Goal: Transaction & Acquisition: Purchase product/service

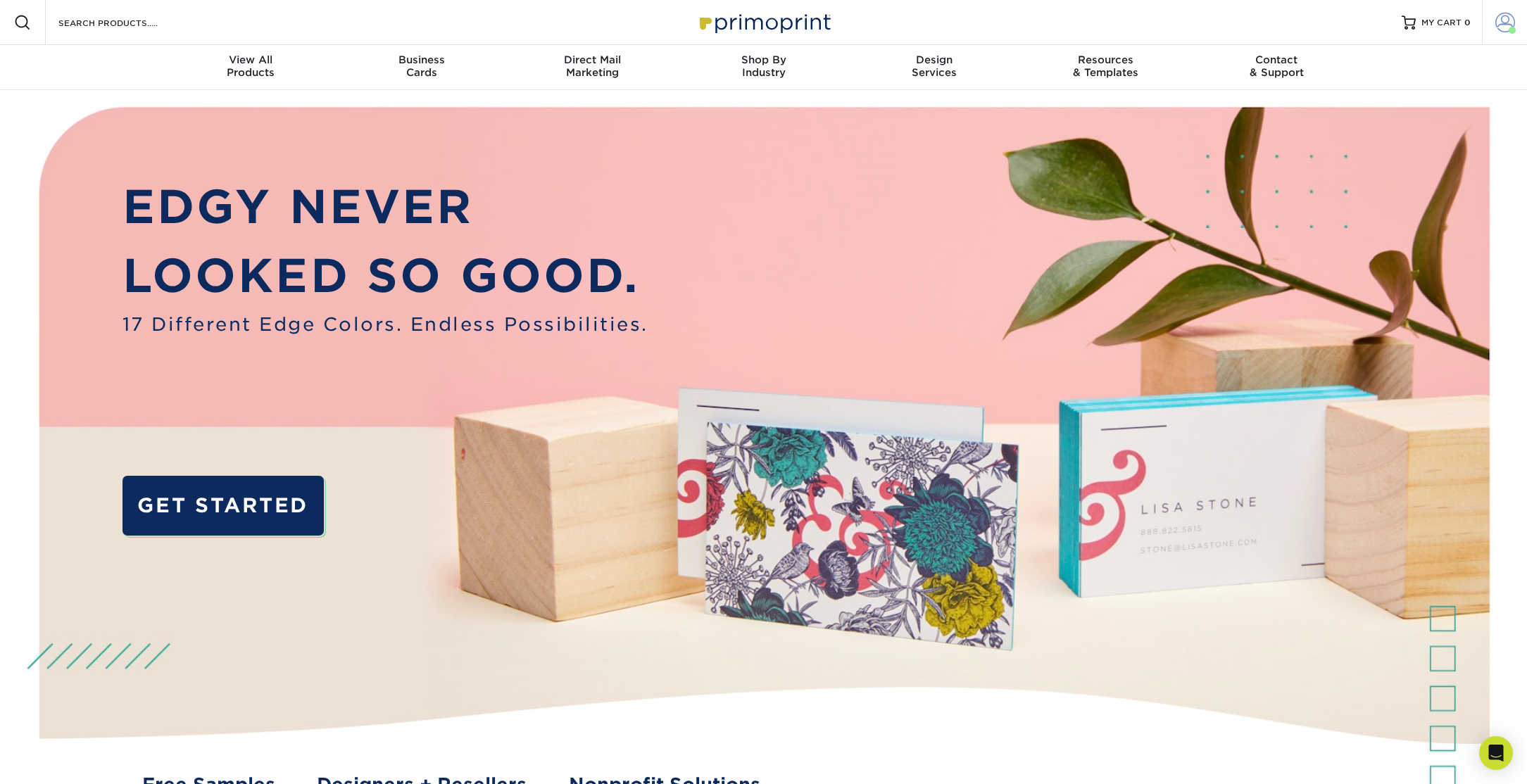
click at [1499, 17] on span at bounding box center [1505, 23] width 20 height 20
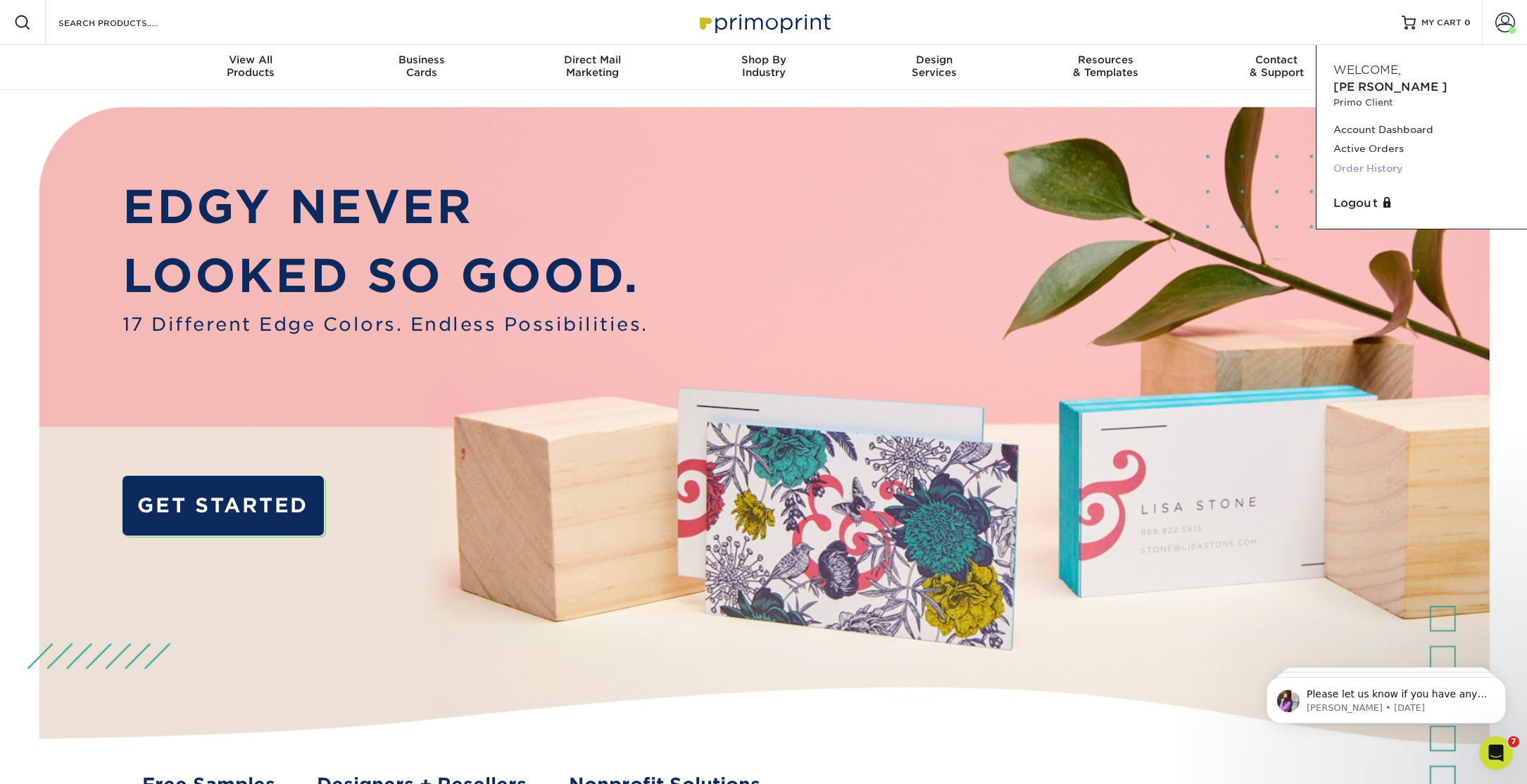
click at [1389, 159] on link "Order History" at bounding box center [1422, 168] width 177 height 19
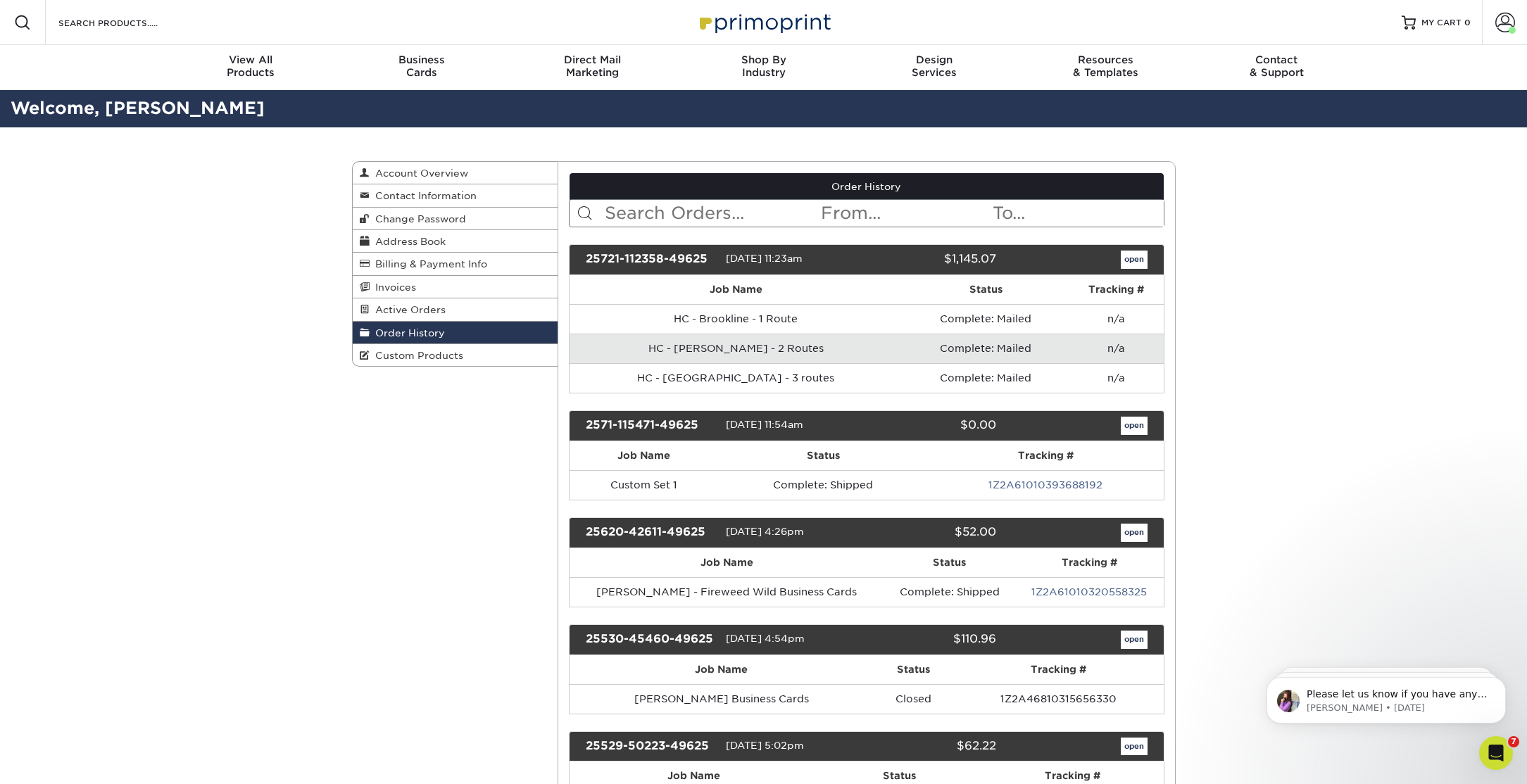
click at [703, 213] on input "text" at bounding box center [712, 212] width 216 height 27
type input "bon matin"
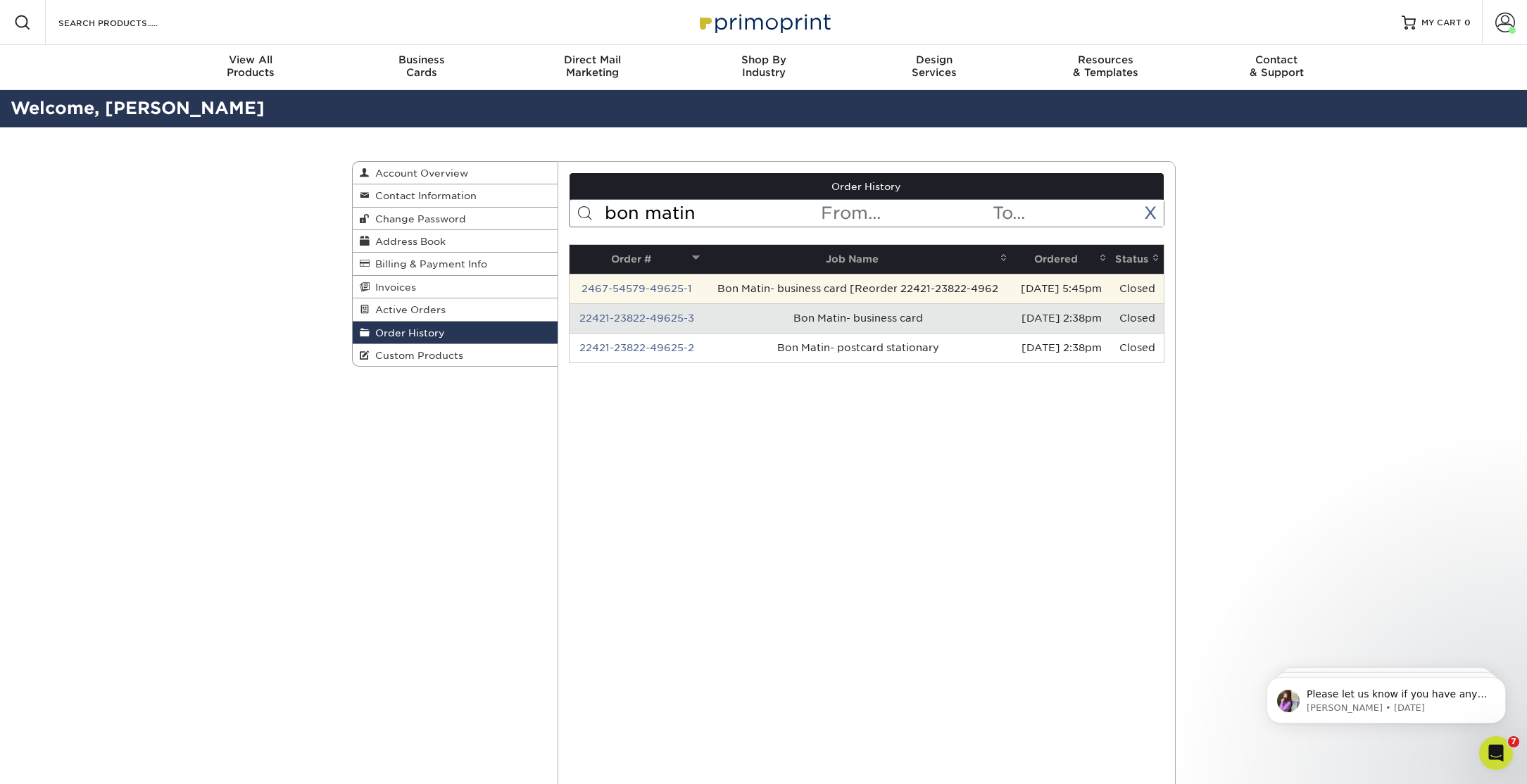
click at [878, 287] on td "Bon Matin- business card [Reorder 22421-23822-4962" at bounding box center [858, 289] width 308 height 30
click at [668, 284] on link "2467-54579-49625-1" at bounding box center [636, 288] width 110 height 11
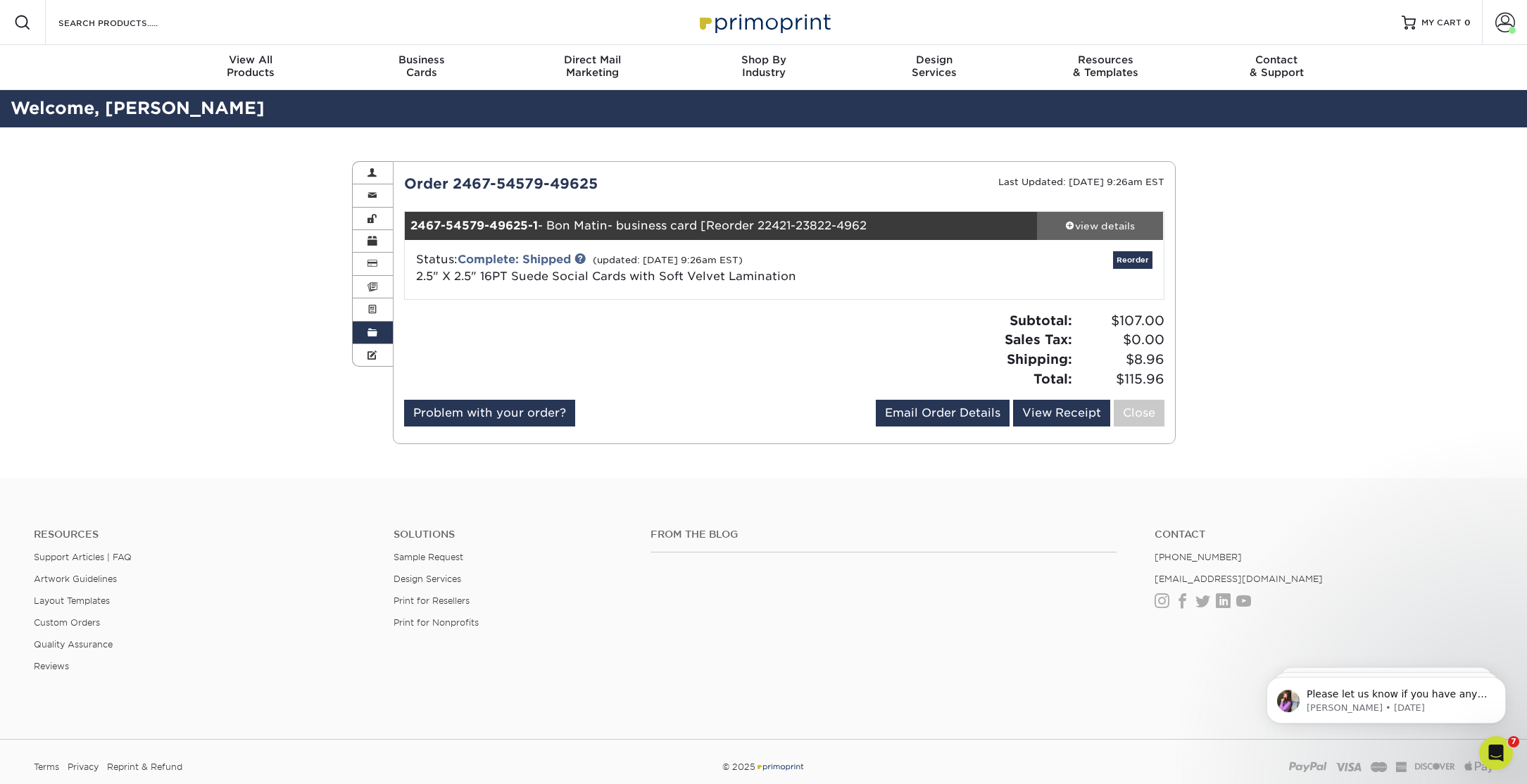
click at [1079, 219] on div "view details" at bounding box center [1101, 226] width 127 height 14
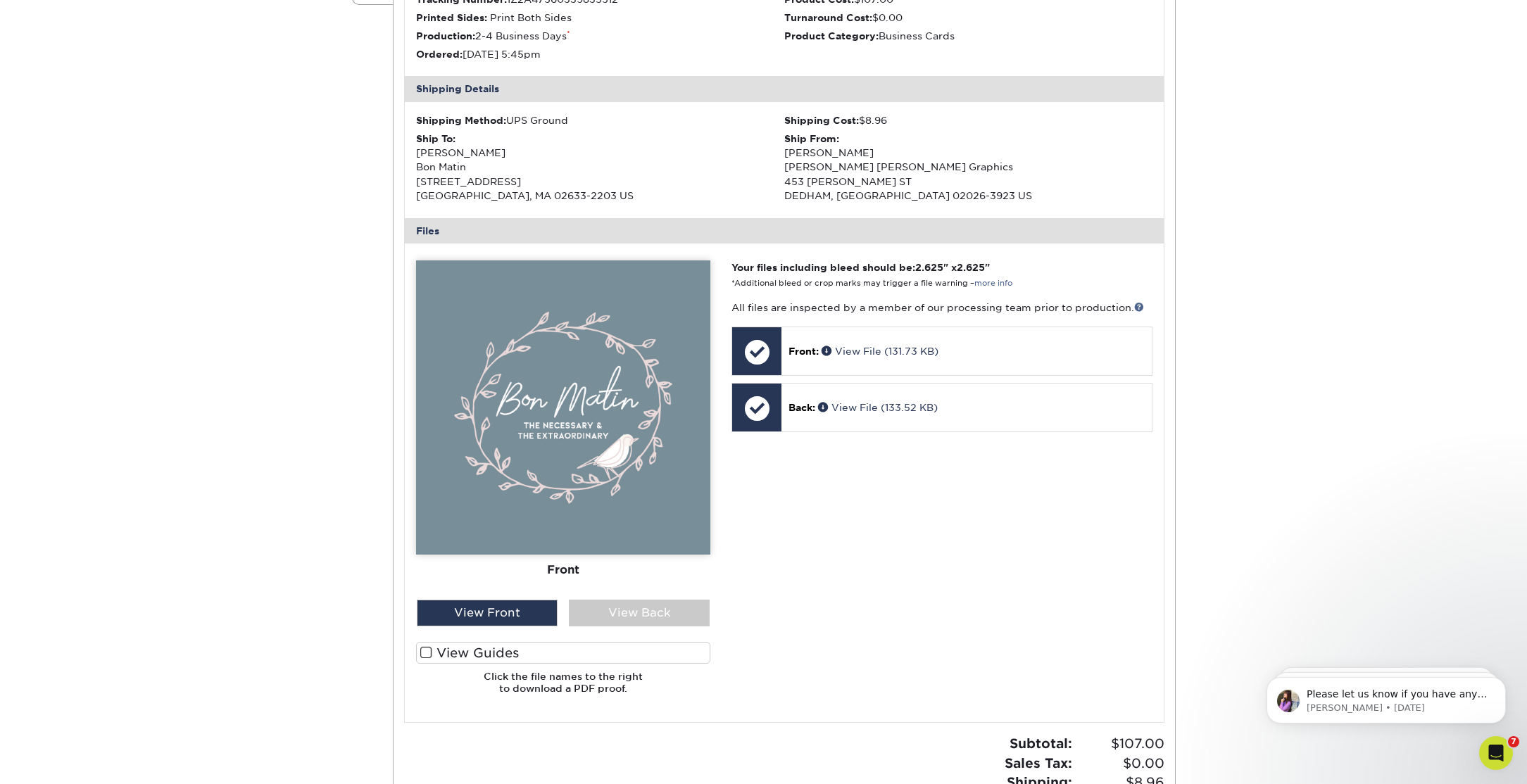
scroll to position [379, 0]
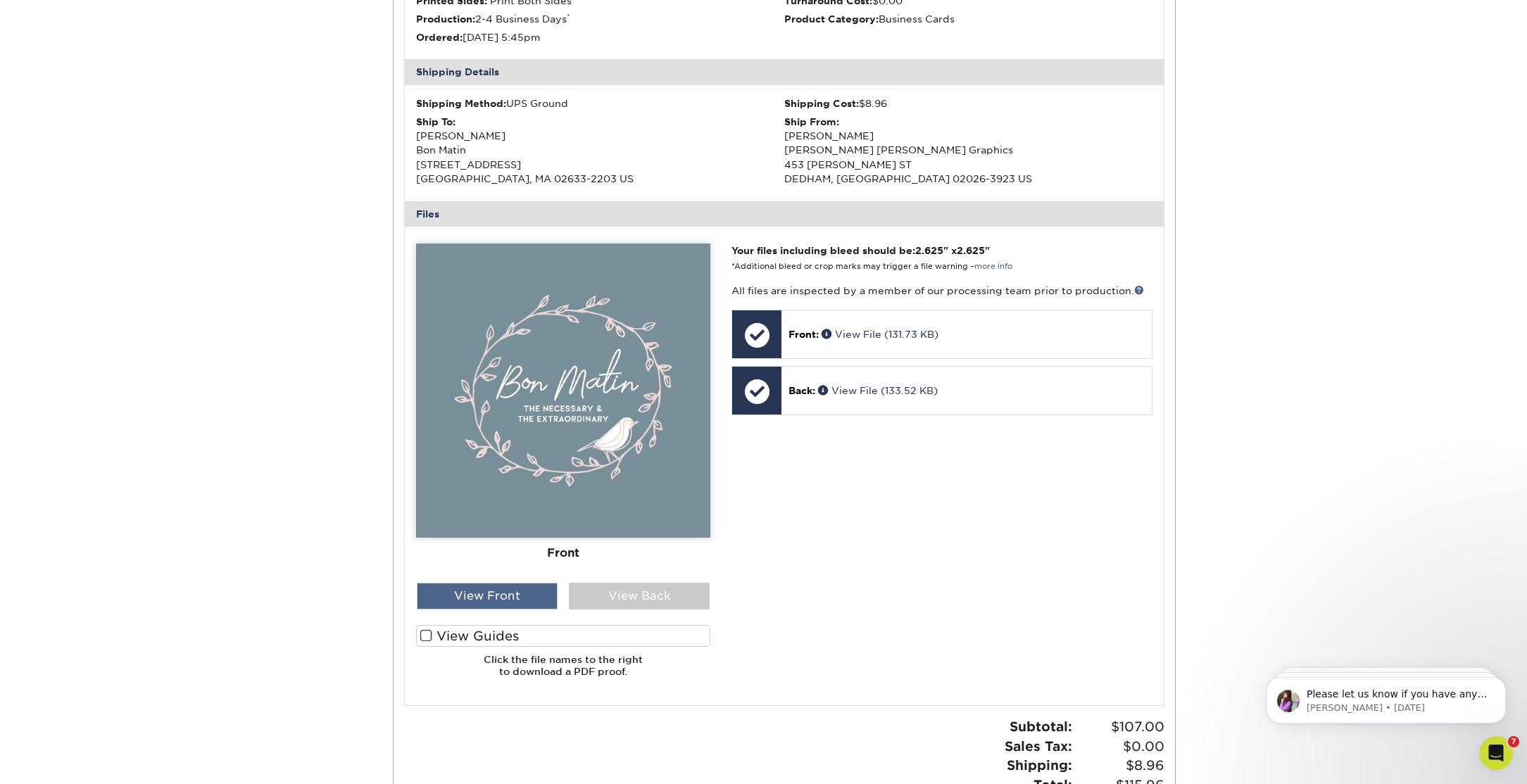
click at [532, 596] on div "View Front" at bounding box center [487, 595] width 141 height 27
click at [606, 595] on div "View Back" at bounding box center [639, 595] width 141 height 27
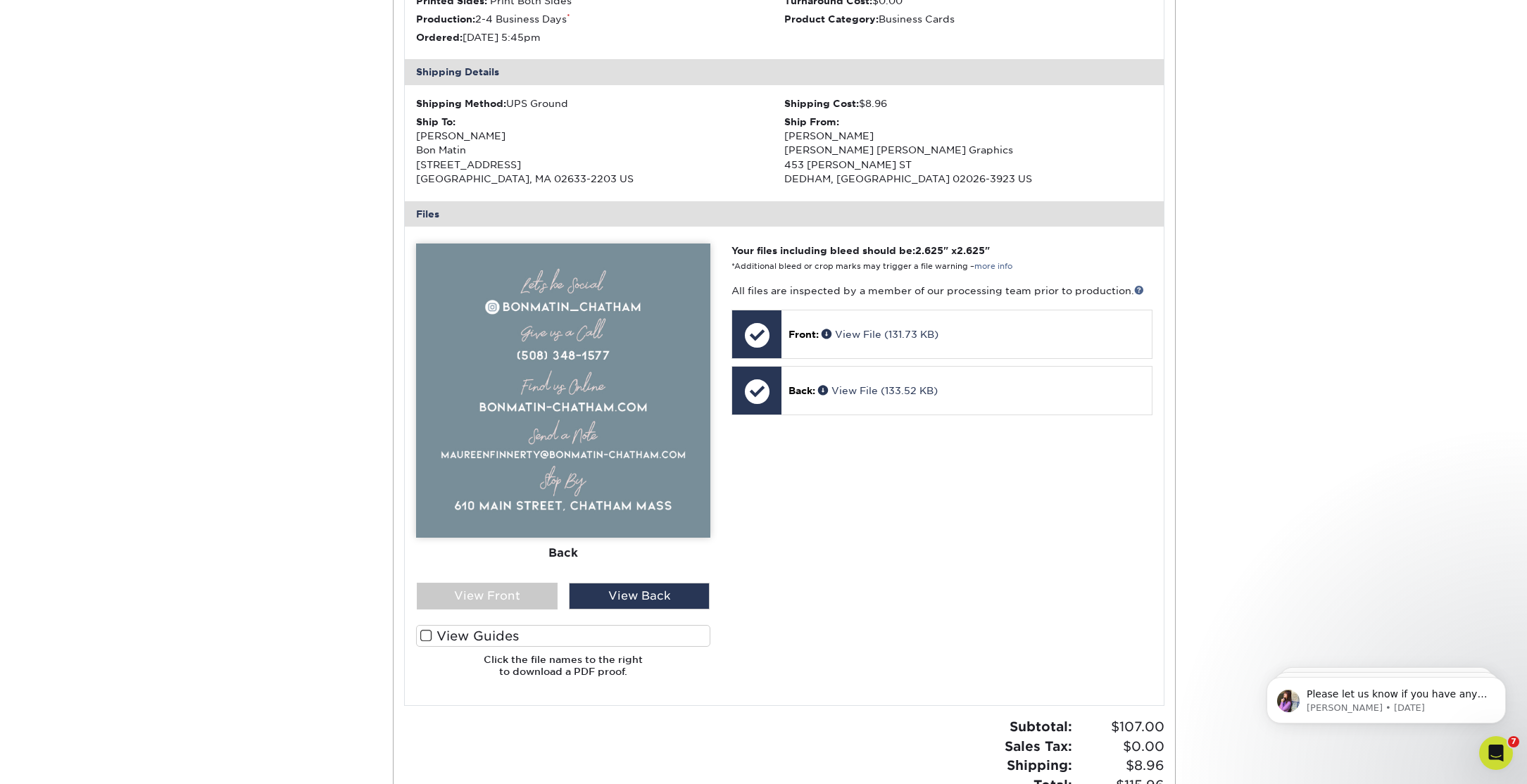
click at [497, 635] on label "View Guides" at bounding box center [563, 636] width 294 height 22
click at [0, 0] on input "View Guides" at bounding box center [0, 0] width 0 height 0
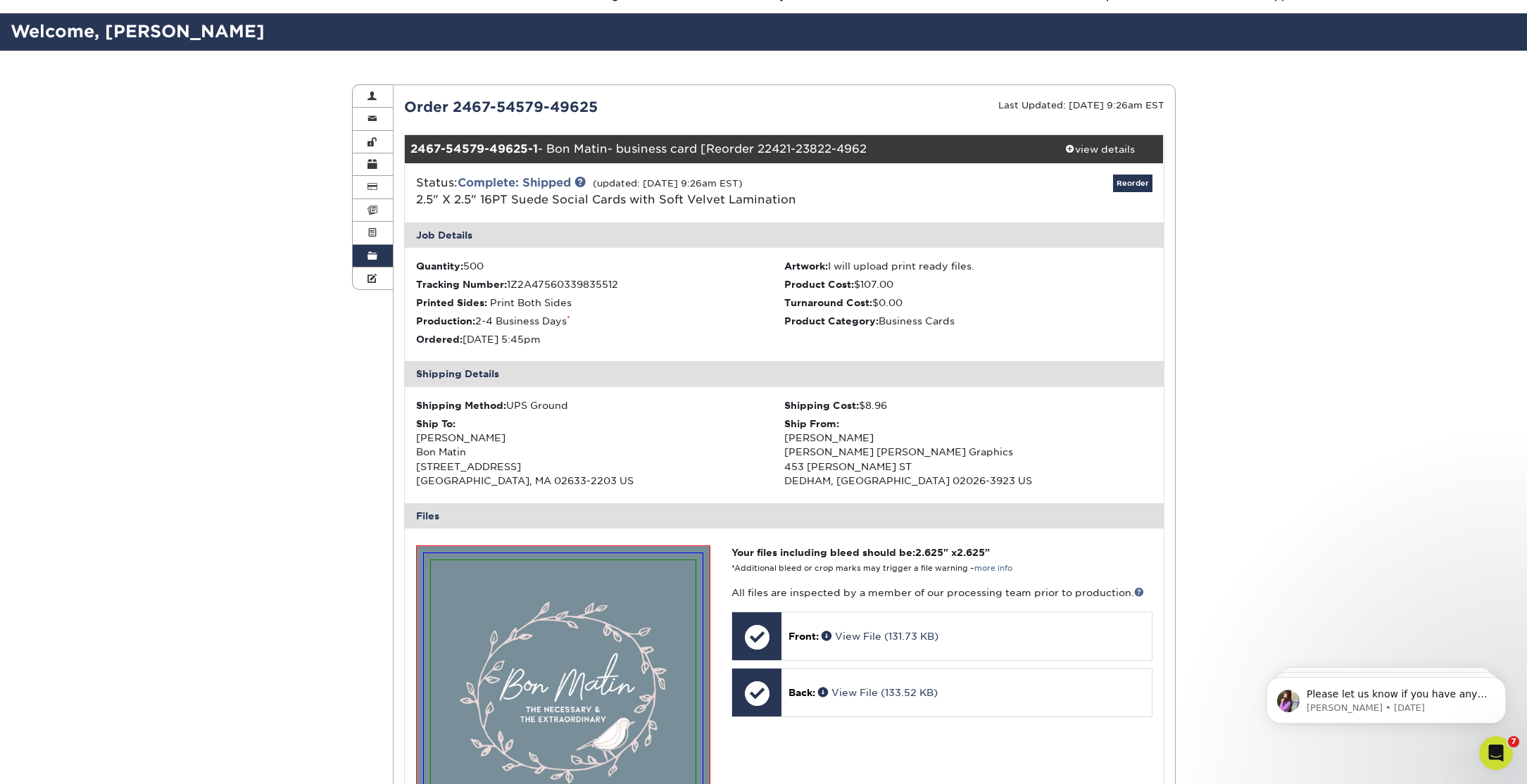
scroll to position [72, 0]
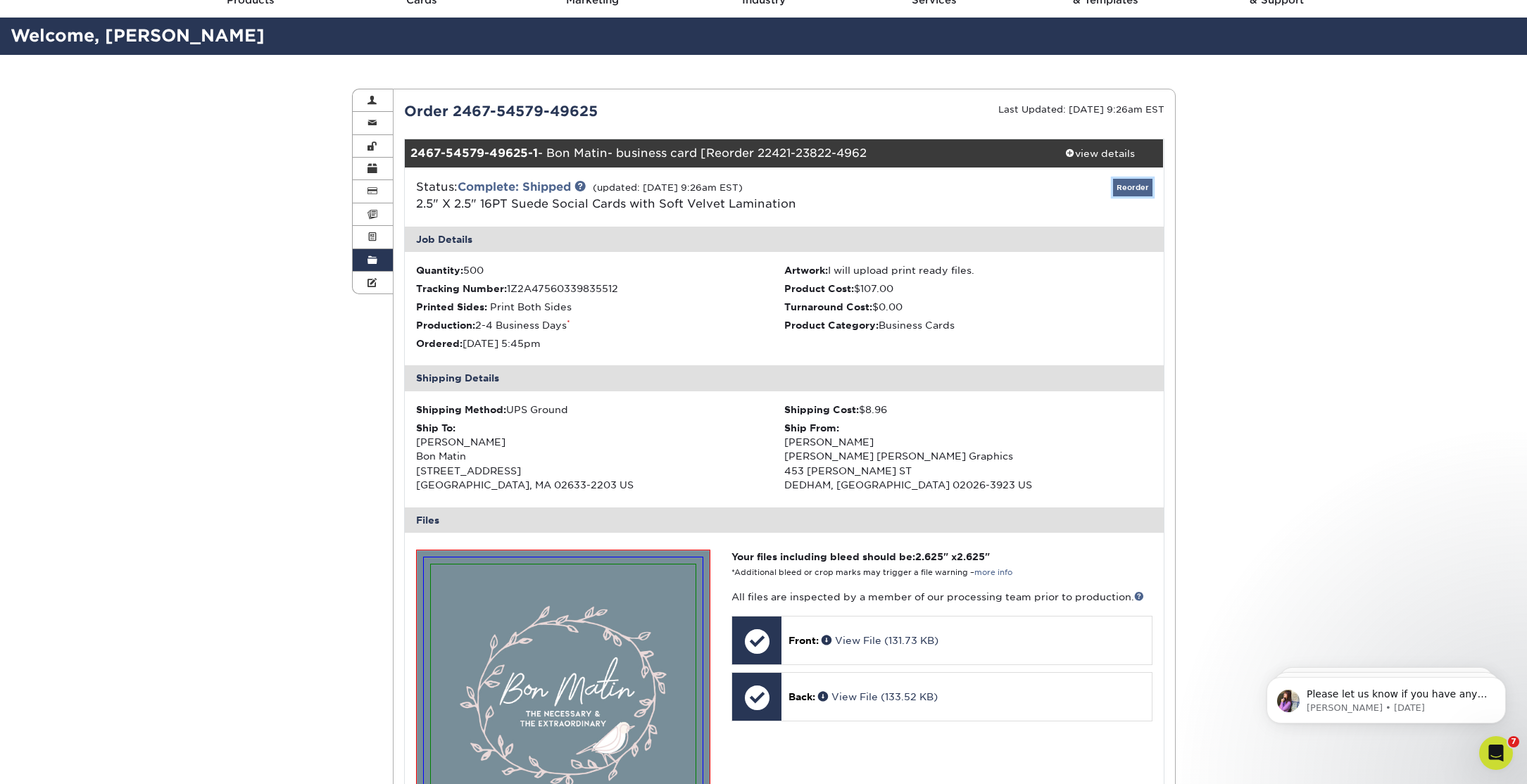
click at [1133, 181] on link "Reorder" at bounding box center [1133, 188] width 40 height 18
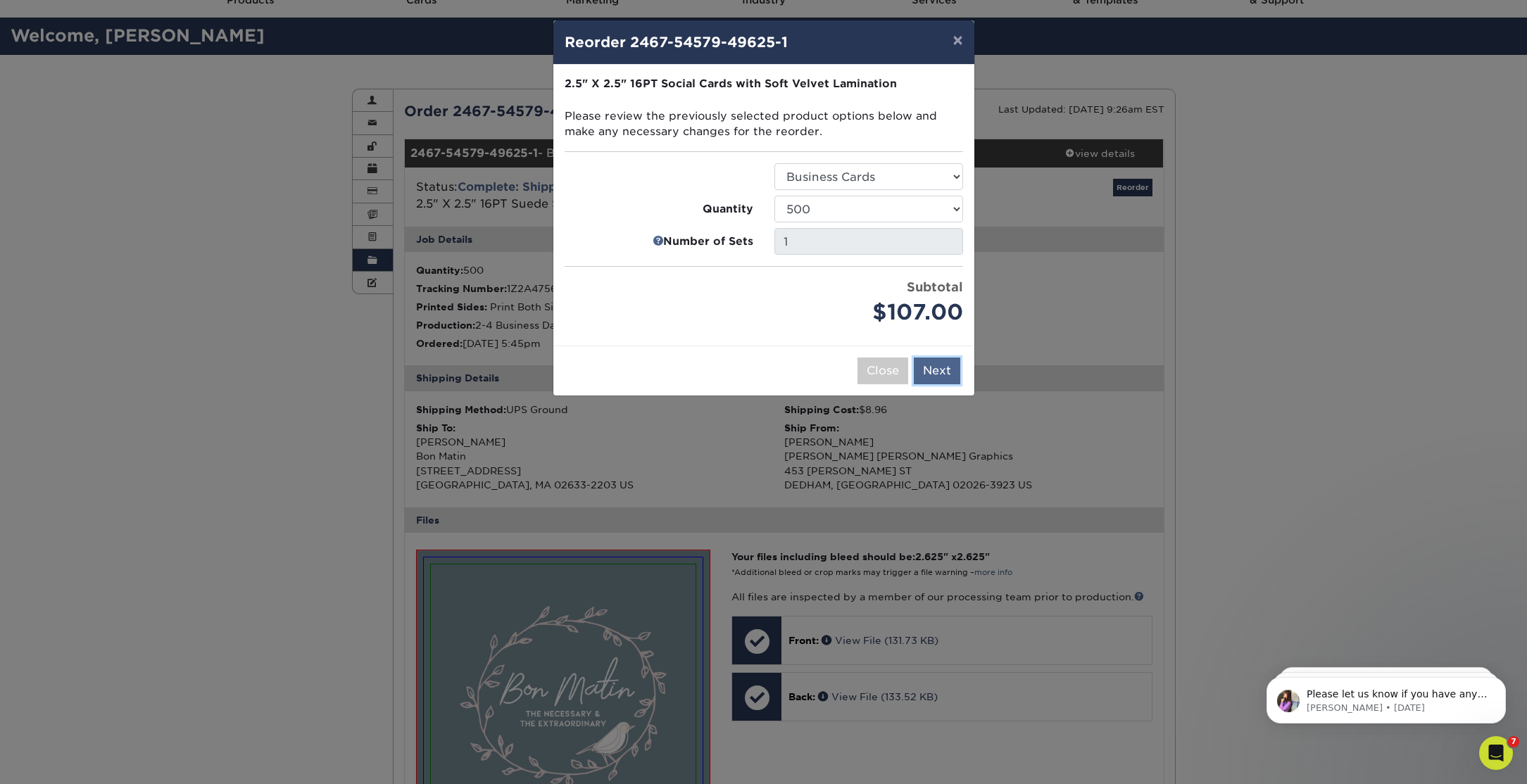
click at [943, 367] on button "Next" at bounding box center [937, 370] width 47 height 27
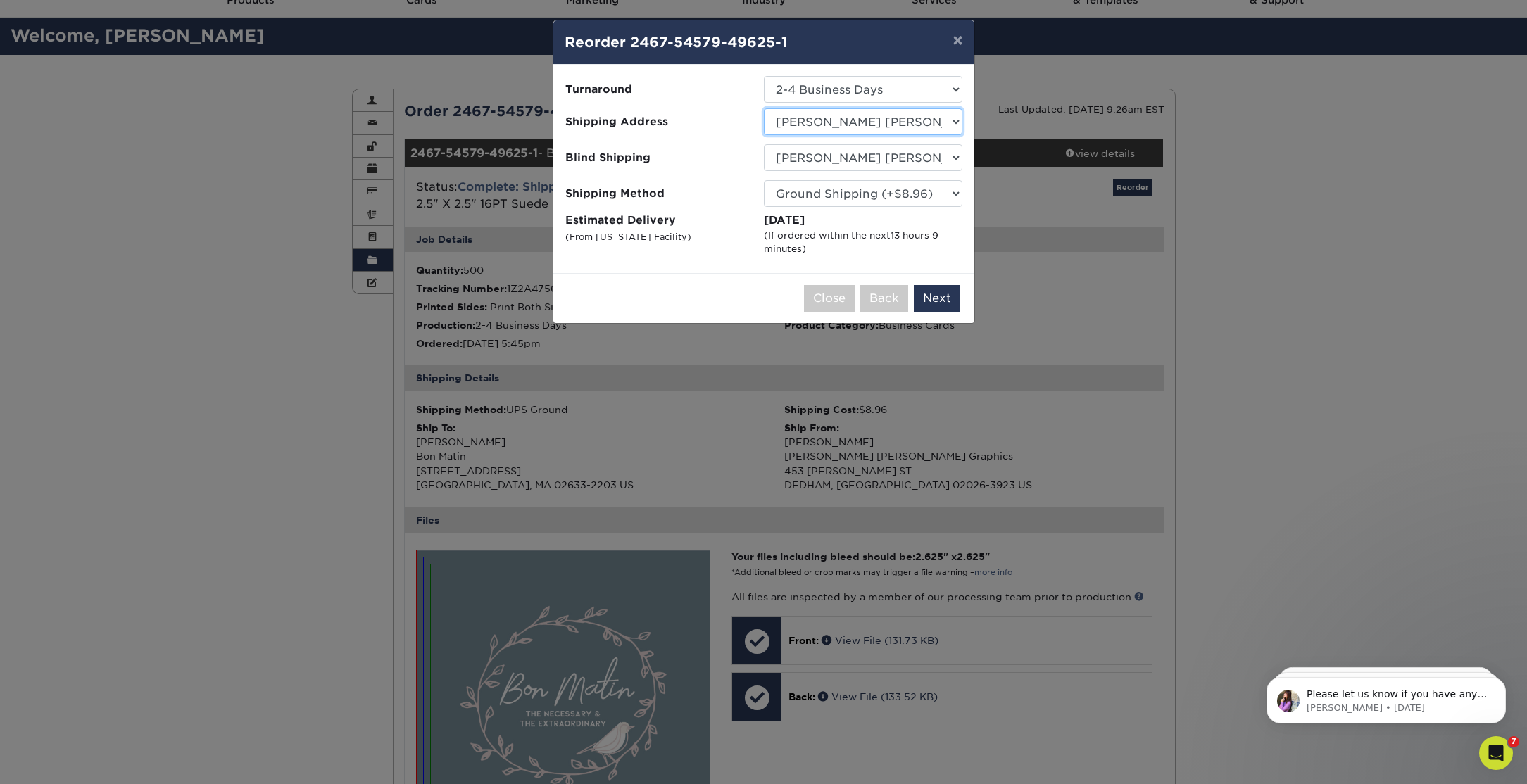
click at [945, 115] on select "Select One Bon Matin Boston School of Etiquette BostonPro Car Service DCH Main …" at bounding box center [864, 121] width 199 height 27
select select "270281"
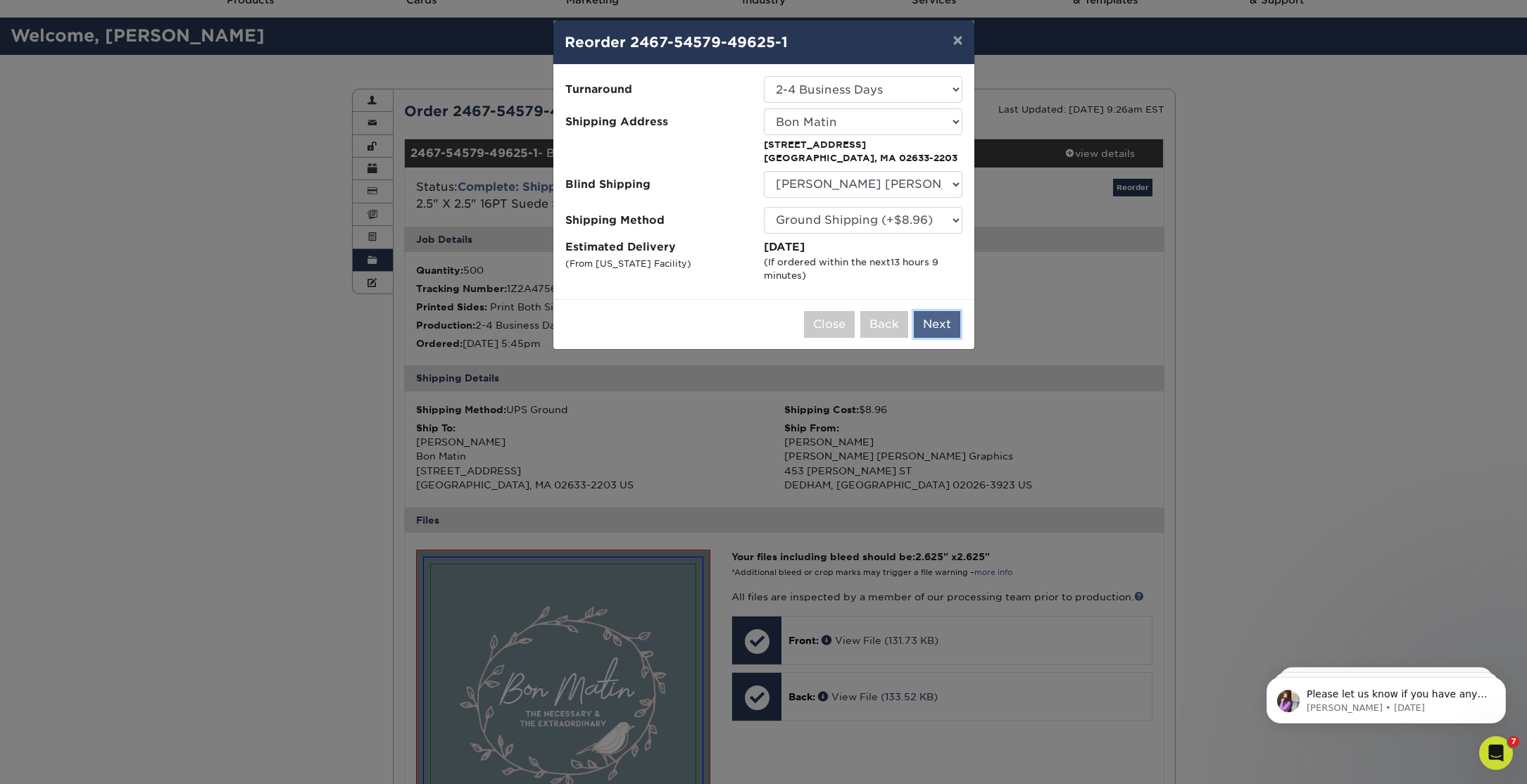
click at [938, 323] on button "Next" at bounding box center [937, 324] width 47 height 27
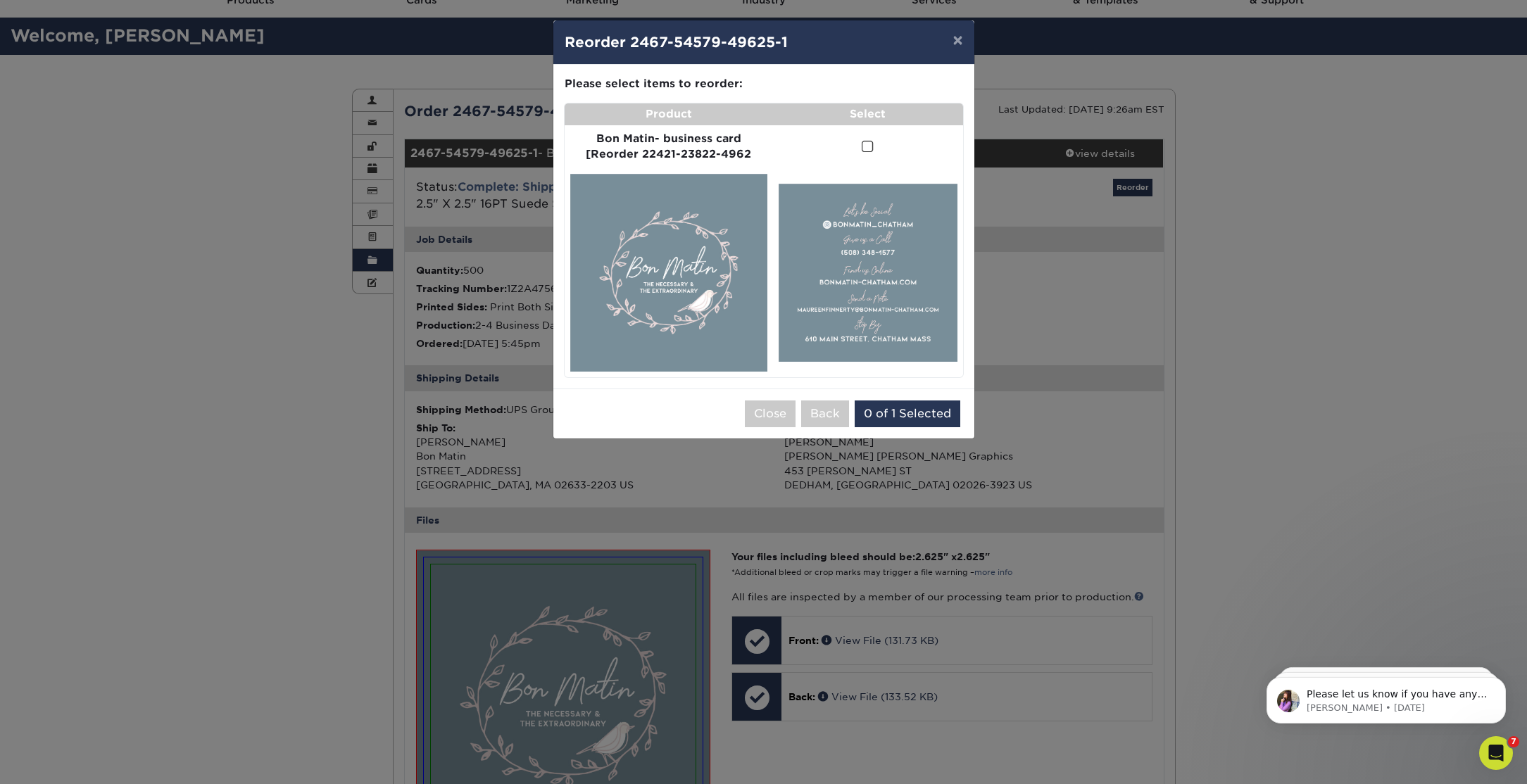
click at [874, 151] on td at bounding box center [868, 147] width 190 height 44
click at [870, 148] on span at bounding box center [868, 146] width 12 height 13
click at [0, 0] on input "checkbox" at bounding box center [0, 0] width 0 height 0
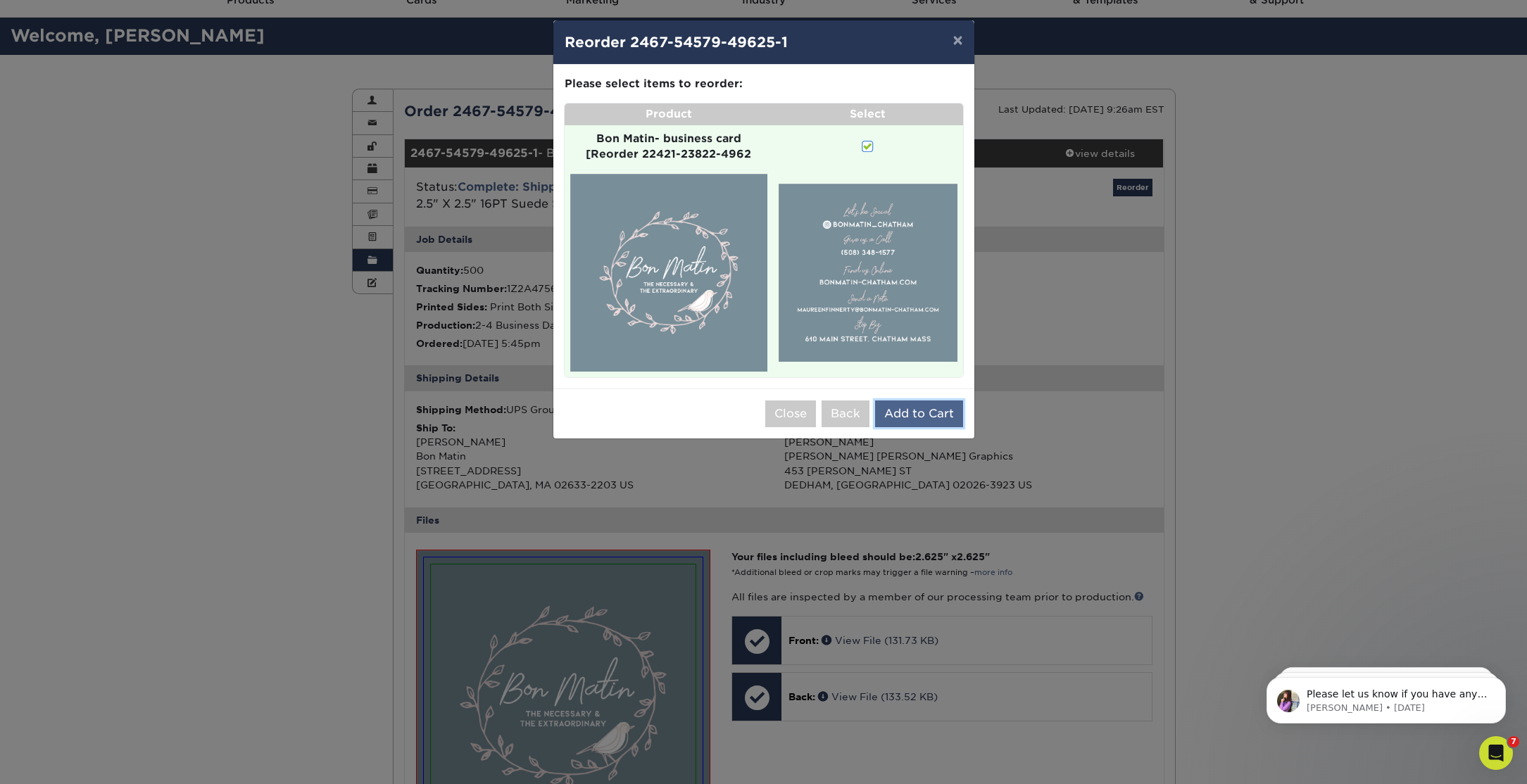
click at [907, 408] on button "Add to Cart" at bounding box center [919, 414] width 88 height 27
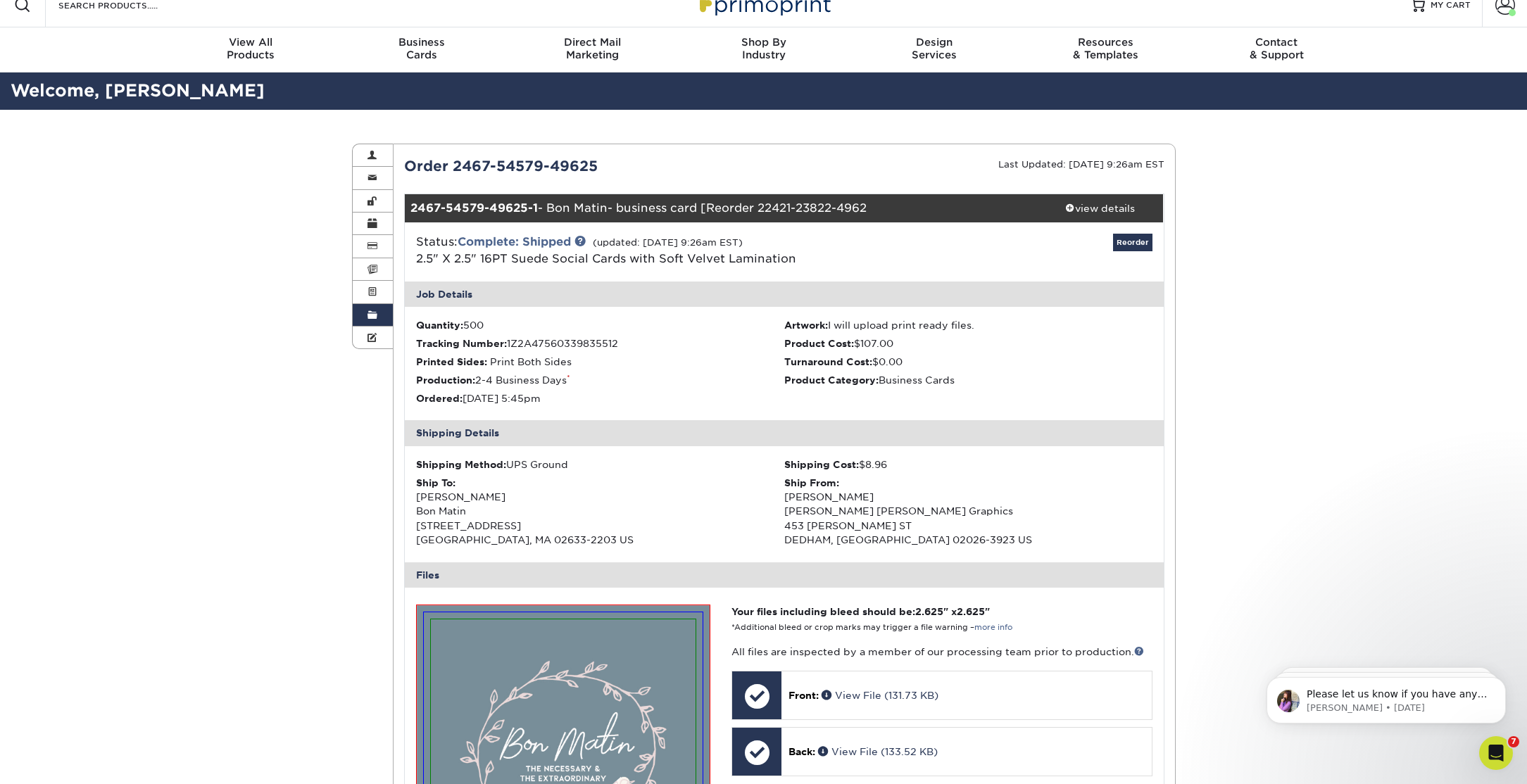
scroll to position [0, 0]
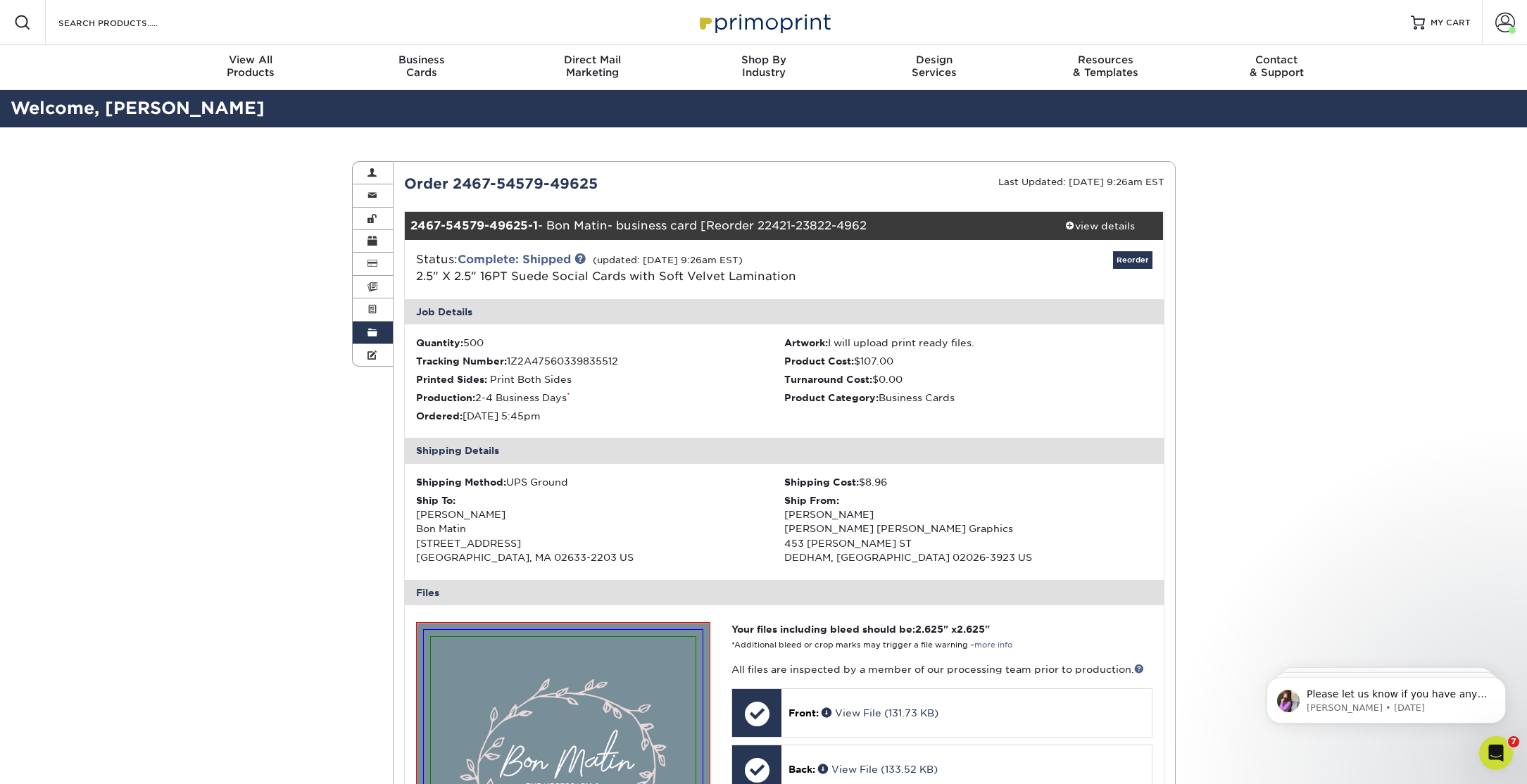
click at [371, 327] on span at bounding box center [372, 332] width 10 height 11
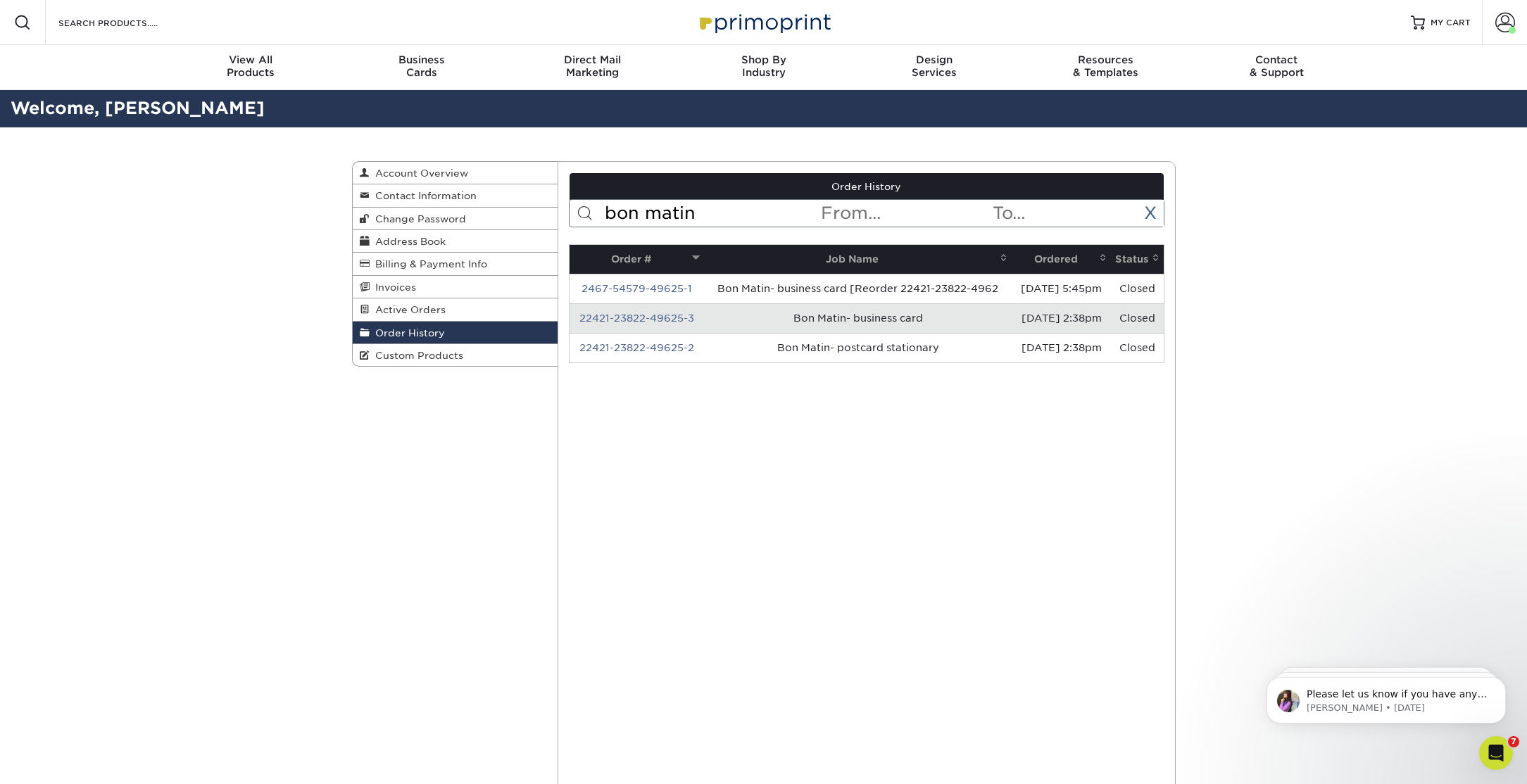
click at [413, 327] on span "Order History" at bounding box center [407, 332] width 75 height 11
click at [691, 211] on input "bon matin" at bounding box center [712, 212] width 216 height 27
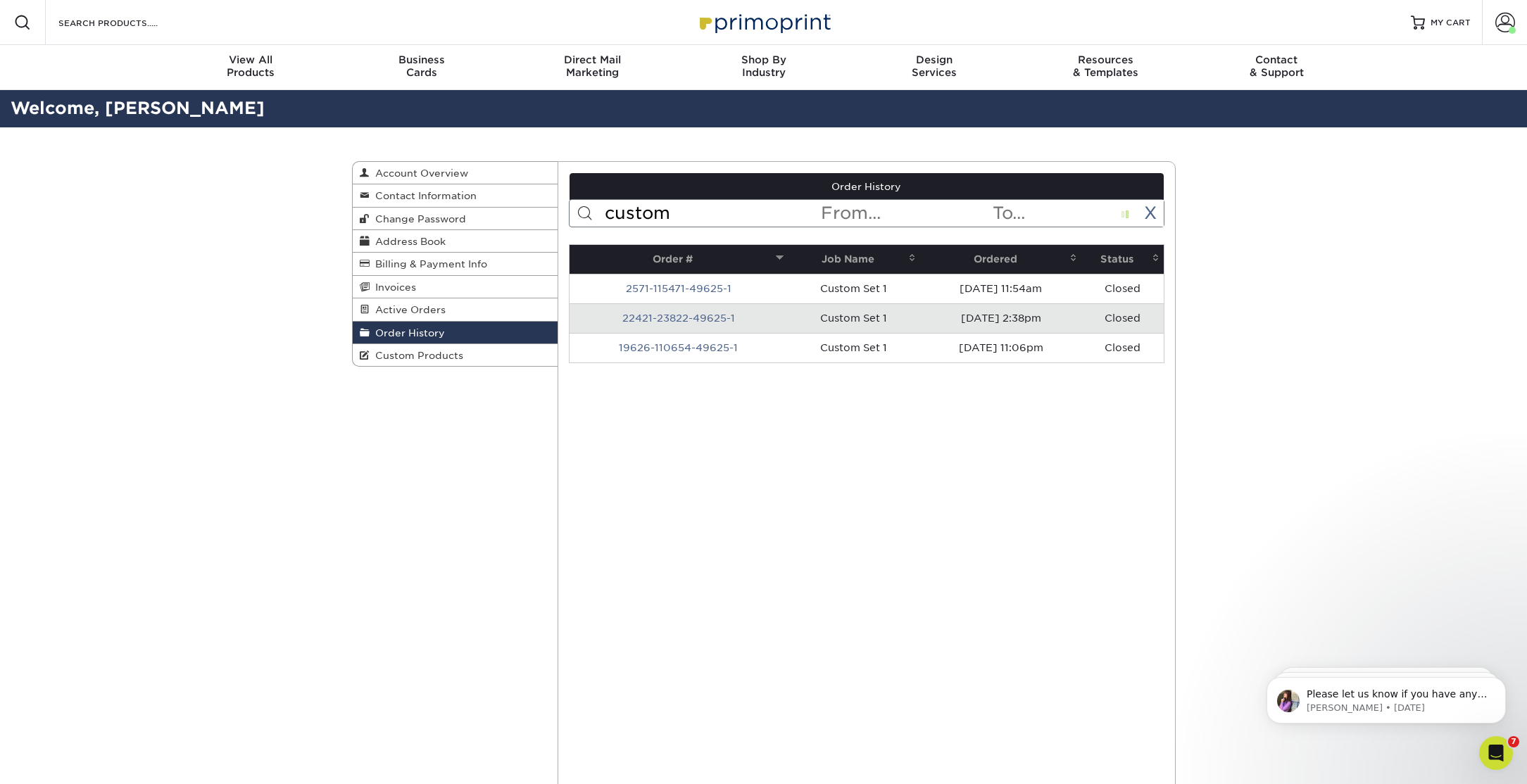
type input "custom"
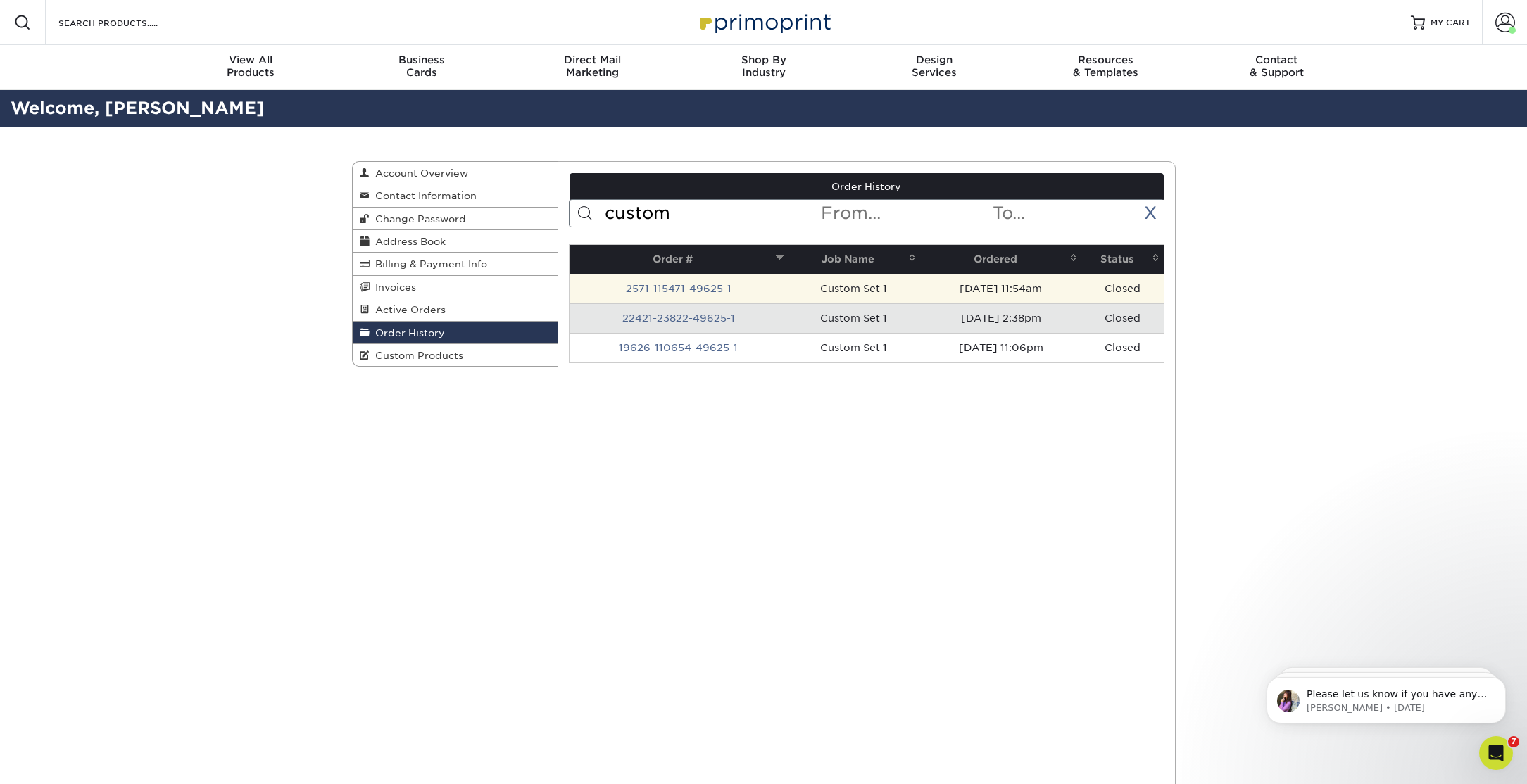
click at [815, 285] on td "Custom Set 1" at bounding box center [854, 289] width 132 height 30
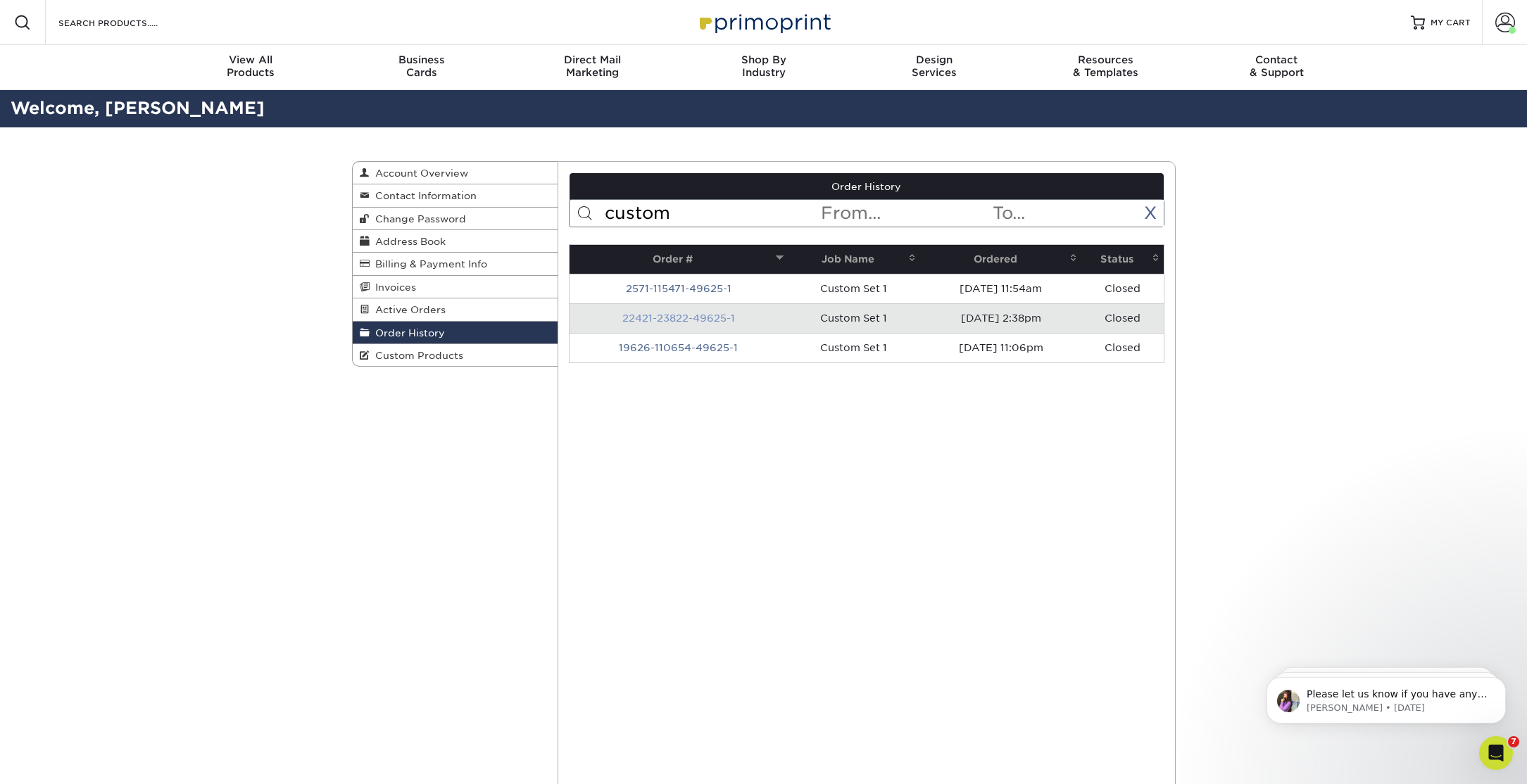
click at [716, 316] on link "22421-23822-49625-1" at bounding box center [678, 318] width 112 height 11
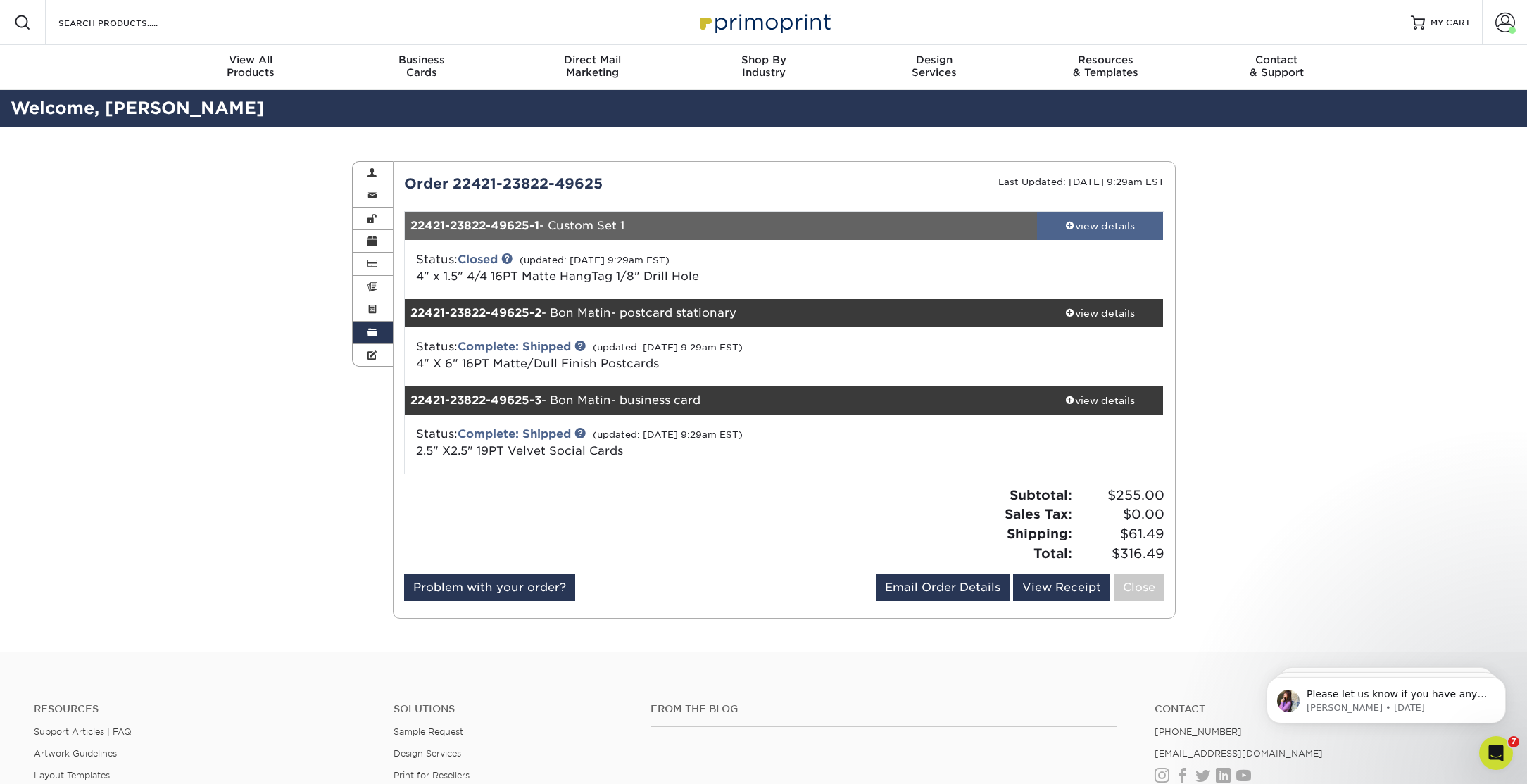
click at [1073, 226] on div "view details" at bounding box center [1101, 226] width 127 height 14
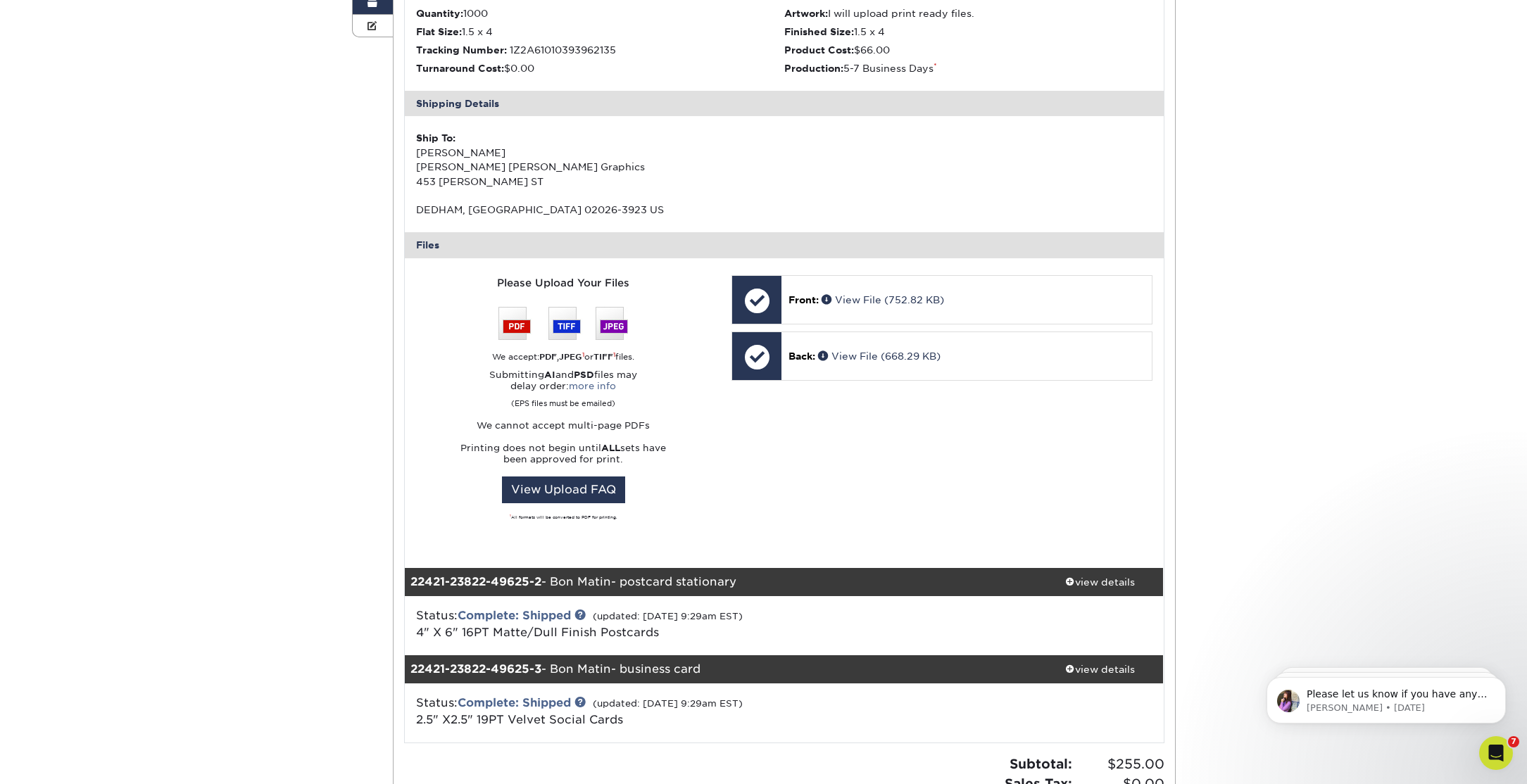
scroll to position [340, 0]
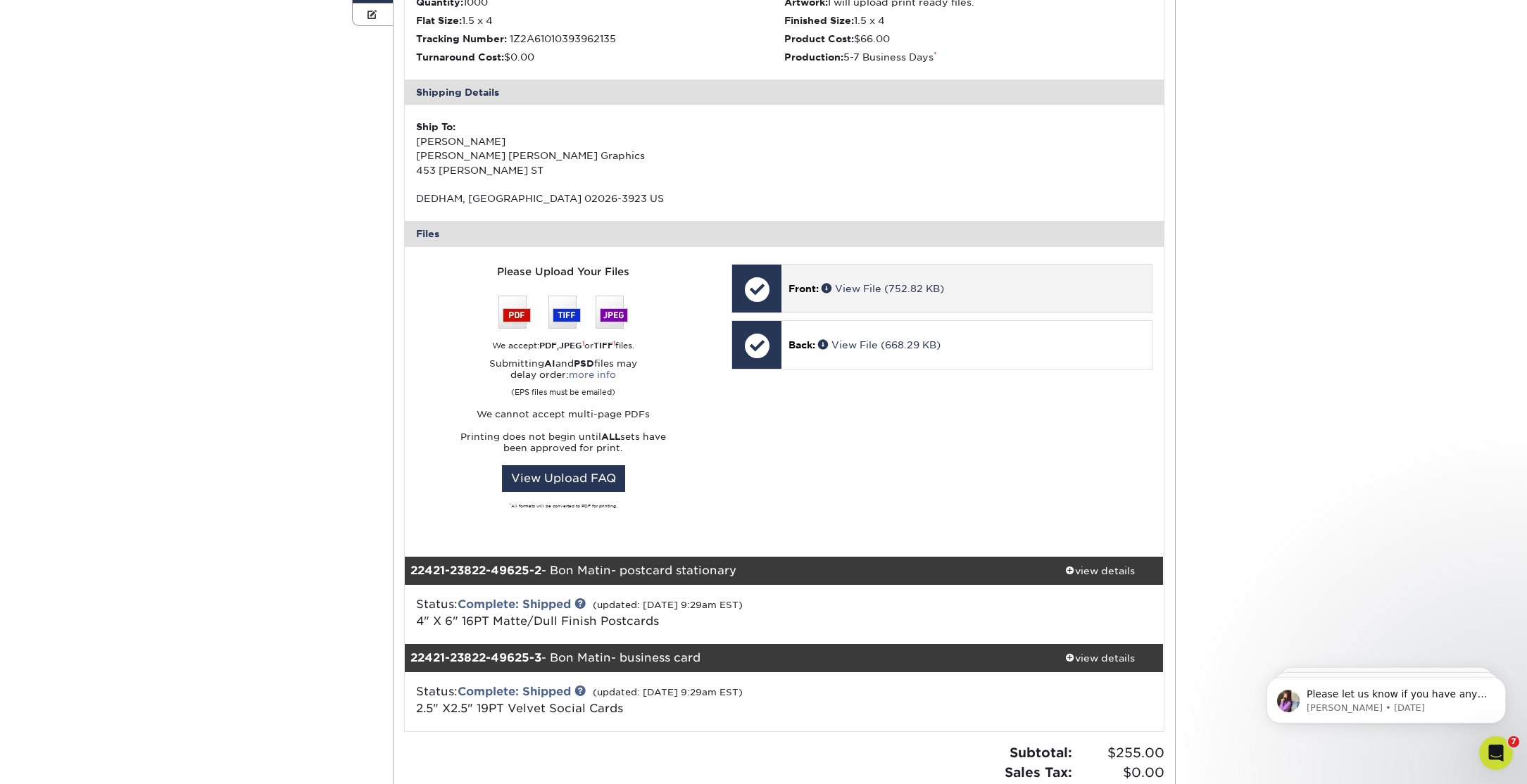
click at [794, 294] on p "Front: View File (752.82 KB)" at bounding box center [966, 289] width 355 height 14
click at [866, 284] on link "View File (752.82 KB)" at bounding box center [883, 288] width 122 height 11
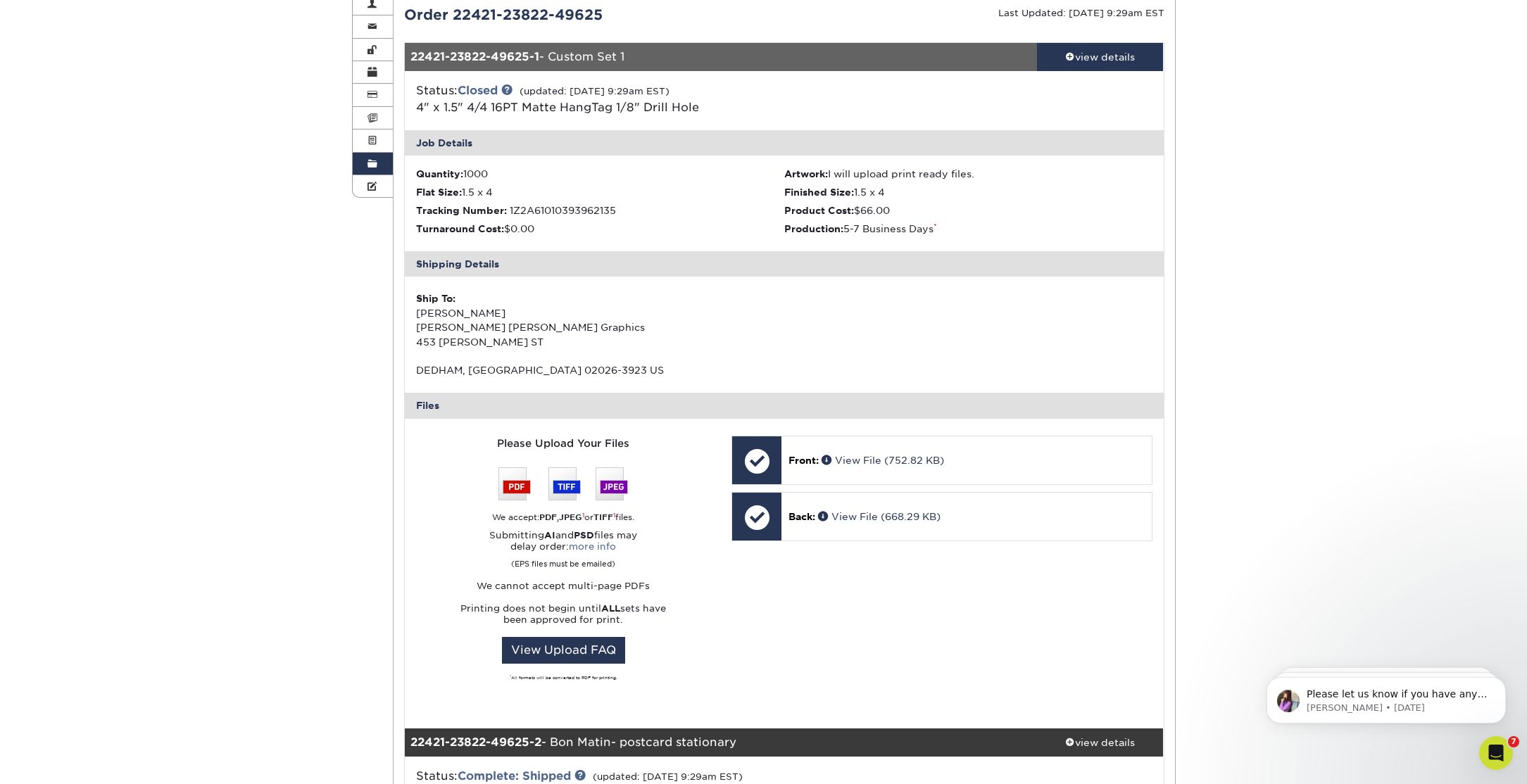
scroll to position [163, 0]
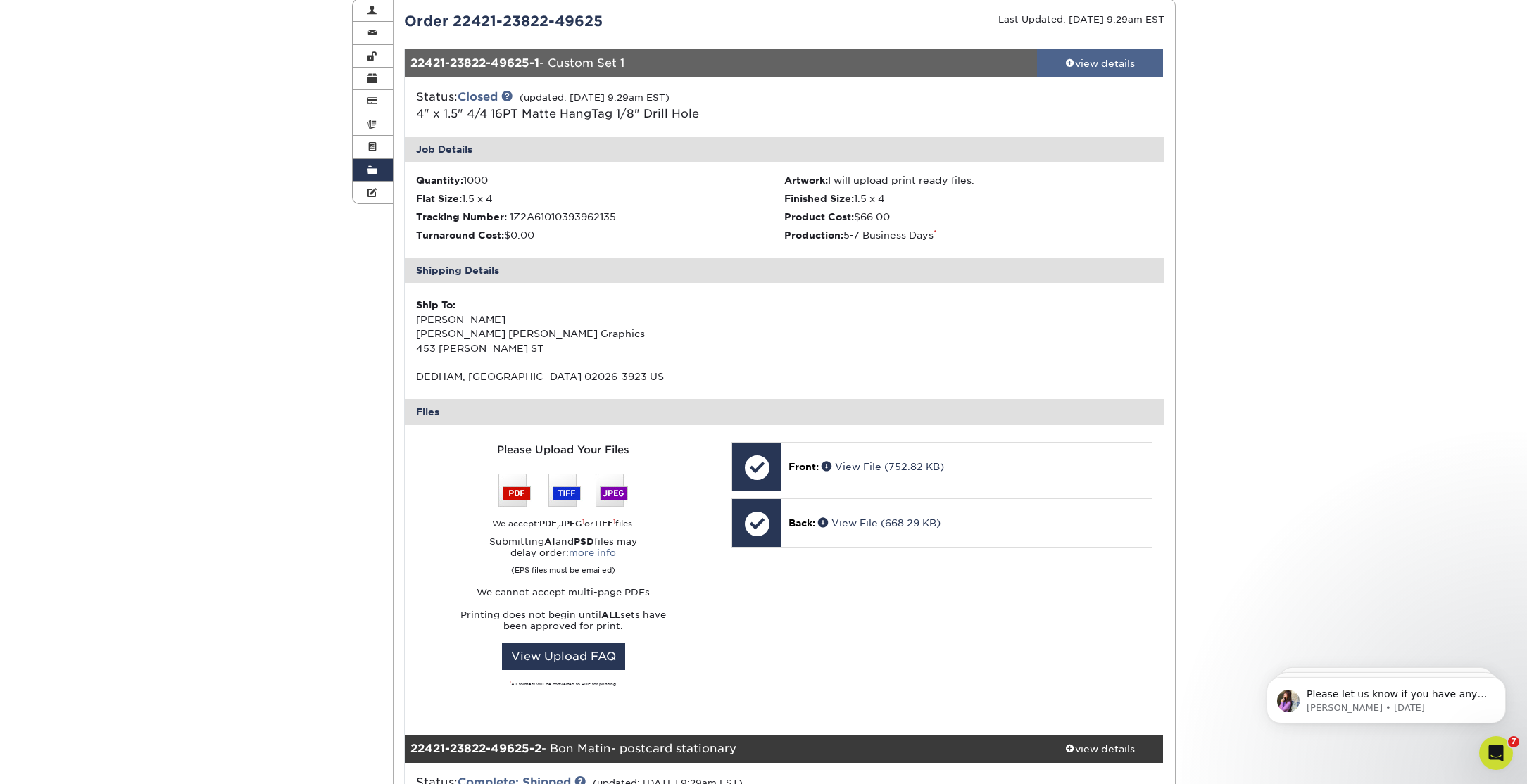
click at [1101, 63] on div "view details" at bounding box center [1101, 64] width 127 height 14
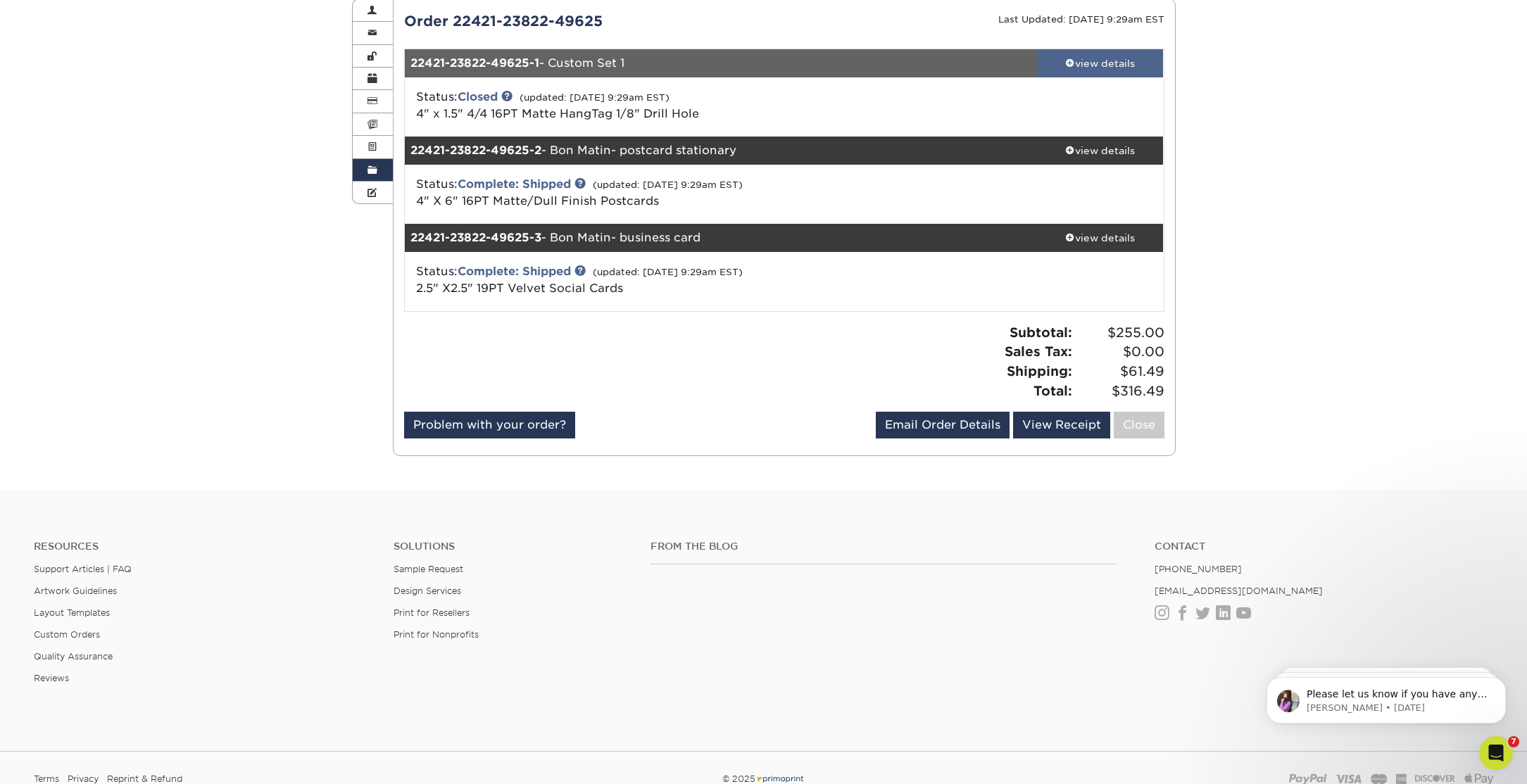
click at [1098, 64] on div "view details" at bounding box center [1101, 64] width 127 height 14
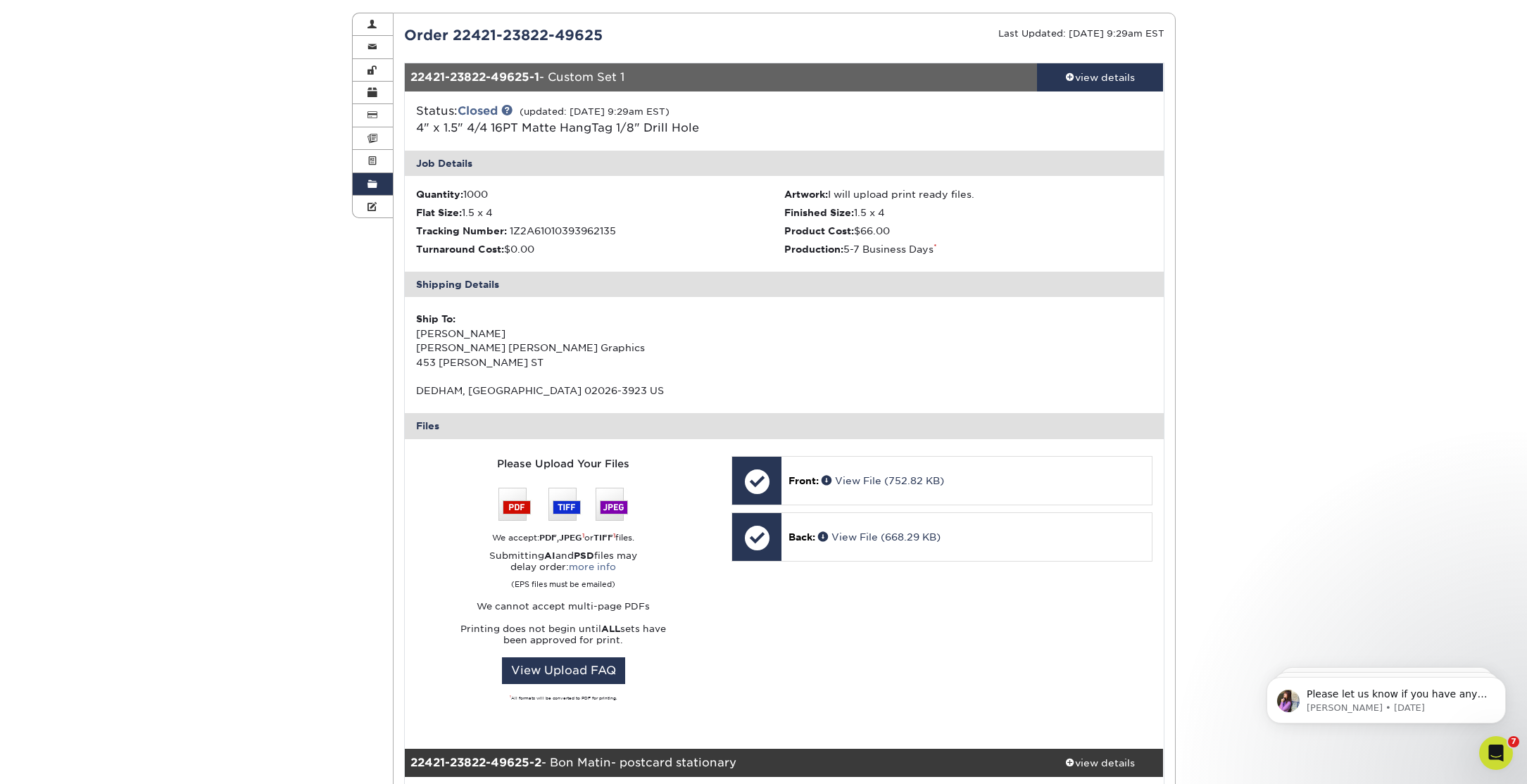
scroll to position [147, 0]
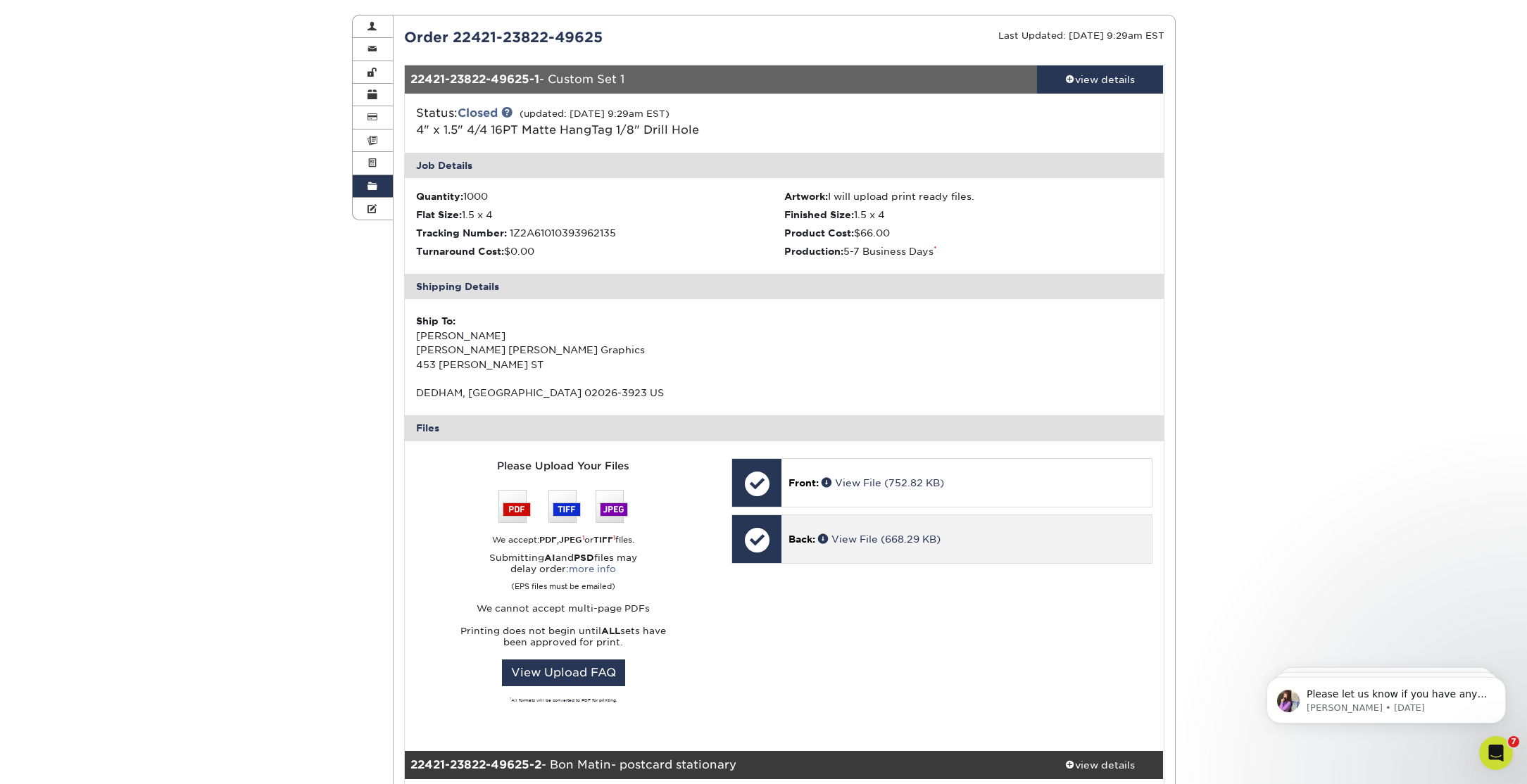
click at [917, 532] on p "Back: View File (668.29 KB)" at bounding box center [966, 539] width 355 height 14
click at [909, 542] on link "View File (668.29 KB)" at bounding box center [879, 539] width 122 height 11
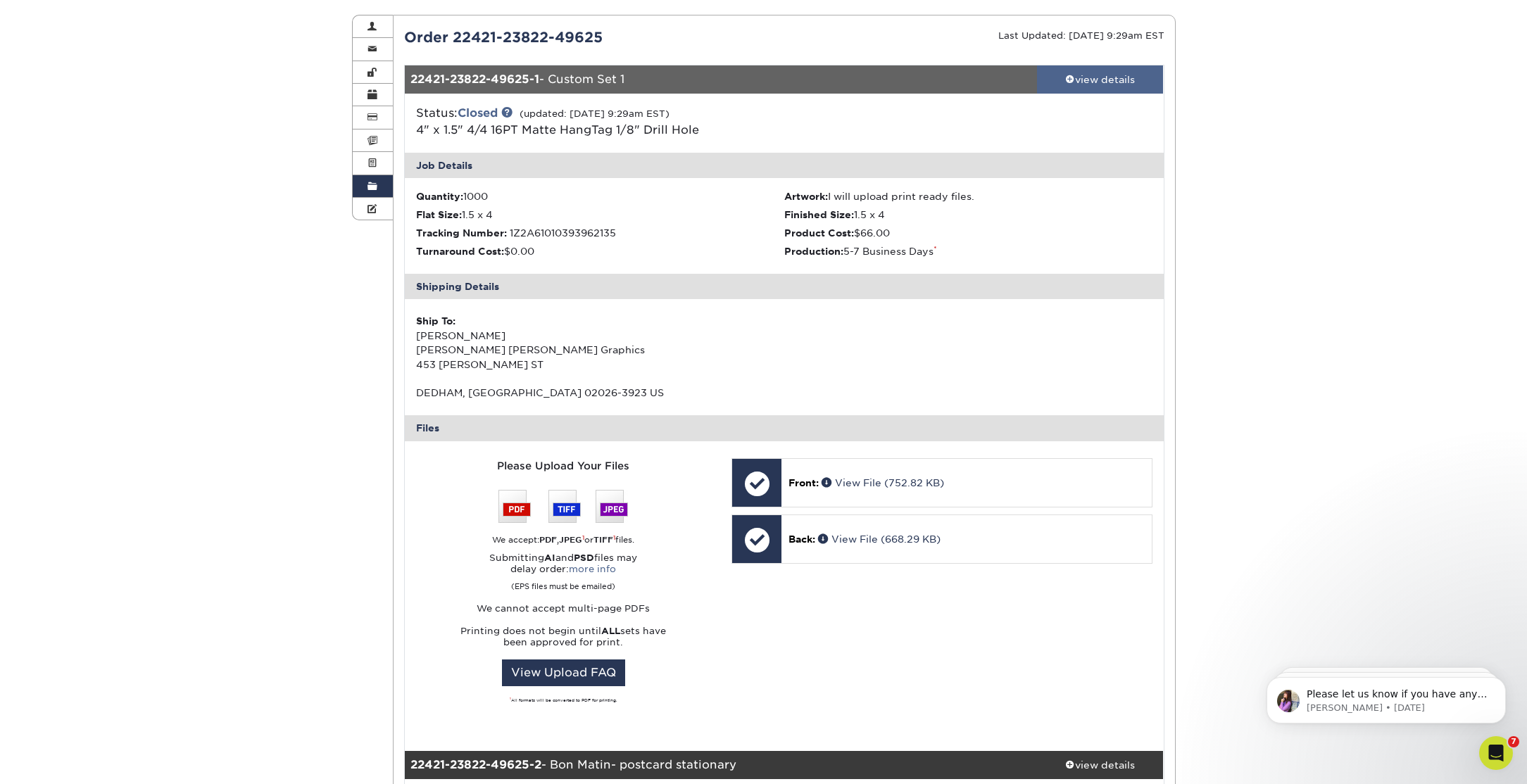
click at [1088, 75] on div "view details" at bounding box center [1101, 79] width 127 height 14
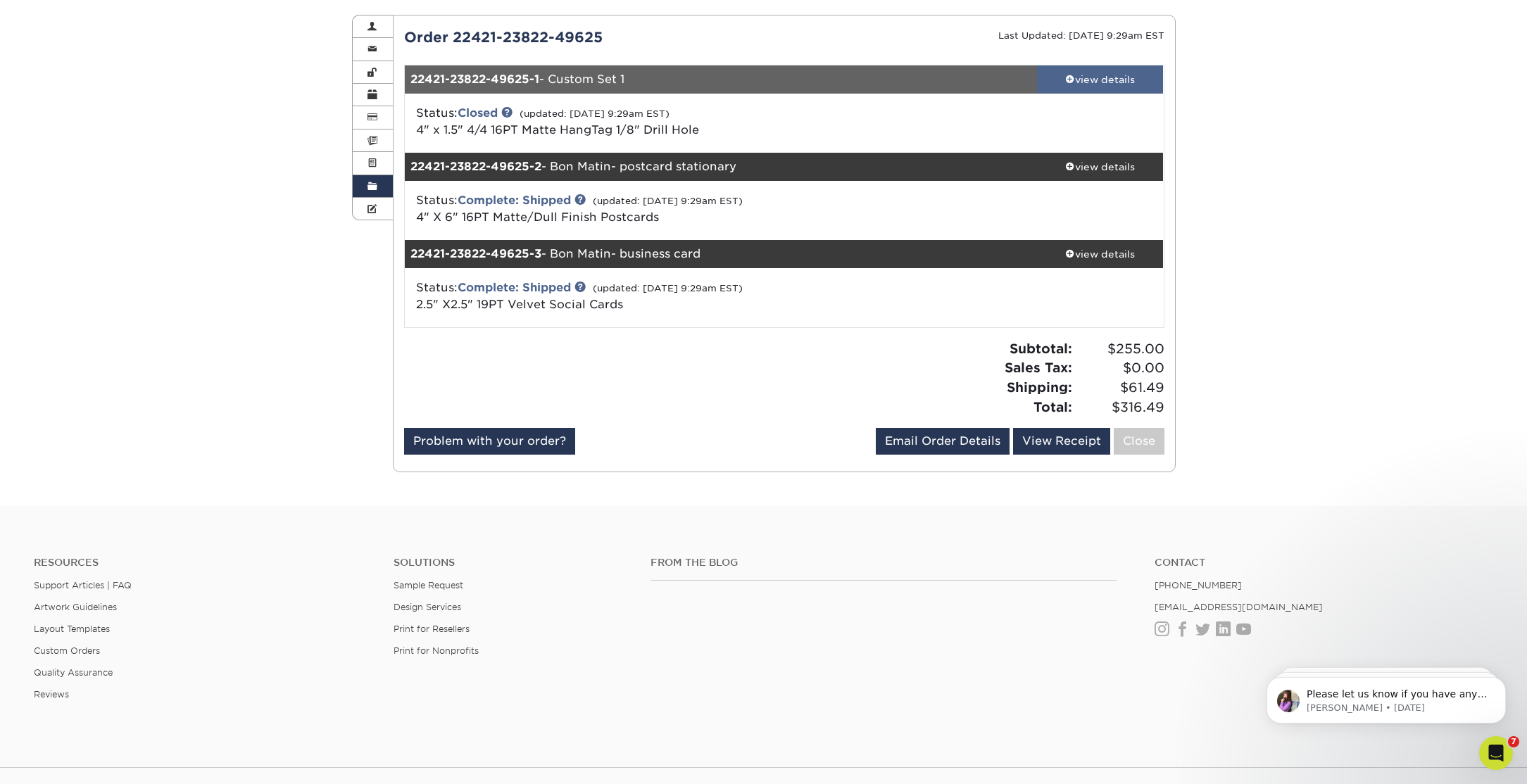
click at [1088, 75] on div "view details" at bounding box center [1101, 79] width 127 height 14
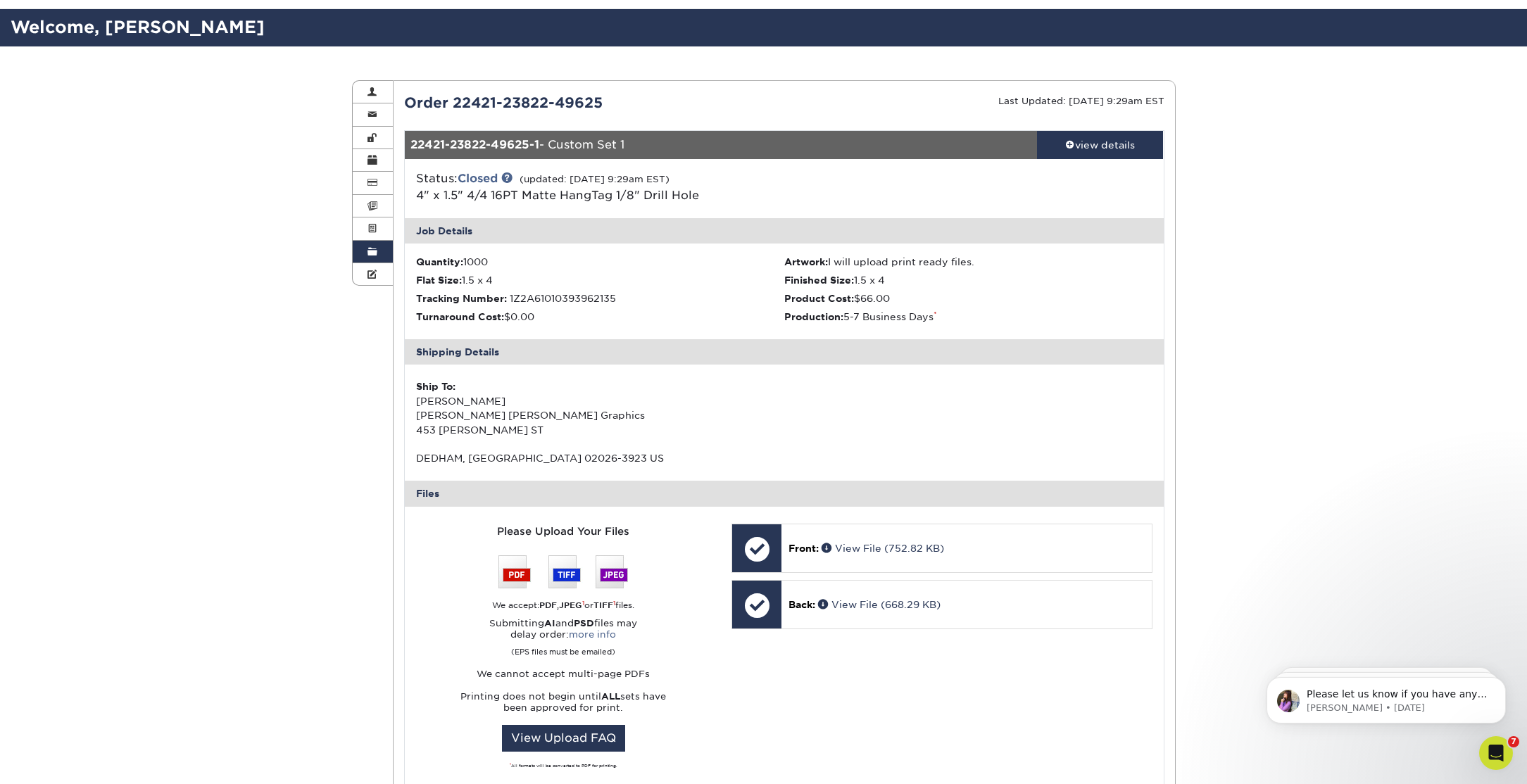
scroll to position [78, 0]
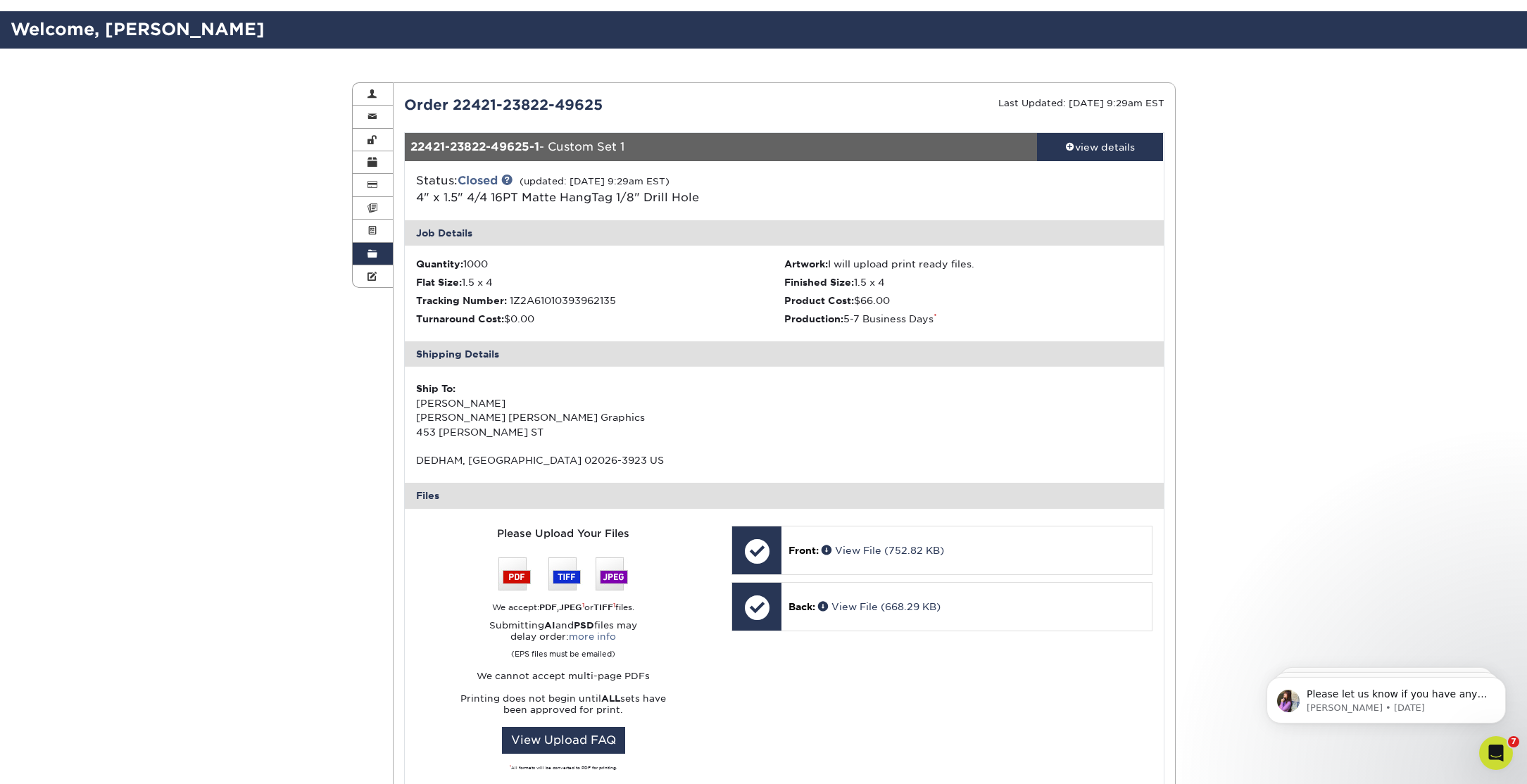
drag, startPoint x: 413, startPoint y: 146, endPoint x: 648, endPoint y: 144, distance: 235.0
click at [648, 144] on div "22421-23822-49625-1 - Custom Set 1" at bounding box center [721, 147] width 632 height 28
copy div "22421-23822-49625-1 - Custom Set 1"
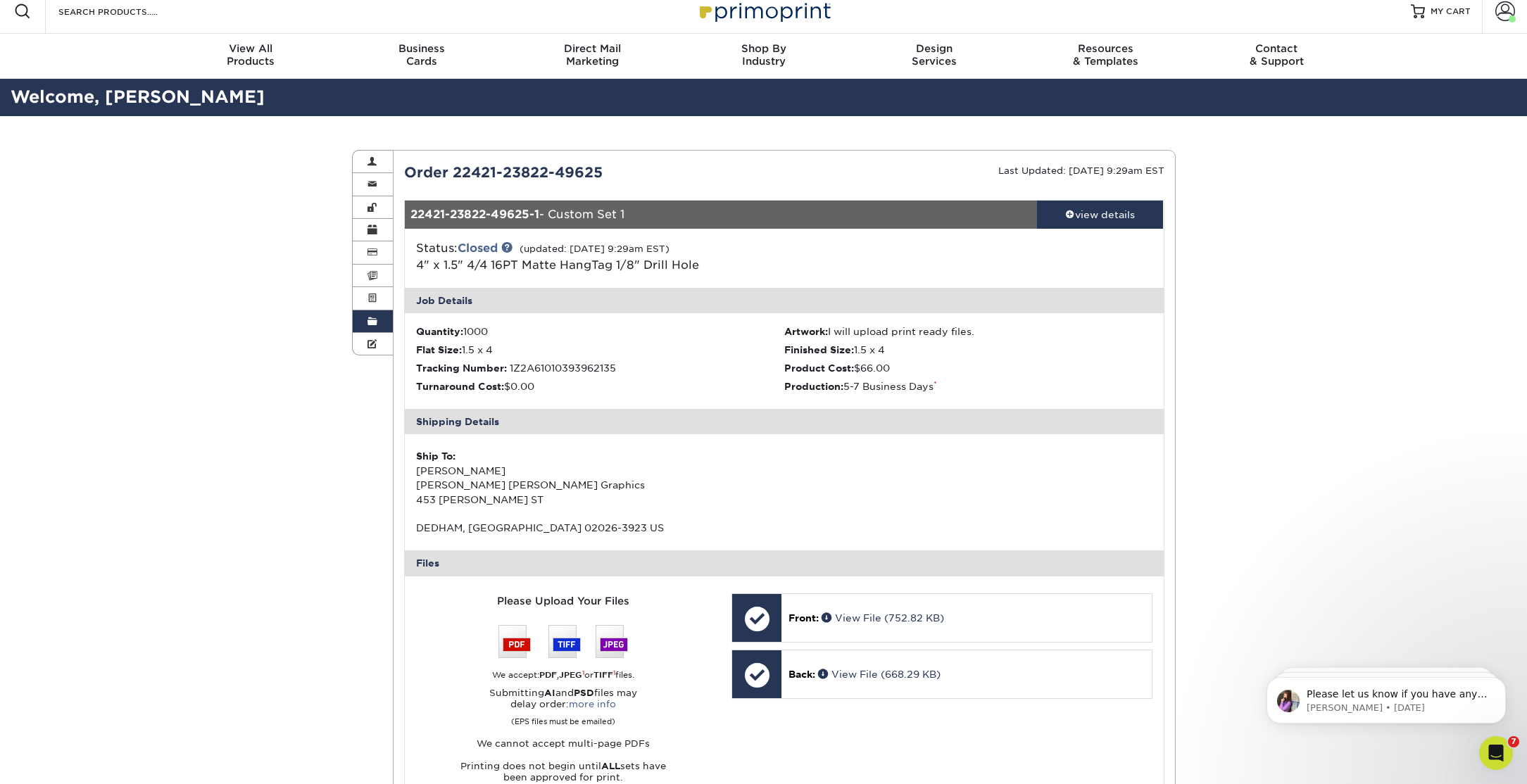
scroll to position [0, 0]
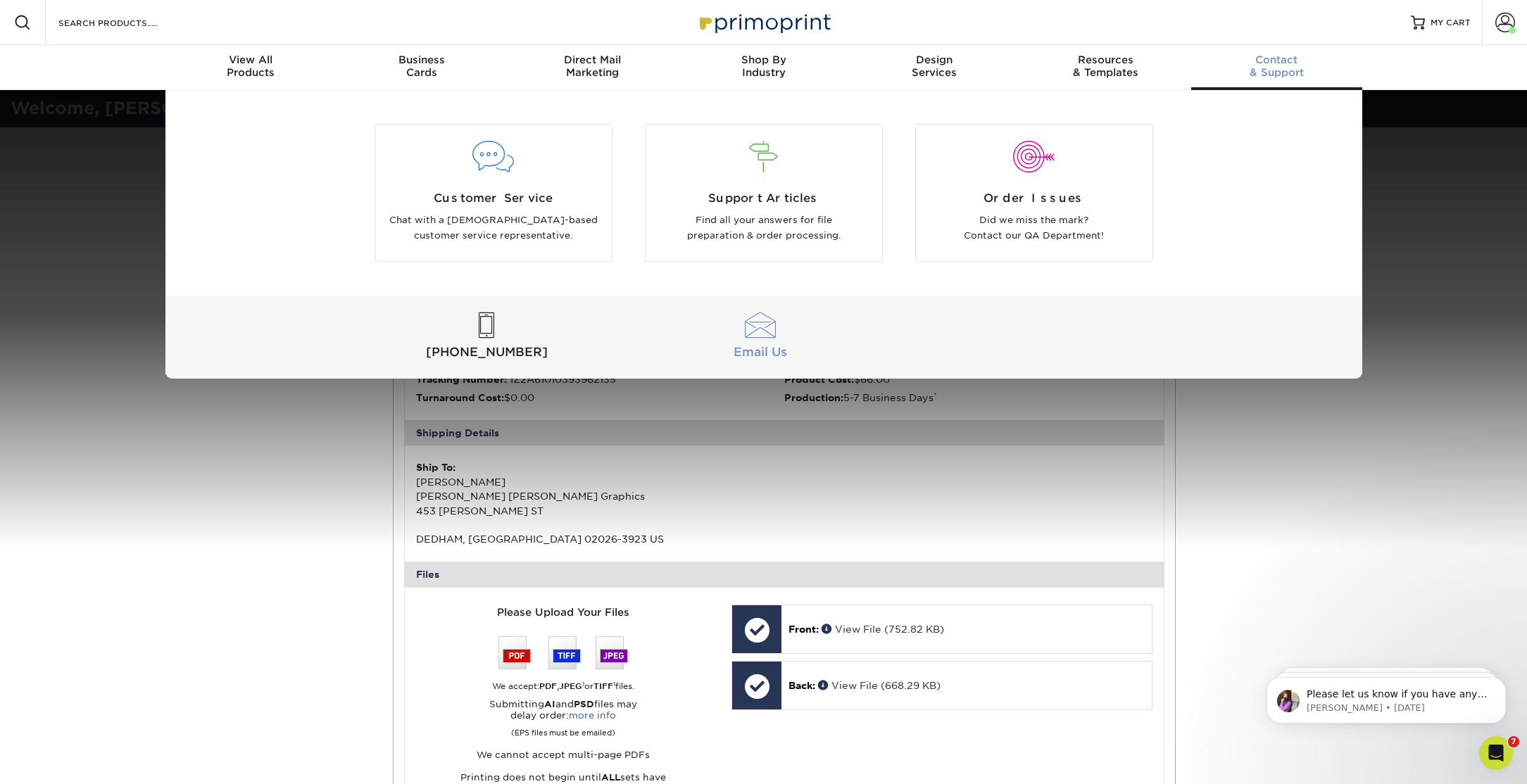
click at [757, 332] on div at bounding box center [761, 326] width 268 height 26
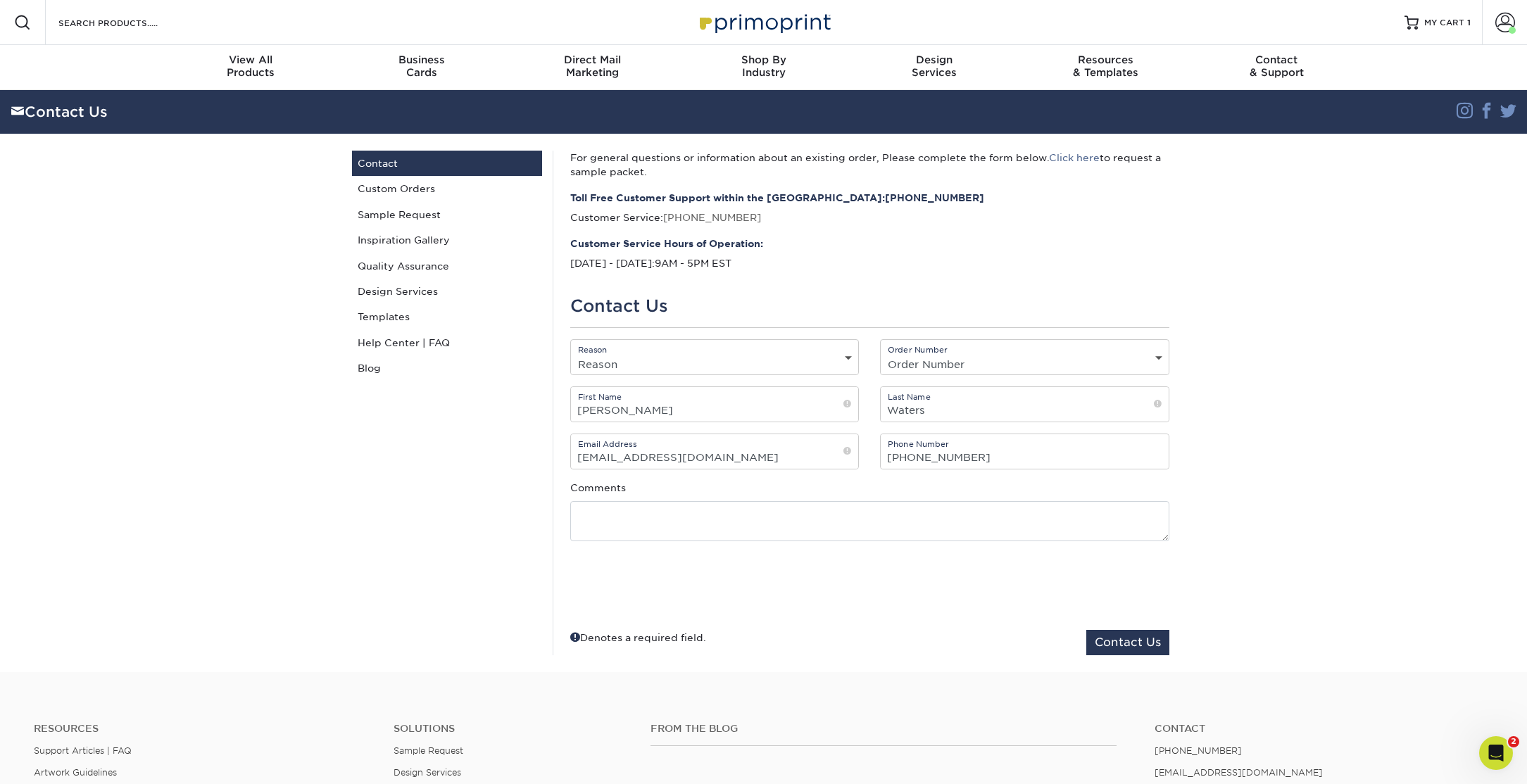
click at [755, 352] on div "Reason Reason General File Preparation Order Status Online Design Issue with yo…" at bounding box center [714, 357] width 289 height 36
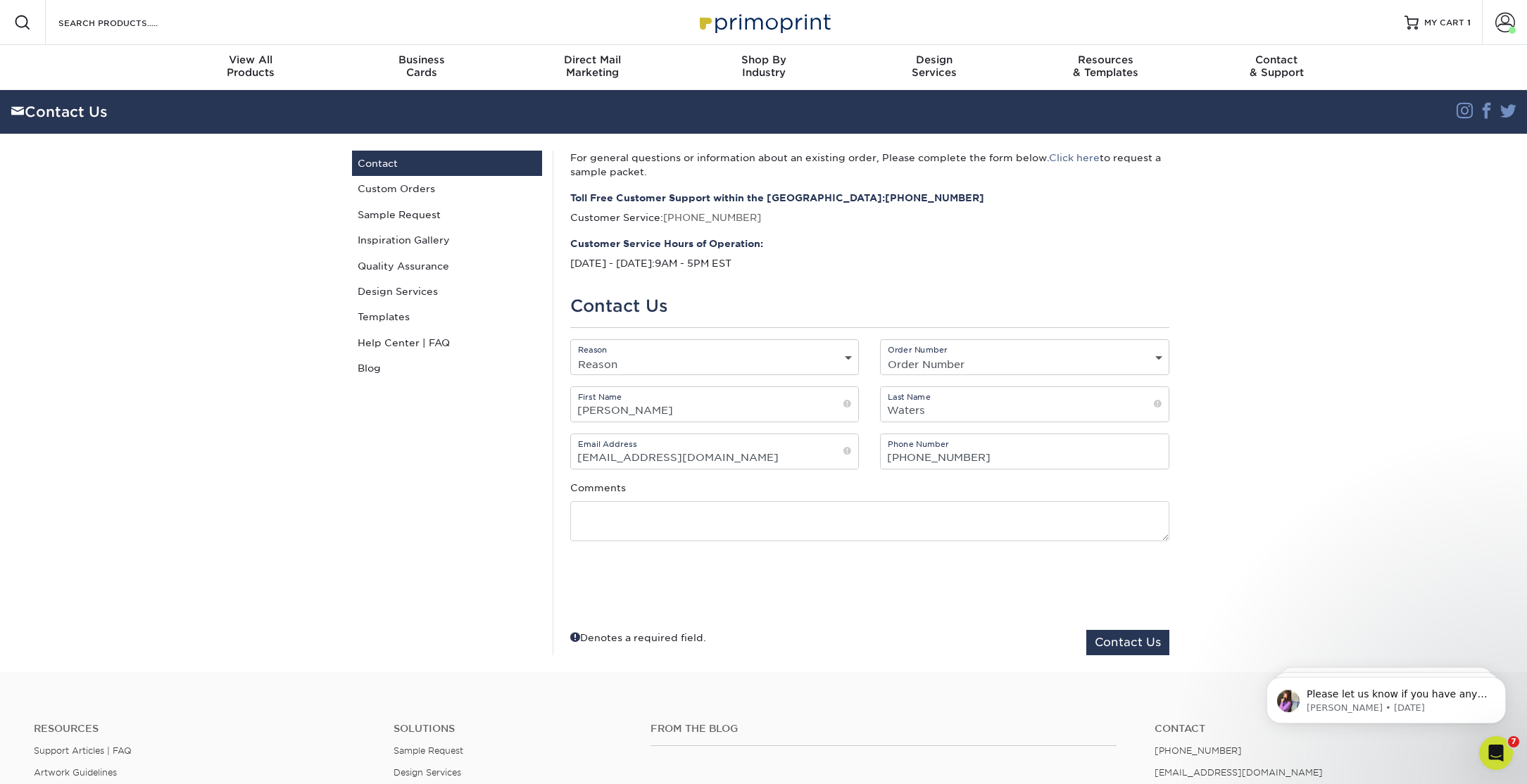
click at [844, 358] on select "Reason General File Preparation Order Status Online Design Issue with your prin…" at bounding box center [715, 364] width 288 height 21
select select "Custom Order"
click at [571, 354] on select "Reason General File Preparation Order Status Online Design Issue with your prin…" at bounding box center [715, 364] width 288 height 21
click at [941, 358] on select "Order Number Not Available 25721-112358-49625 2571-115471-49625 25620-42611-496…" at bounding box center [1025, 364] width 288 height 21
click at [975, 357] on select "Order Number Not Available 25721-112358-49625 2571-115471-49625 25620-42611-496…" at bounding box center [1025, 364] width 288 height 21
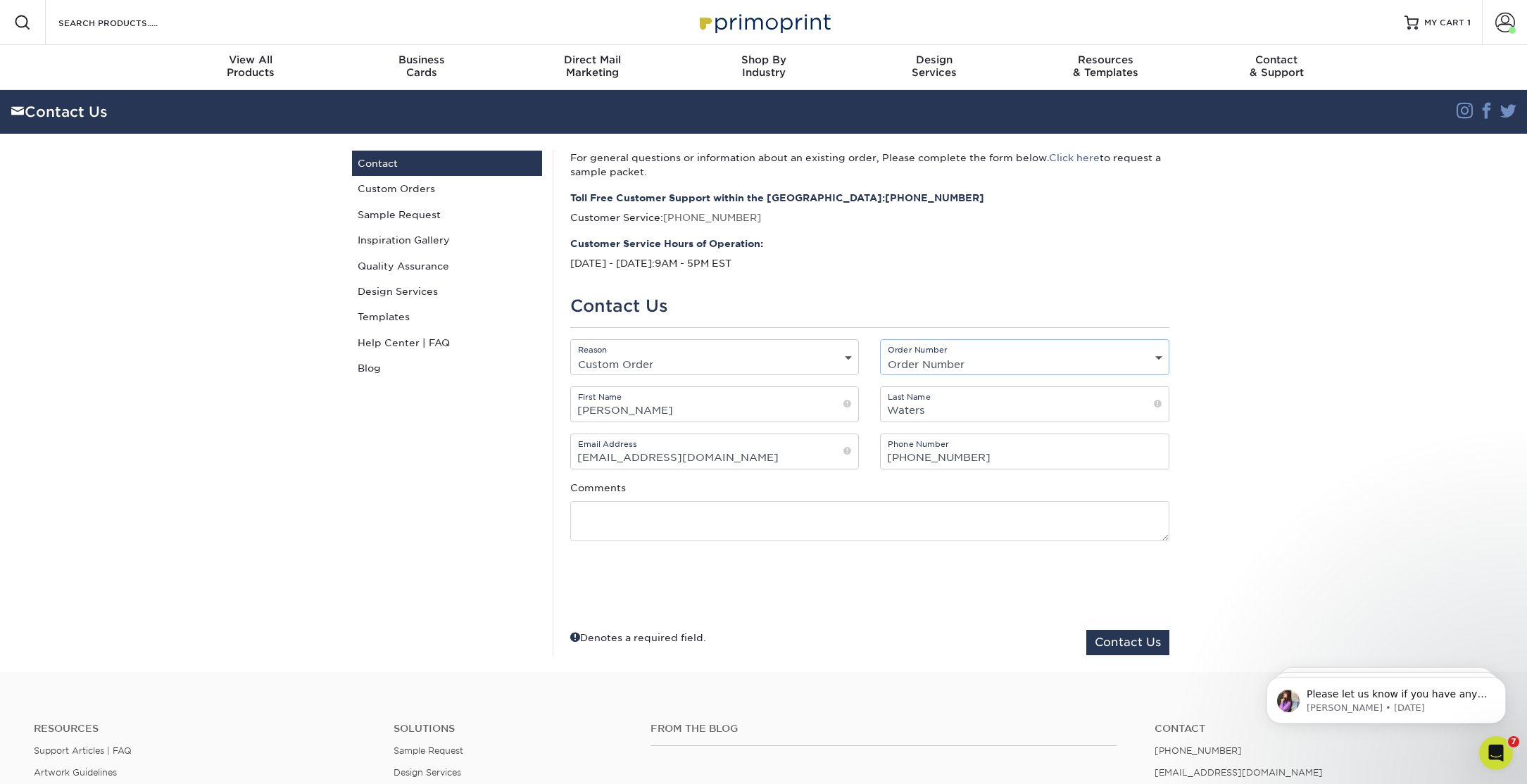
select select "22421-23822-49625"
click at [881, 354] on select "Order Number Not Available 25721-112358-49625 2571-115471-49625 25620-42611-496…" at bounding box center [1025, 364] width 288 height 21
click at [716, 519] on textarea at bounding box center [870, 521] width 600 height 40
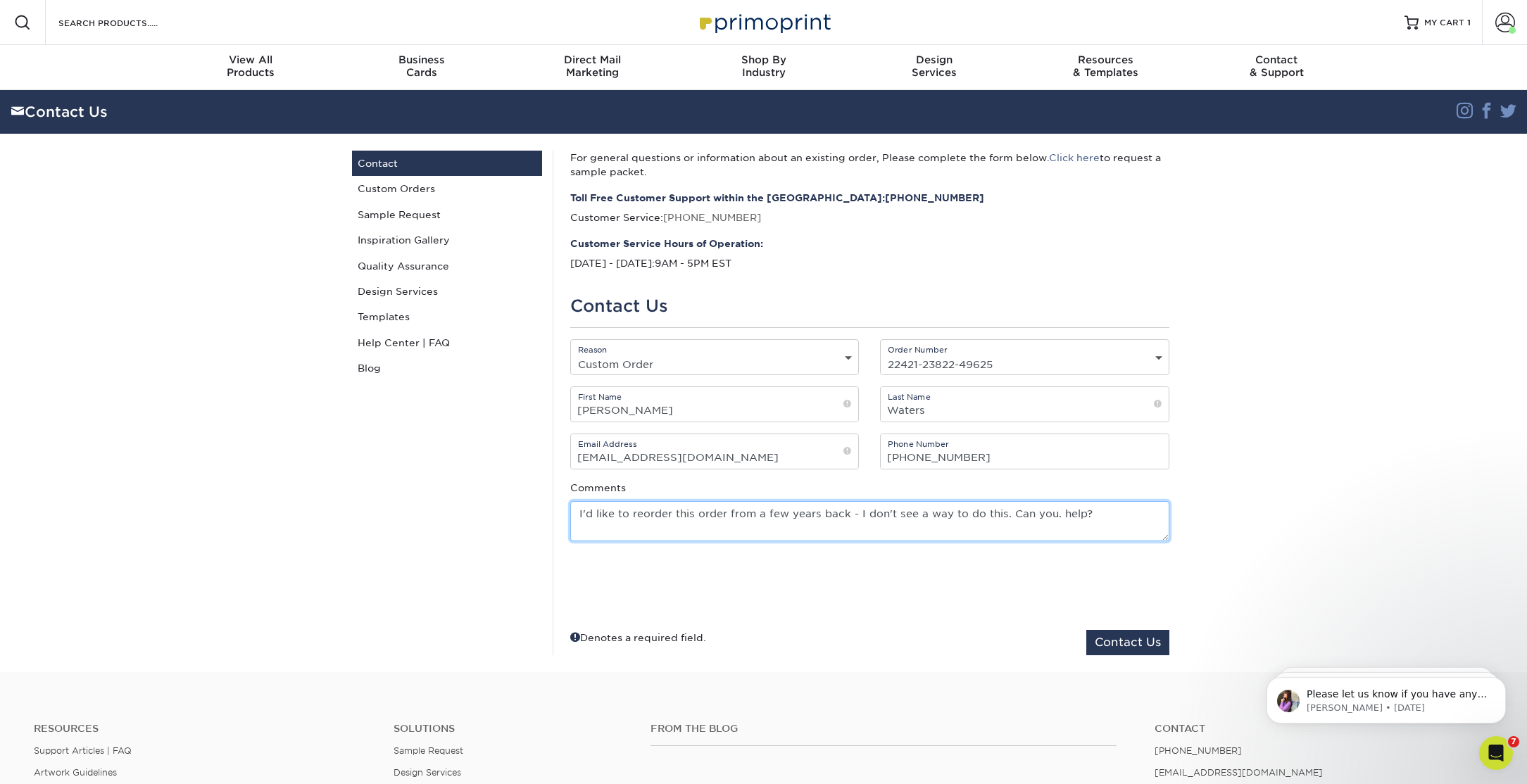
click at [1057, 514] on textarea "I'd like to reorder this order from a few years back - I don't see a way to do …" at bounding box center [870, 521] width 600 height 40
type textarea "I'd like to reorder this order from a few years back - I don't see a way to do …"
click at [1101, 640] on button "Contact Us" at bounding box center [1128, 643] width 83 height 26
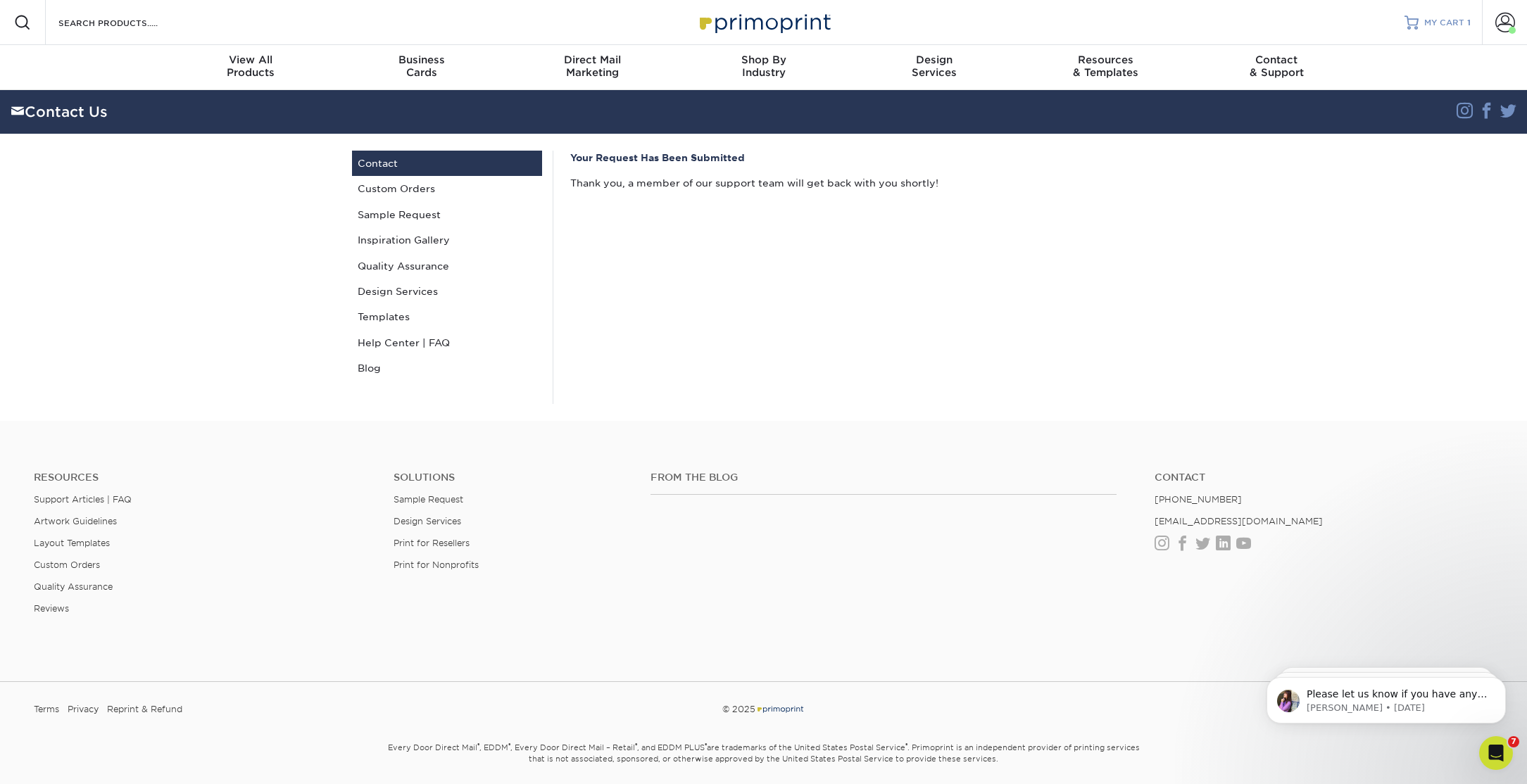
click at [1428, 34] on link "MY CART 1" at bounding box center [1438, 22] width 67 height 45
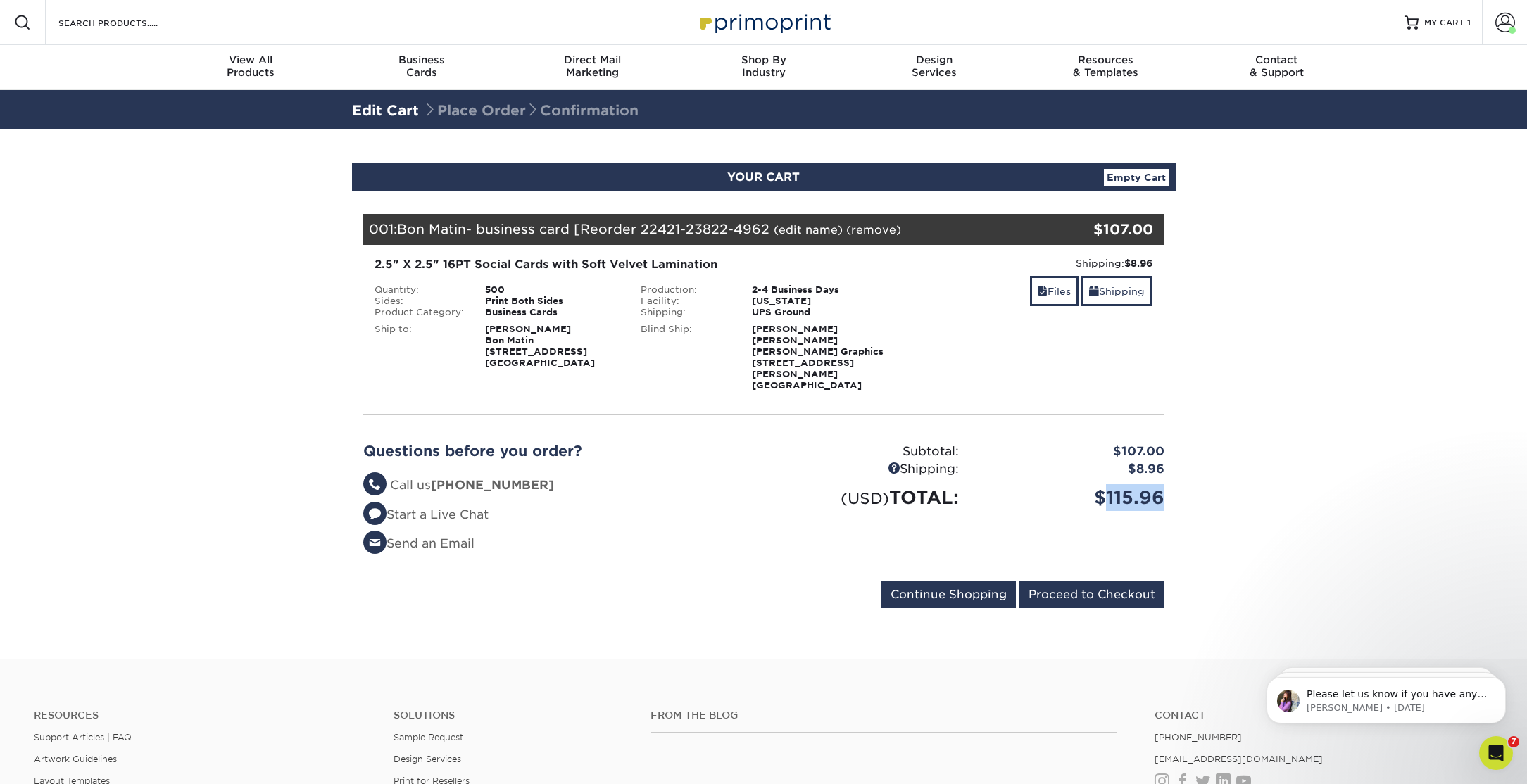
drag, startPoint x: 1107, startPoint y: 475, endPoint x: 1170, endPoint y: 476, distance: 63.0
click at [1170, 484] on div "$115.96" at bounding box center [1072, 497] width 206 height 27
copy div "115.96"
click at [1128, 582] on input "Proceed to Checkout" at bounding box center [1092, 594] width 145 height 27
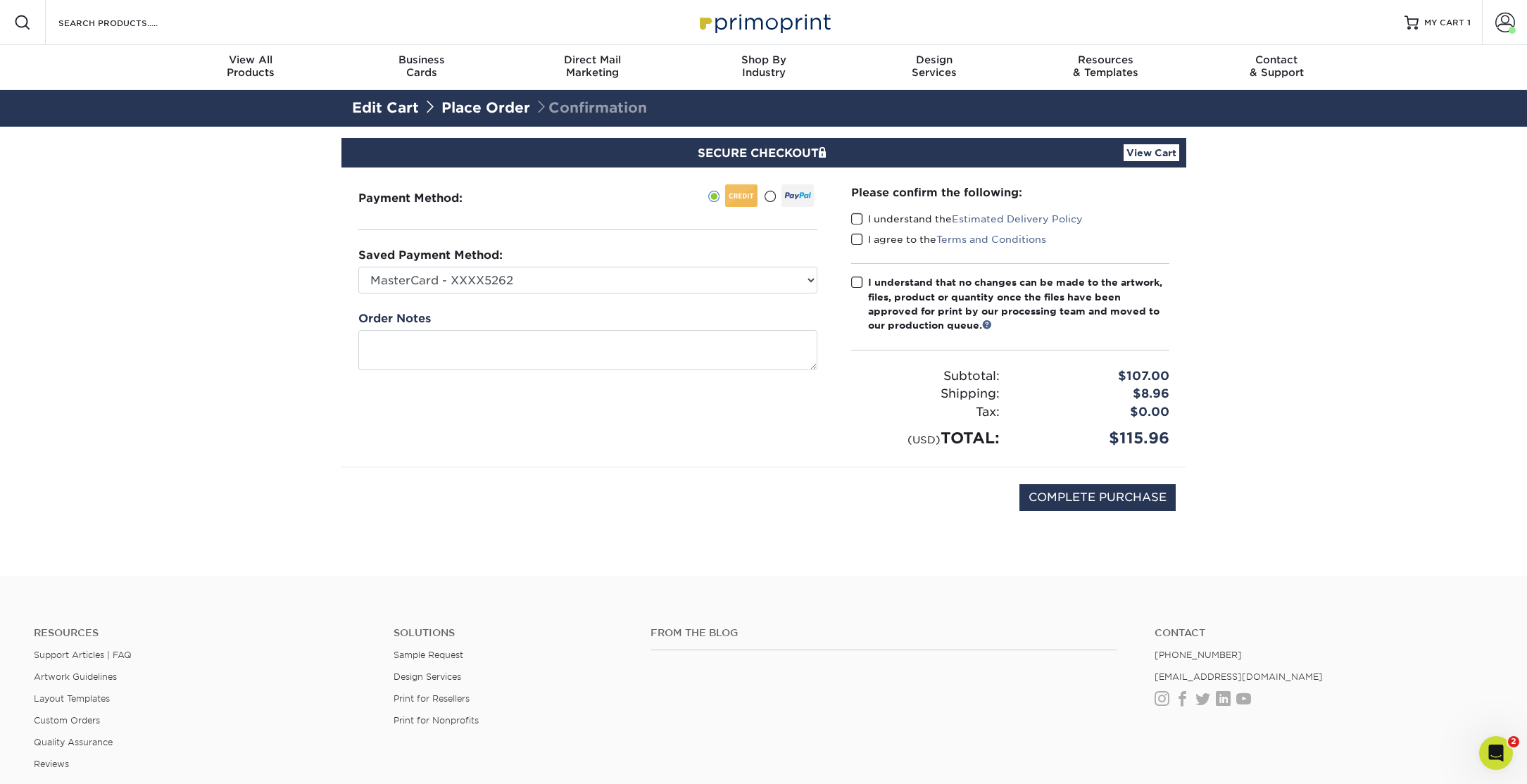
click at [856, 221] on span at bounding box center [857, 218] width 12 height 13
click at [0, 0] on input "I understand the Estimated Delivery Policy" at bounding box center [0, 0] width 0 height 0
click at [856, 239] on span at bounding box center [857, 239] width 12 height 13
click at [0, 0] on input "I agree to the Terms and Conditions" at bounding box center [0, 0] width 0 height 0
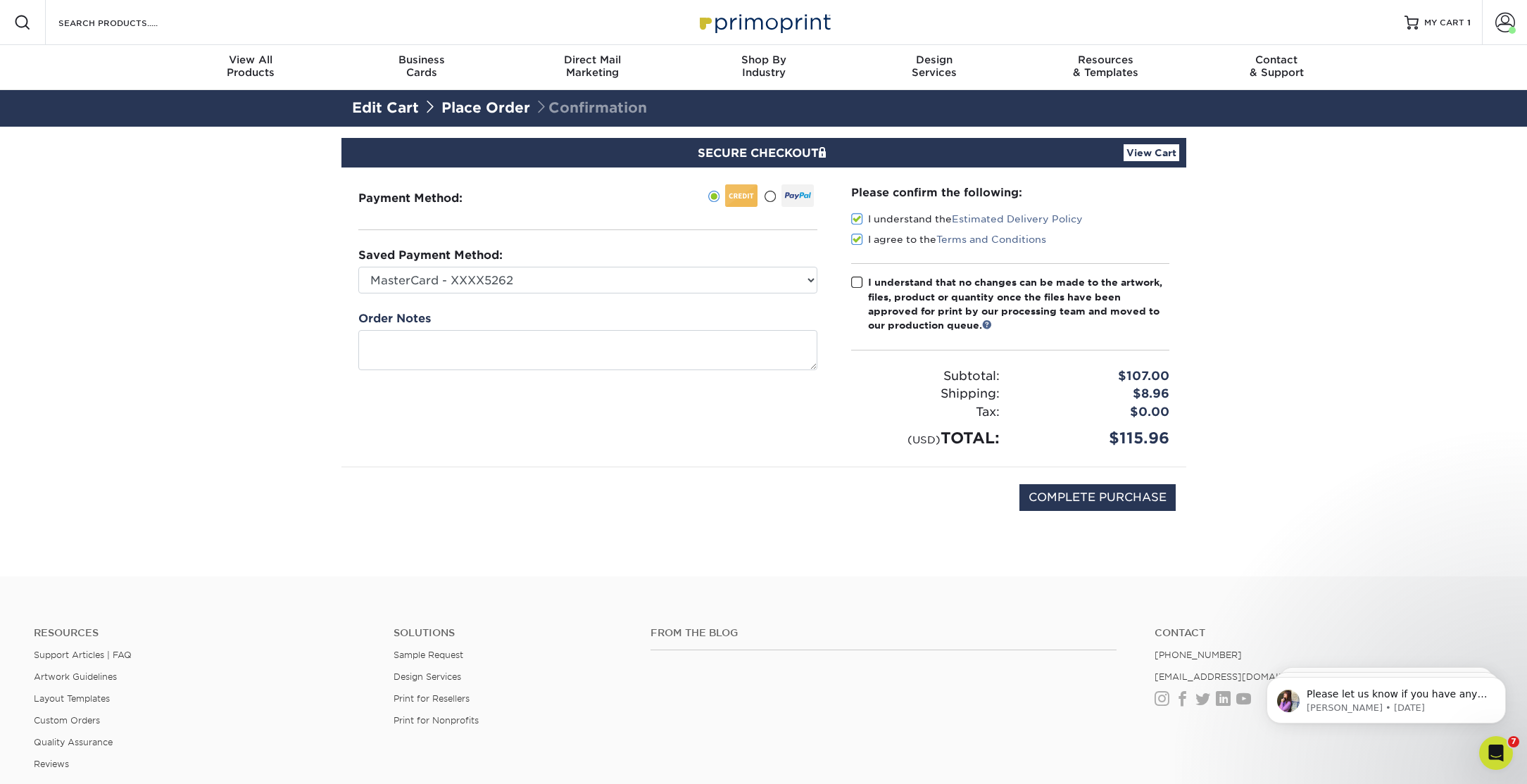
click at [857, 283] on span at bounding box center [857, 282] width 12 height 13
click at [0, 0] on input "I understand that no changes can be made to the artwork, files, product or quan…" at bounding box center [0, 0] width 0 height 0
click at [1087, 495] on input "COMPLETE PURCHASE" at bounding box center [1097, 497] width 156 height 27
type input "COMPLETE PURCHASE"
click at [799, 283] on select "MasterCard - XXXX5262 MasterCard - XXXX5007 MasterCard - XXXX7038 Visa - XXXX87…" at bounding box center [588, 280] width 459 height 27
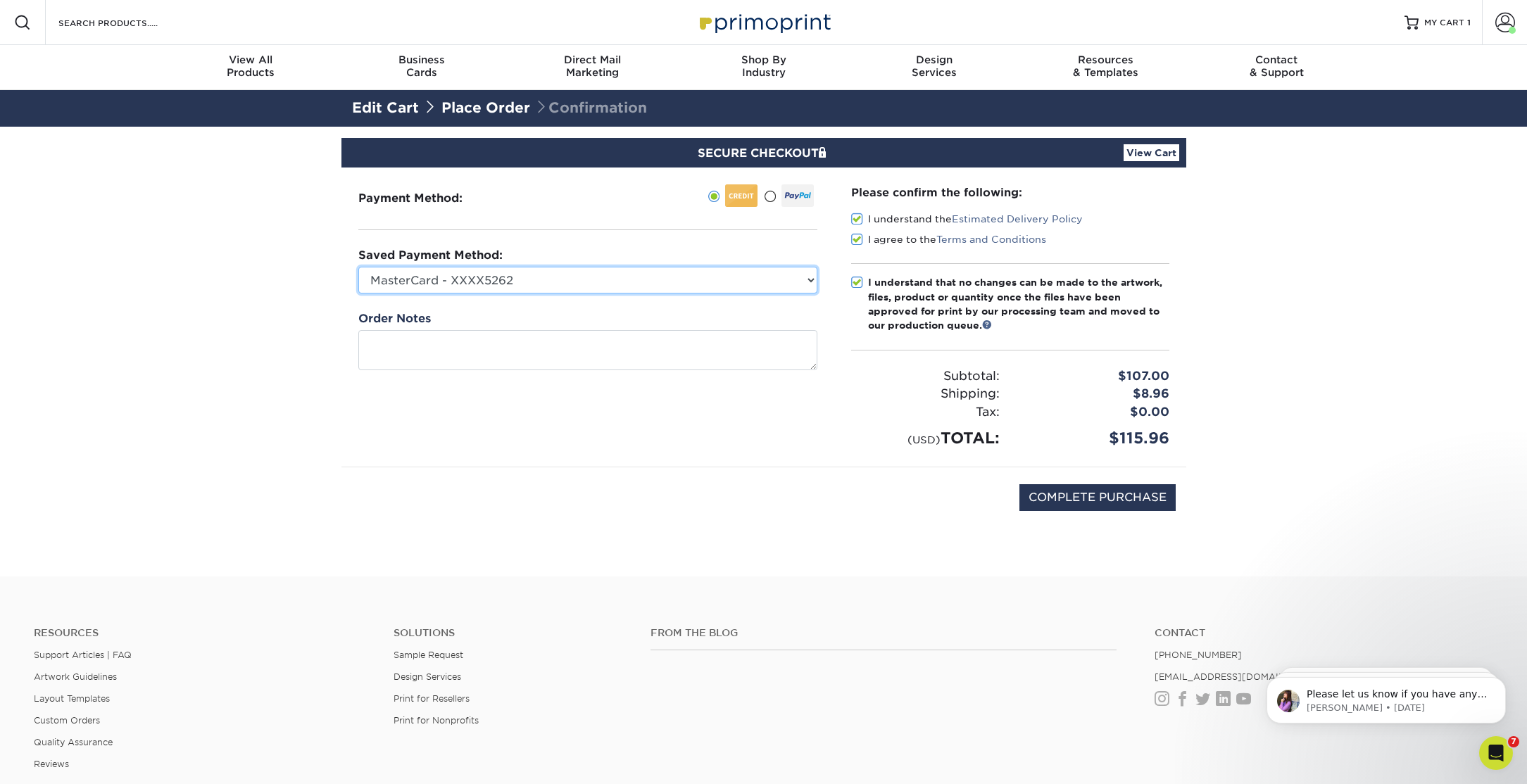
select select "45902"
click at [358, 267] on select "MasterCard - XXXX5262 MasterCard - XXXX5007 MasterCard - XXXX7038 Visa - XXXX87…" at bounding box center [588, 280] width 459 height 27
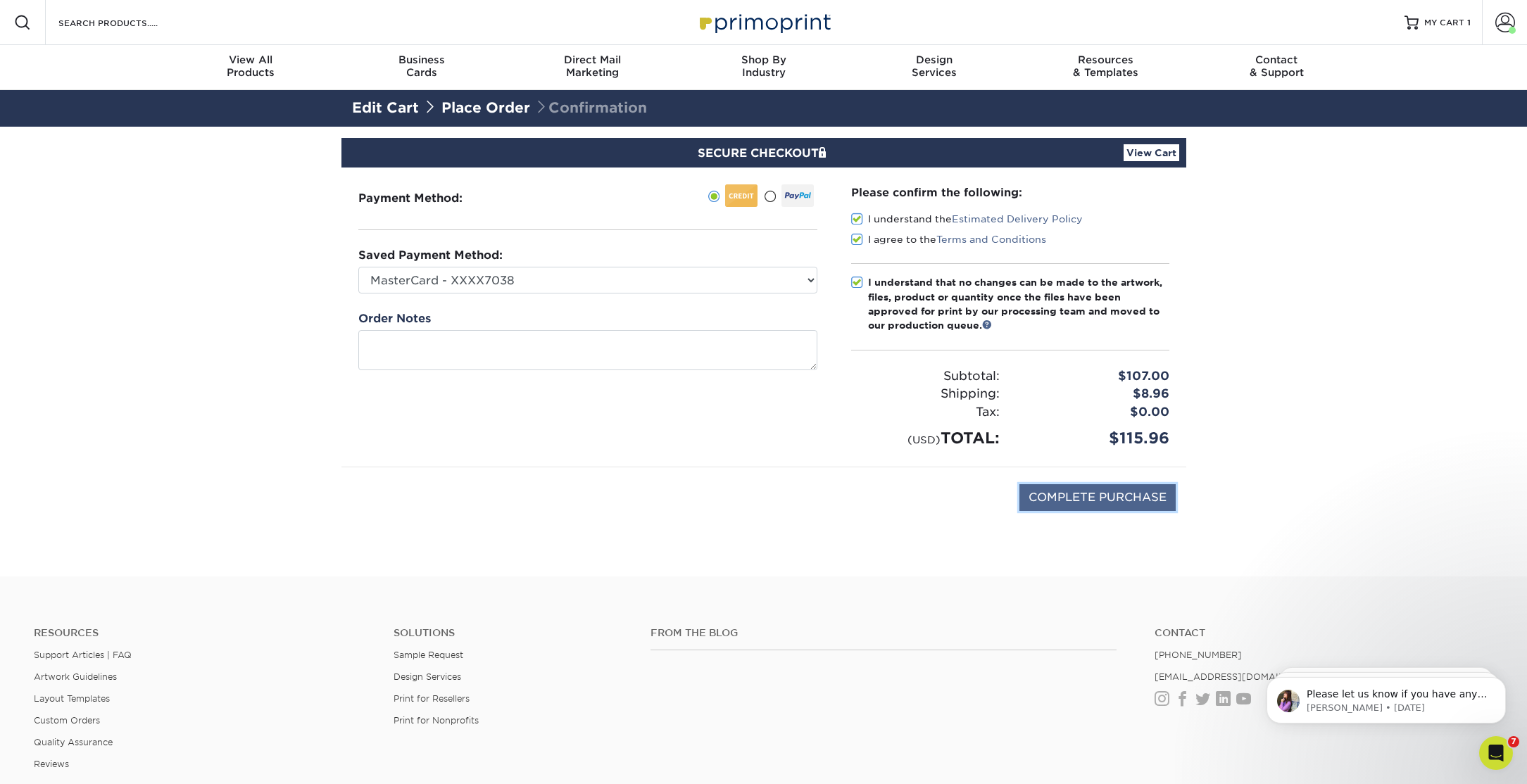
click at [1053, 499] on input "COMPLETE PURCHASE" at bounding box center [1097, 497] width 156 height 27
type input "PROCESSING, PLEASE WAIT..."
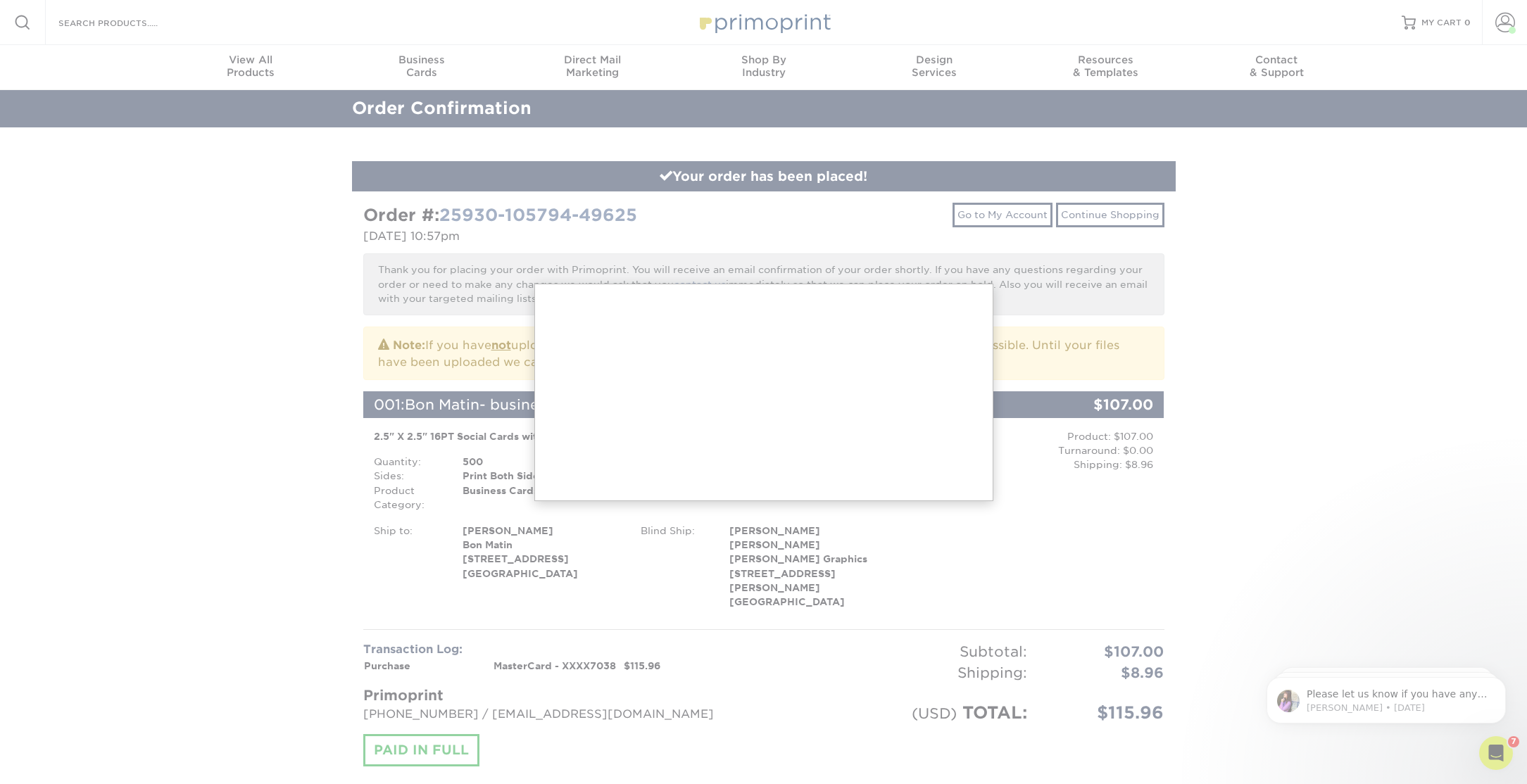
click at [921, 518] on div at bounding box center [764, 626] width 1527 height 1253
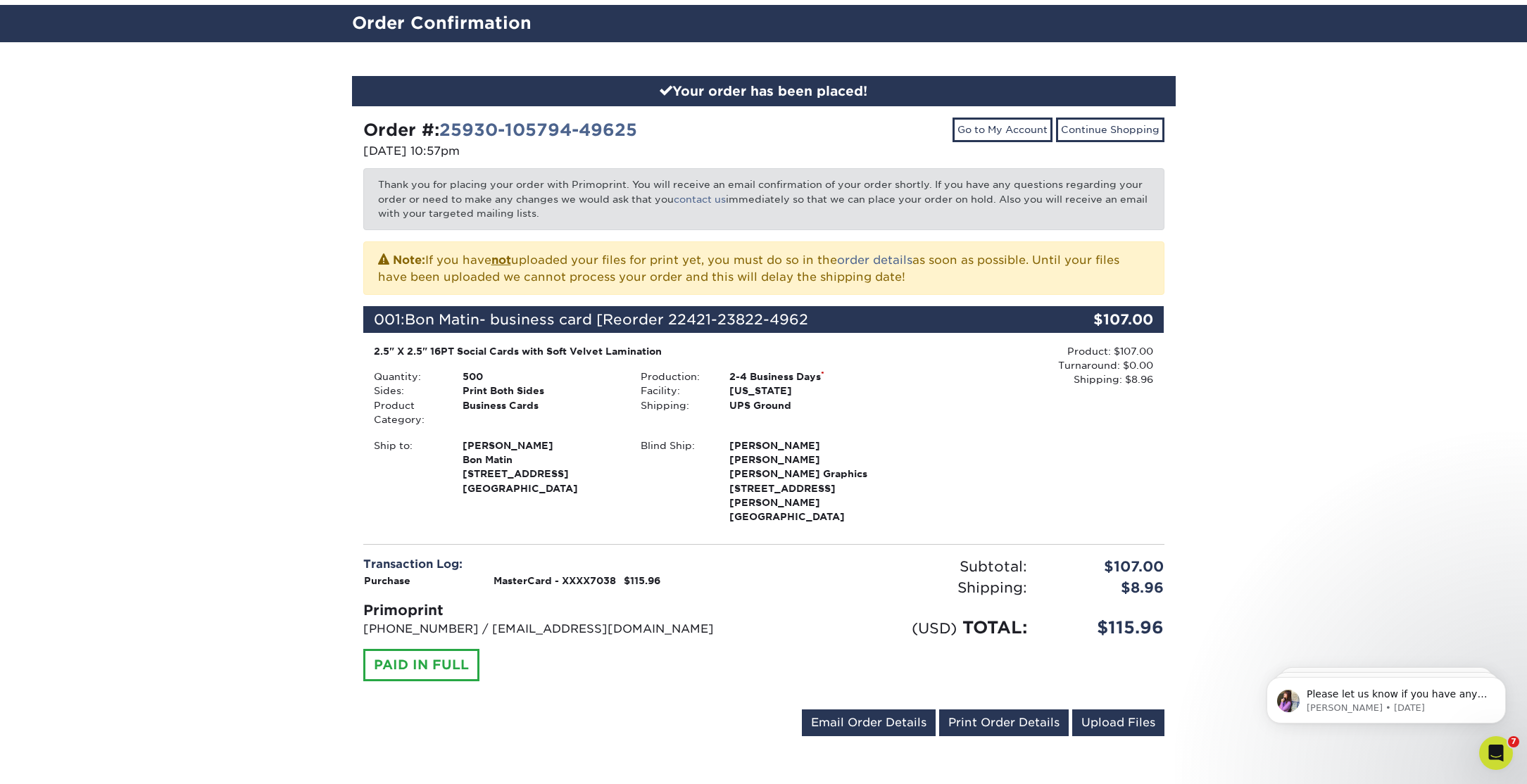
scroll to position [98, 0]
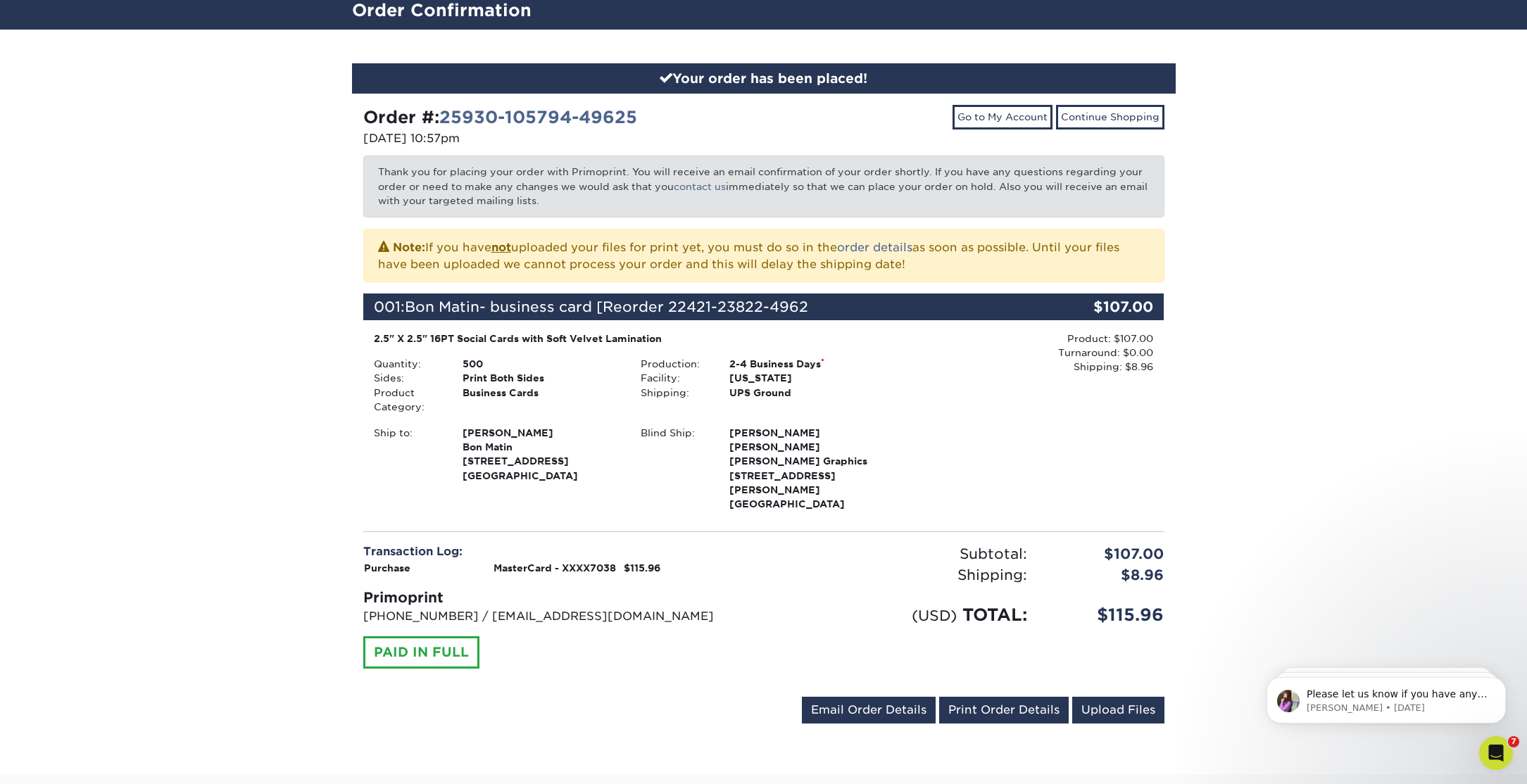
click at [908, 441] on div "Product: $107.00 Turnaround: $0.00 Shipping: $8.96 Discount: - $0.00" at bounding box center [1031, 423] width 267 height 183
click at [1091, 117] on link "Continue Shopping" at bounding box center [1110, 117] width 108 height 24
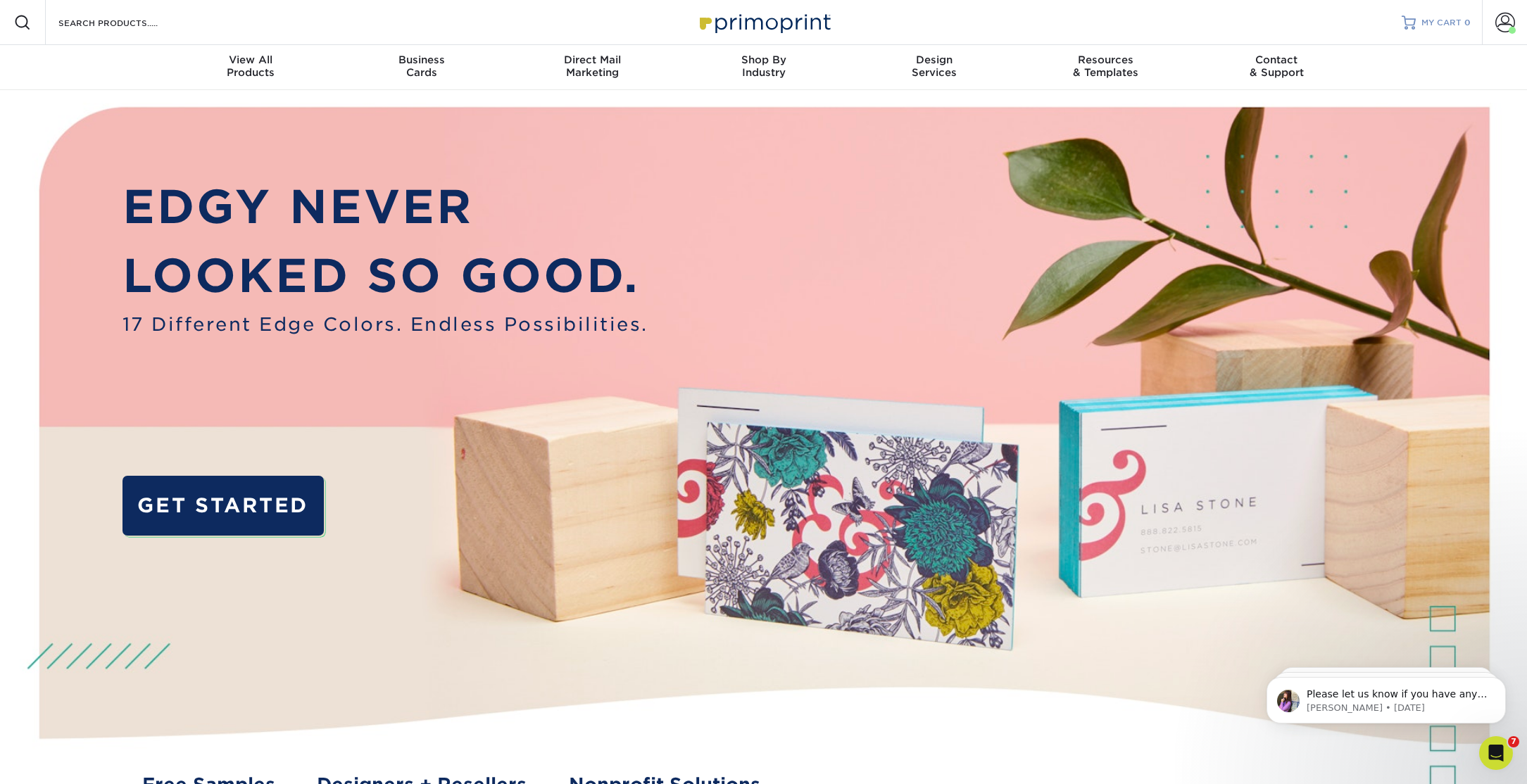
click at [1462, 20] on div "MY CART 0" at bounding box center [1447, 23] width 50 height 12
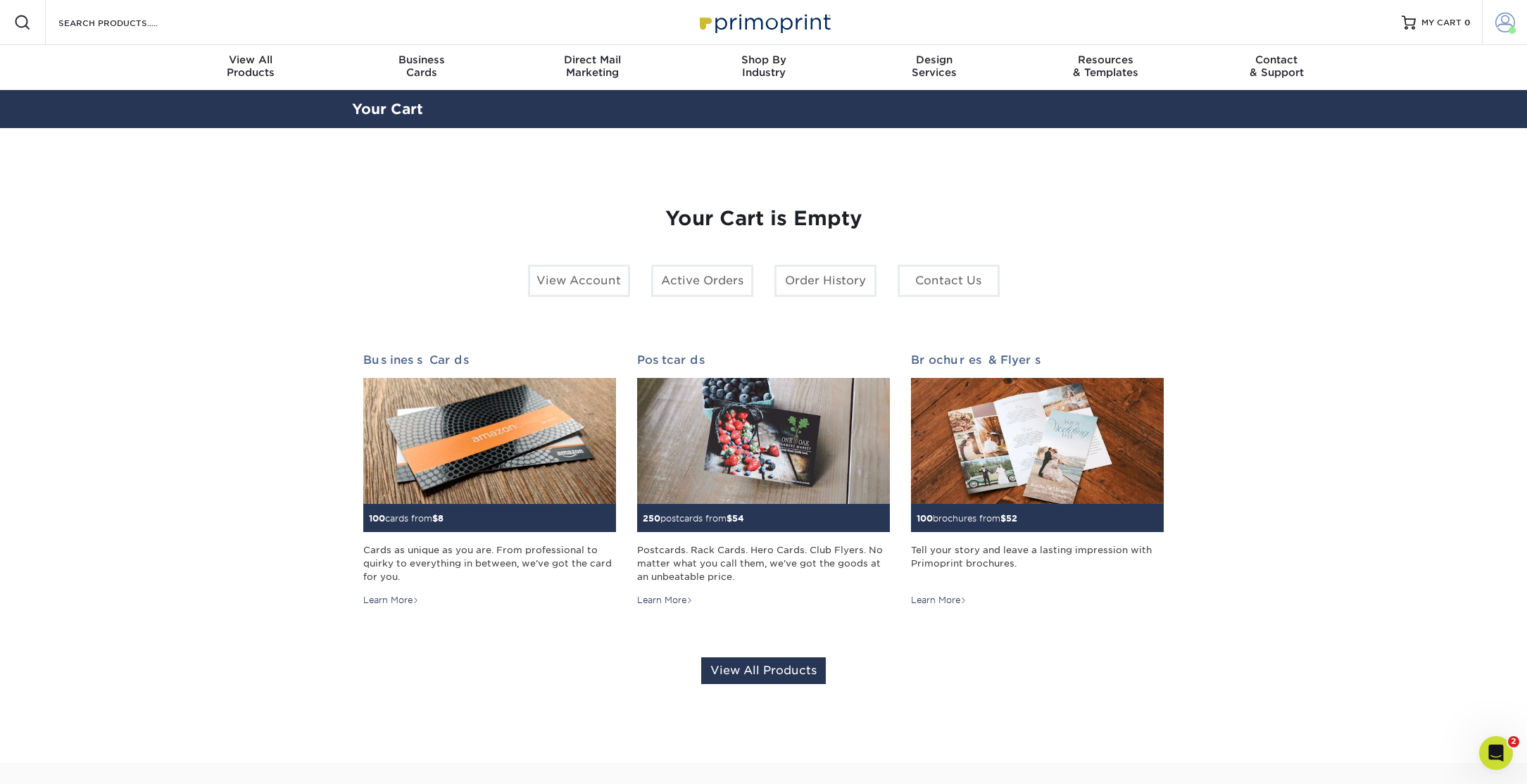
click at [1505, 21] on span at bounding box center [1505, 23] width 20 height 20
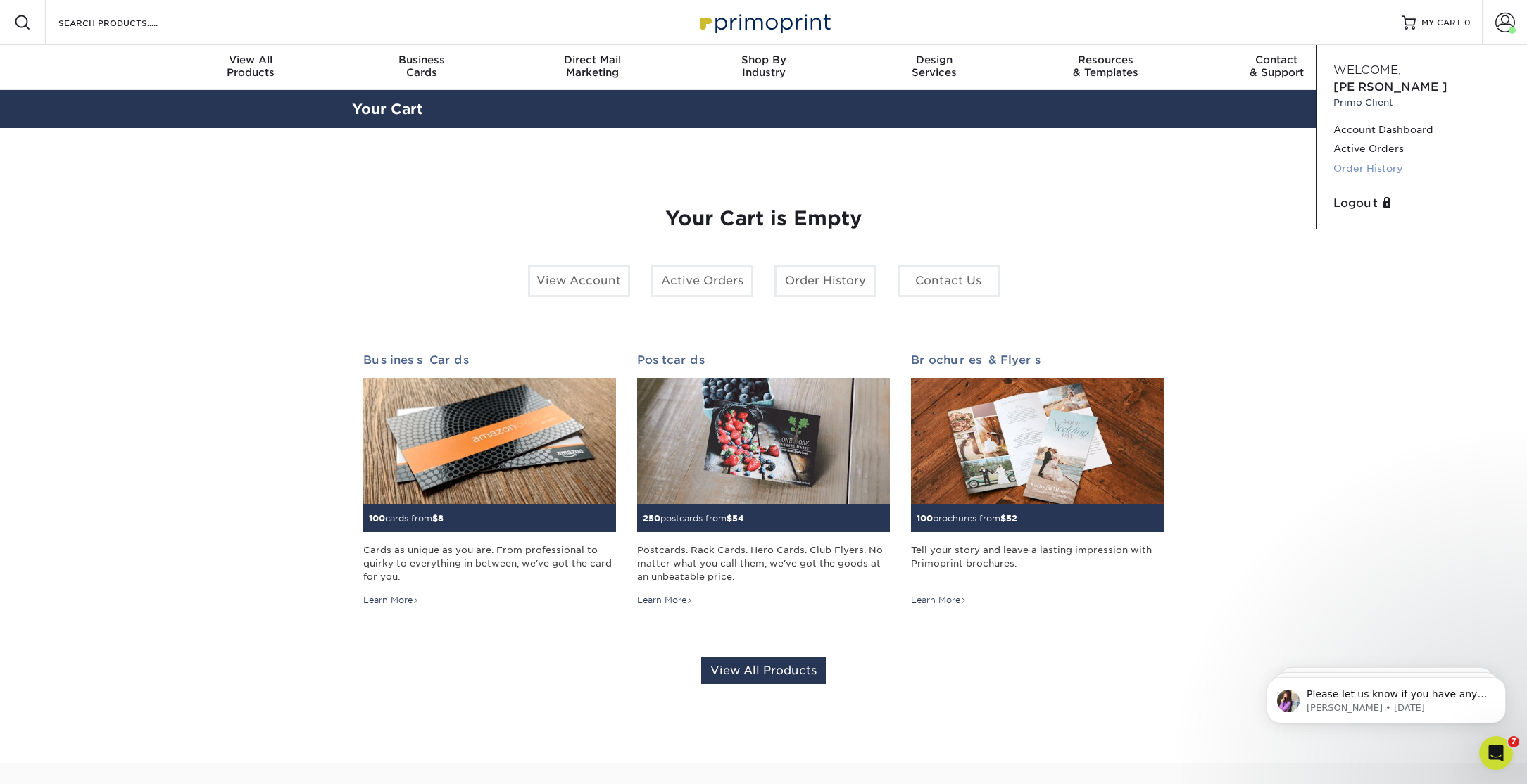
click at [1382, 159] on link "Order History" at bounding box center [1422, 168] width 177 height 19
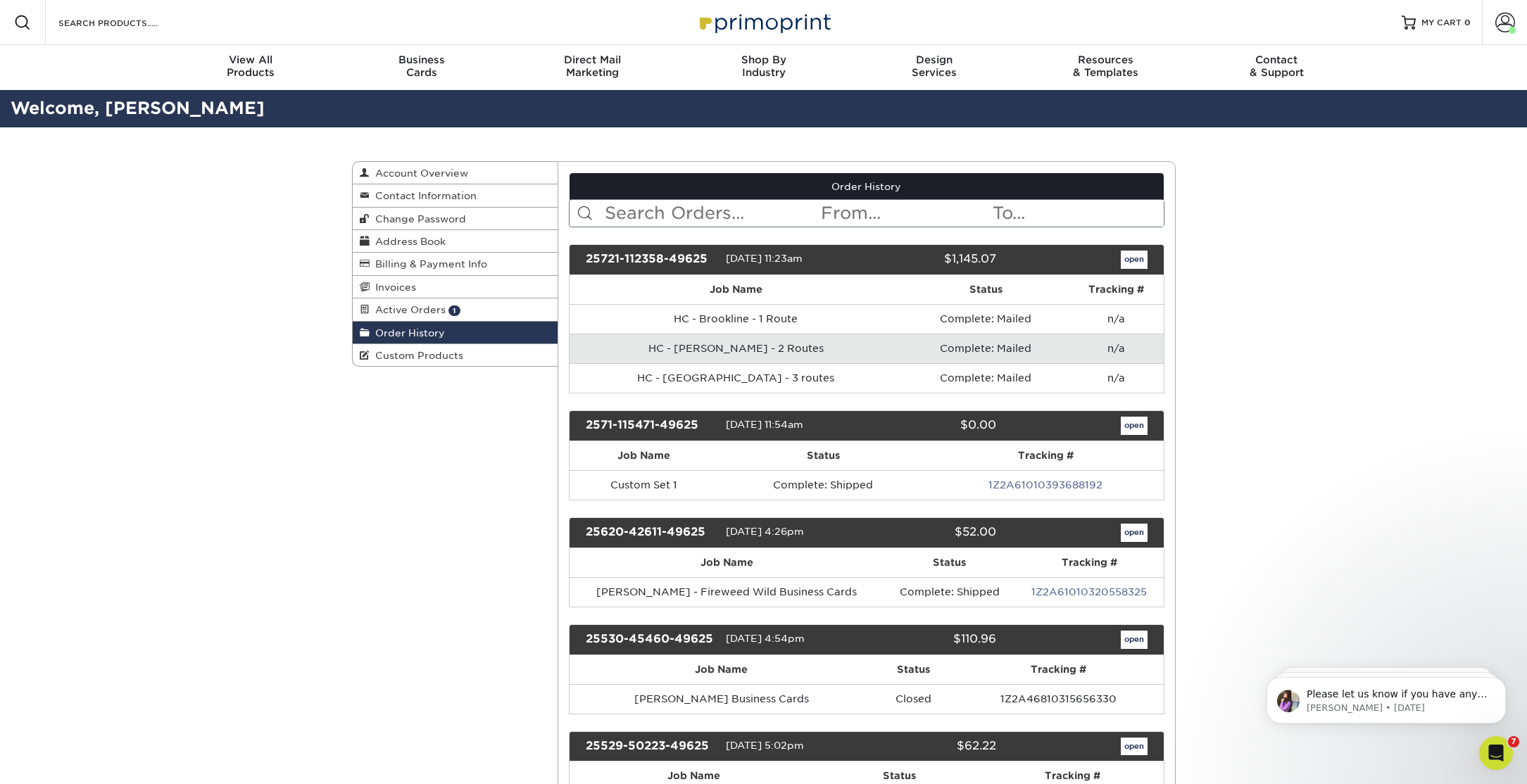
click at [677, 208] on input "text" at bounding box center [712, 212] width 216 height 27
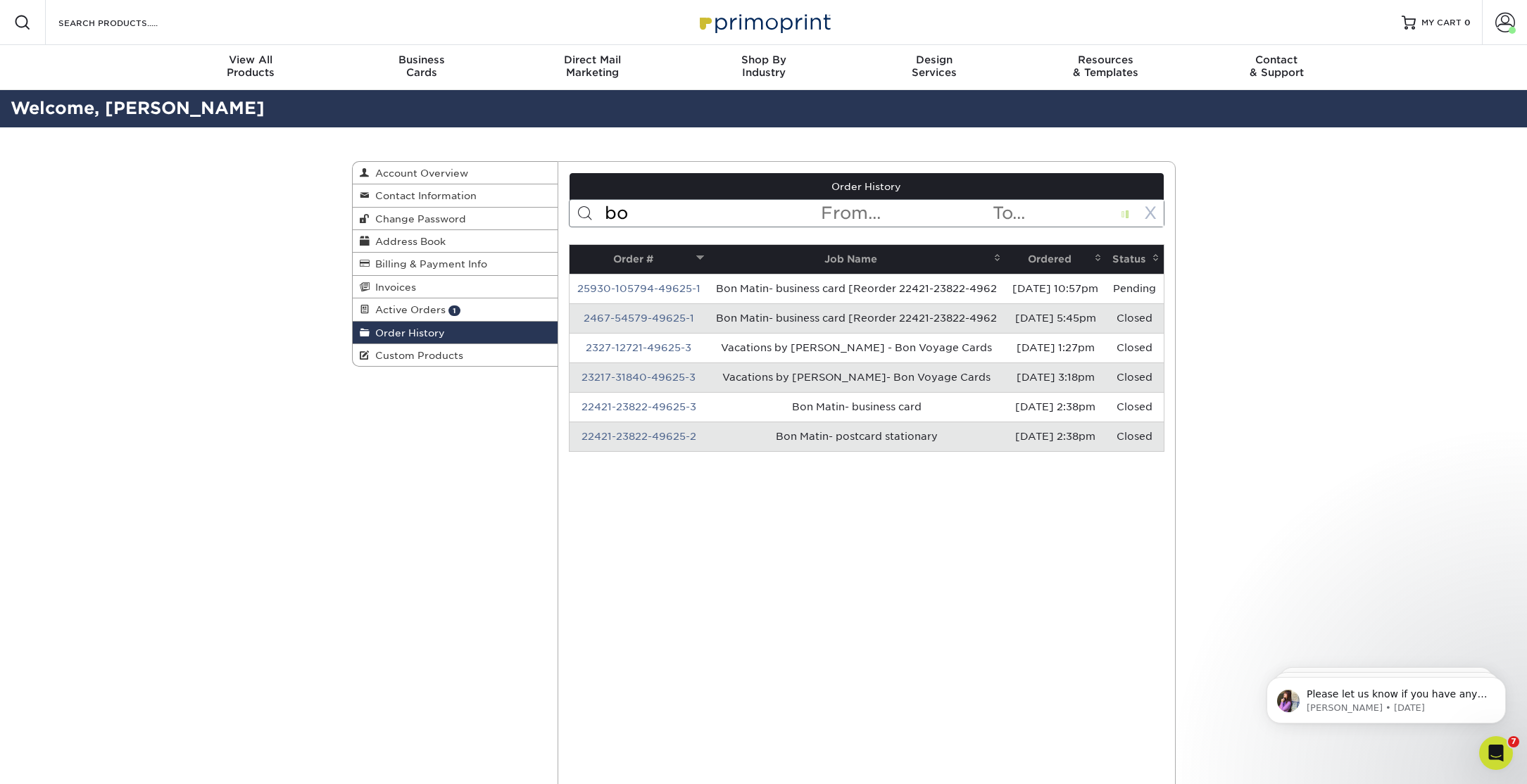
type input "b"
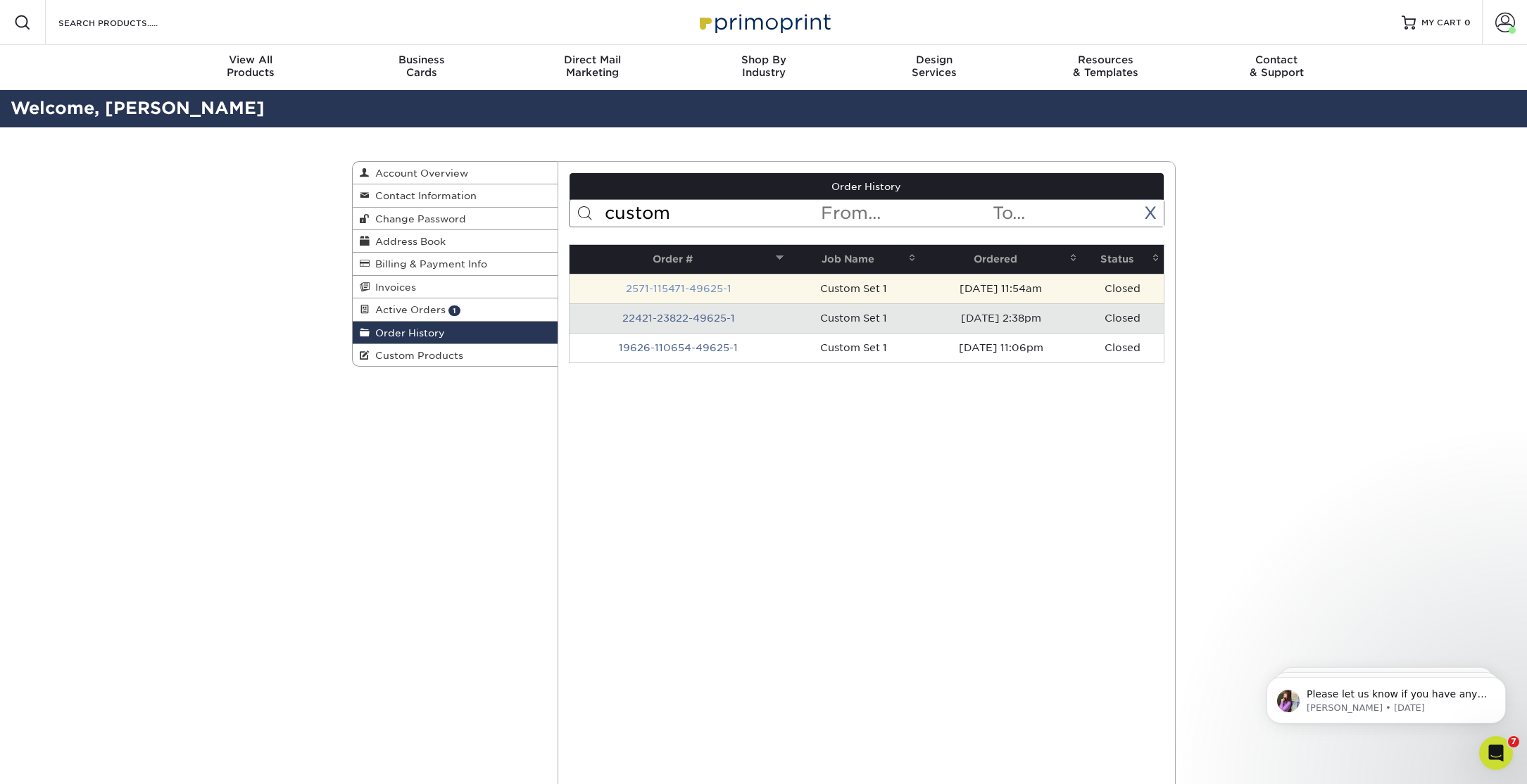
click at [711, 285] on link "2571-115471-49625-1" at bounding box center [679, 288] width 105 height 11
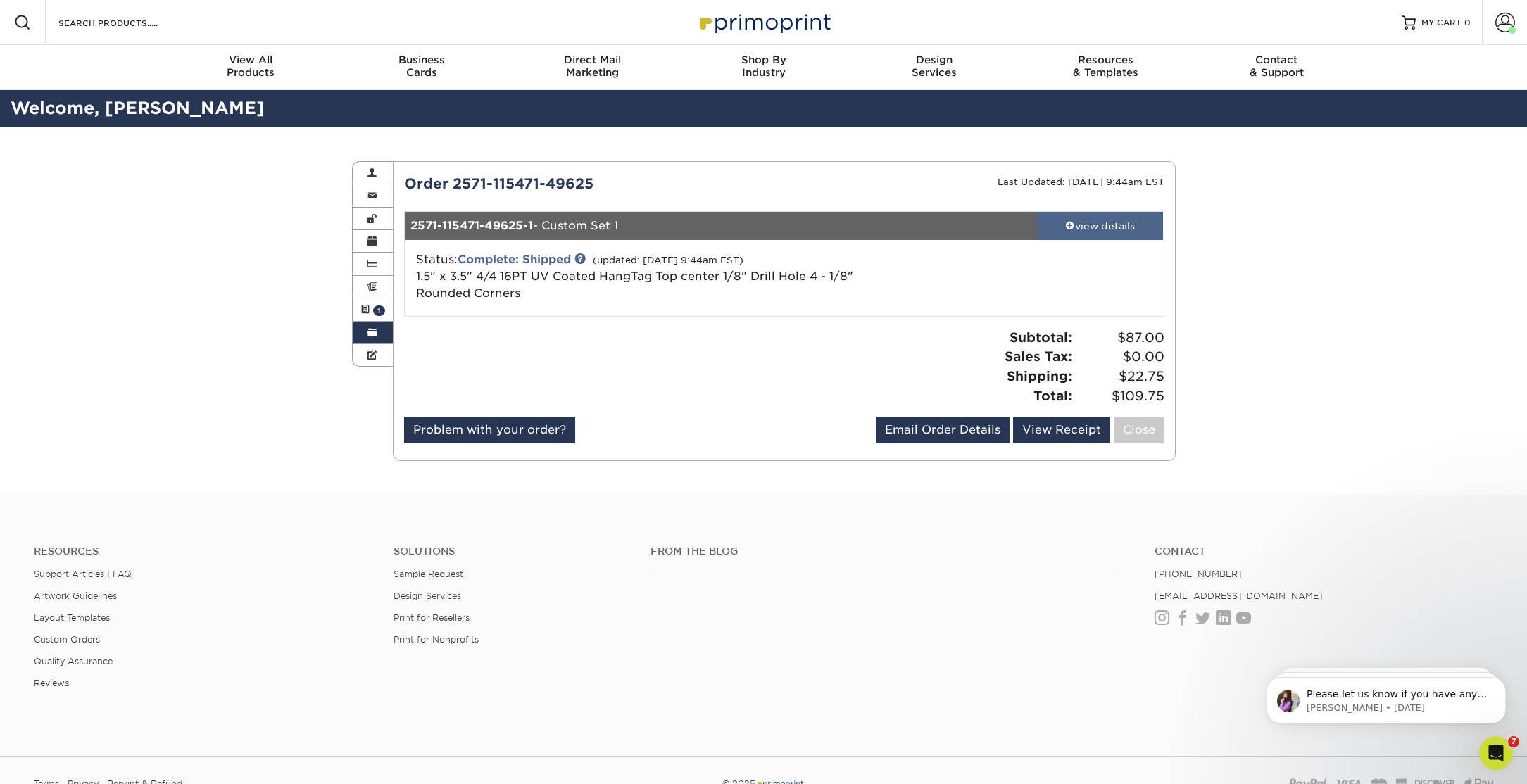
click at [1076, 229] on div "view details" at bounding box center [1101, 226] width 127 height 14
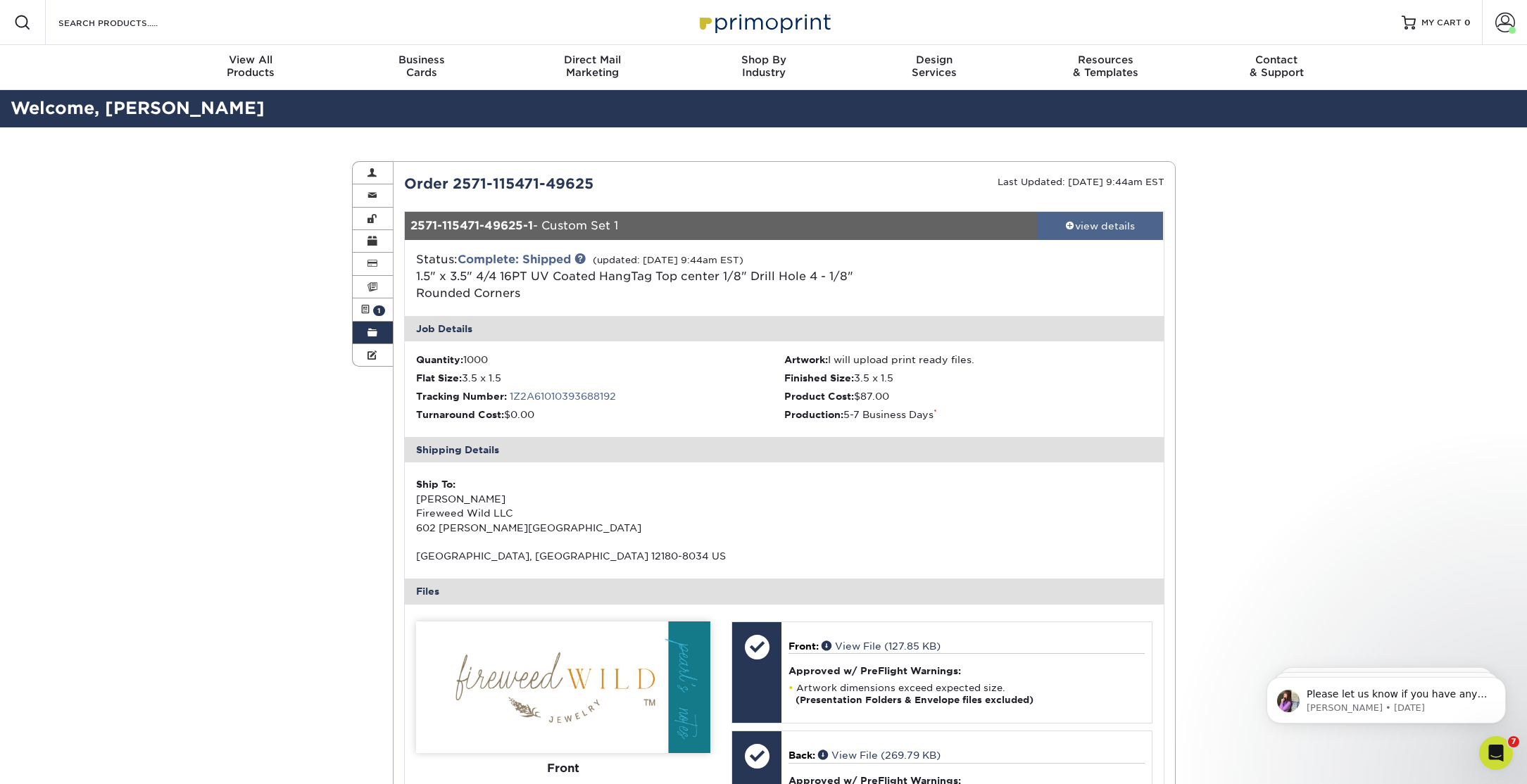
click at [1076, 229] on div "view details" at bounding box center [1101, 226] width 127 height 14
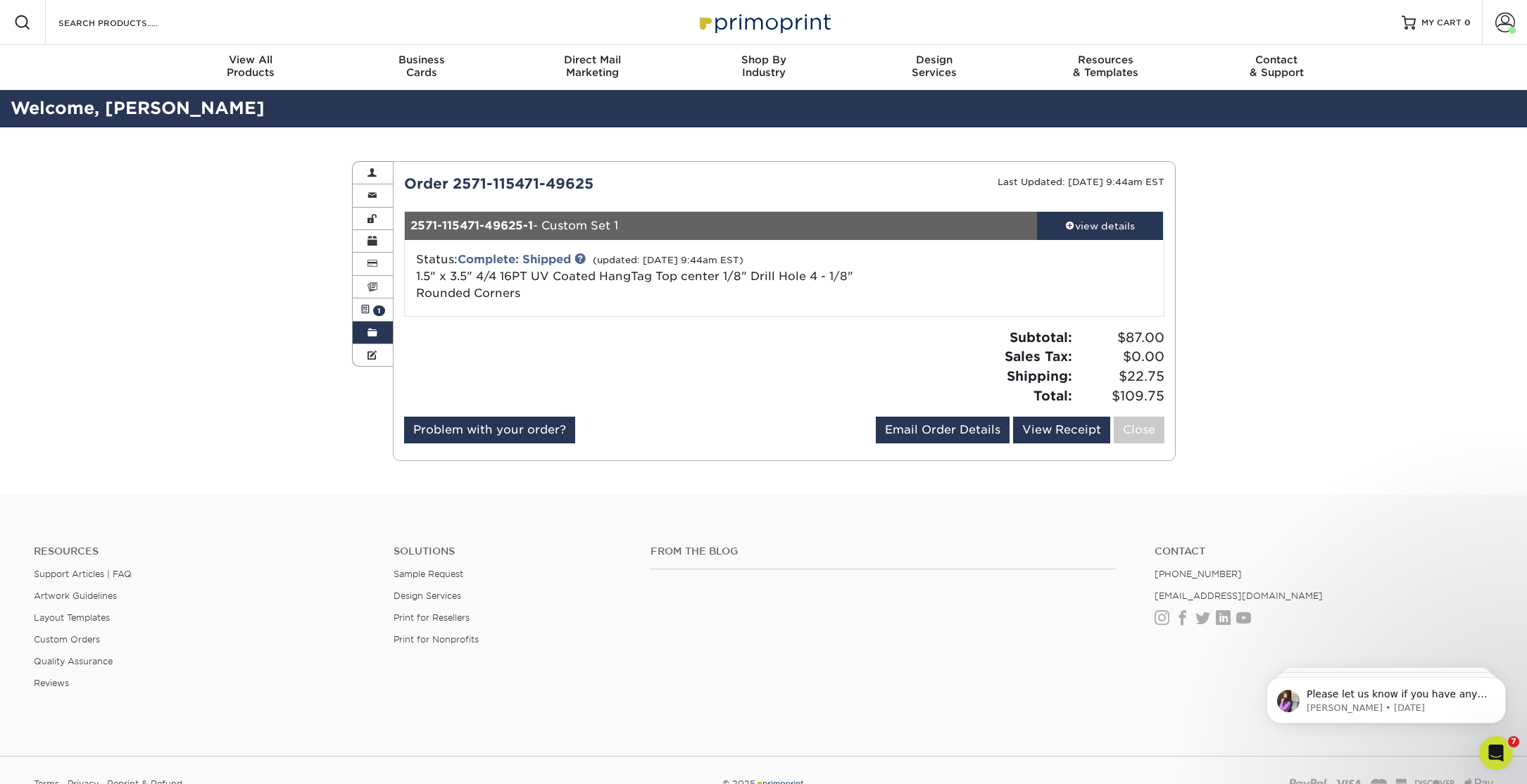
click at [367, 311] on span at bounding box center [365, 309] width 10 height 11
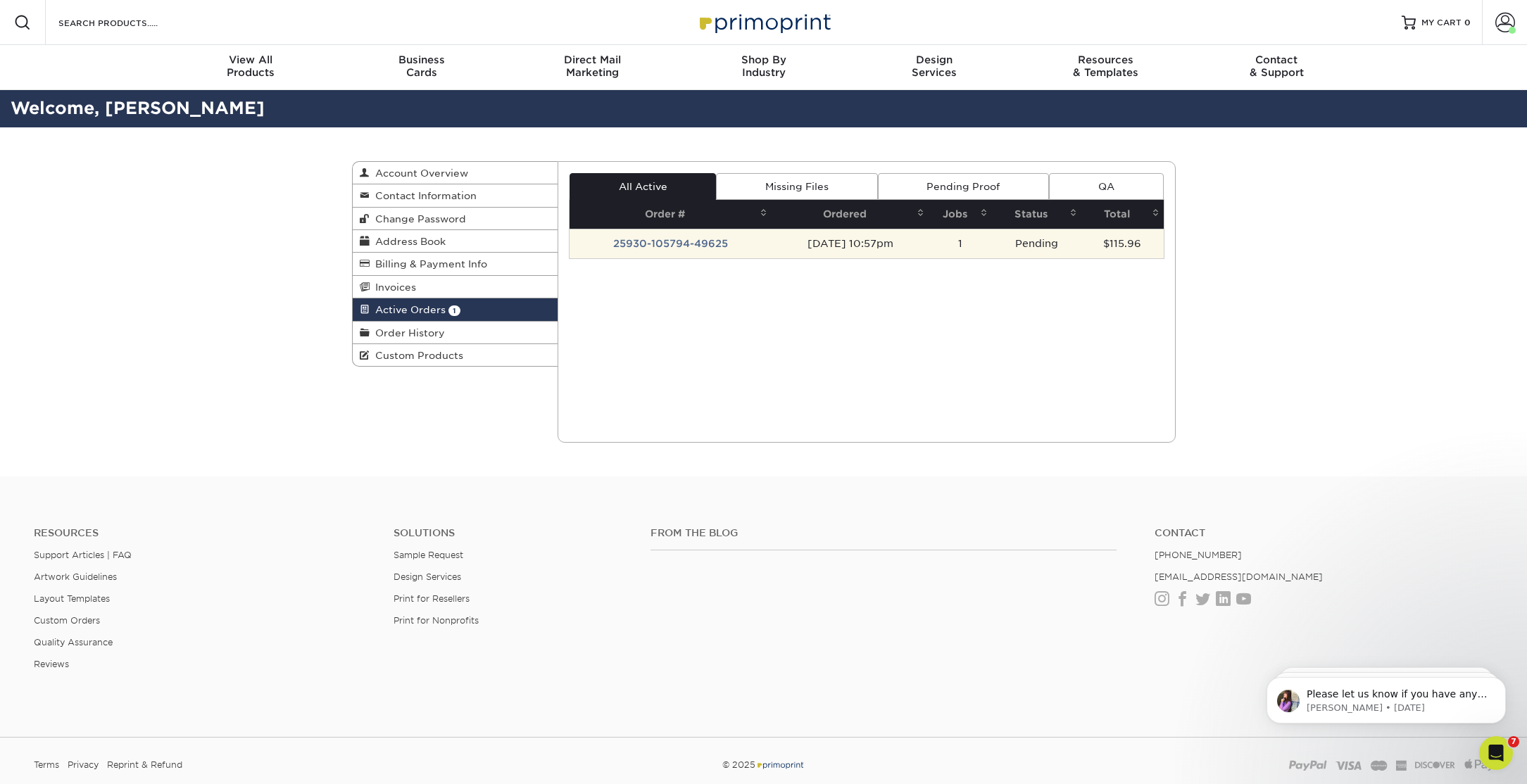
click at [779, 241] on td "09/30/2025 10:57pm" at bounding box center [850, 244] width 157 height 30
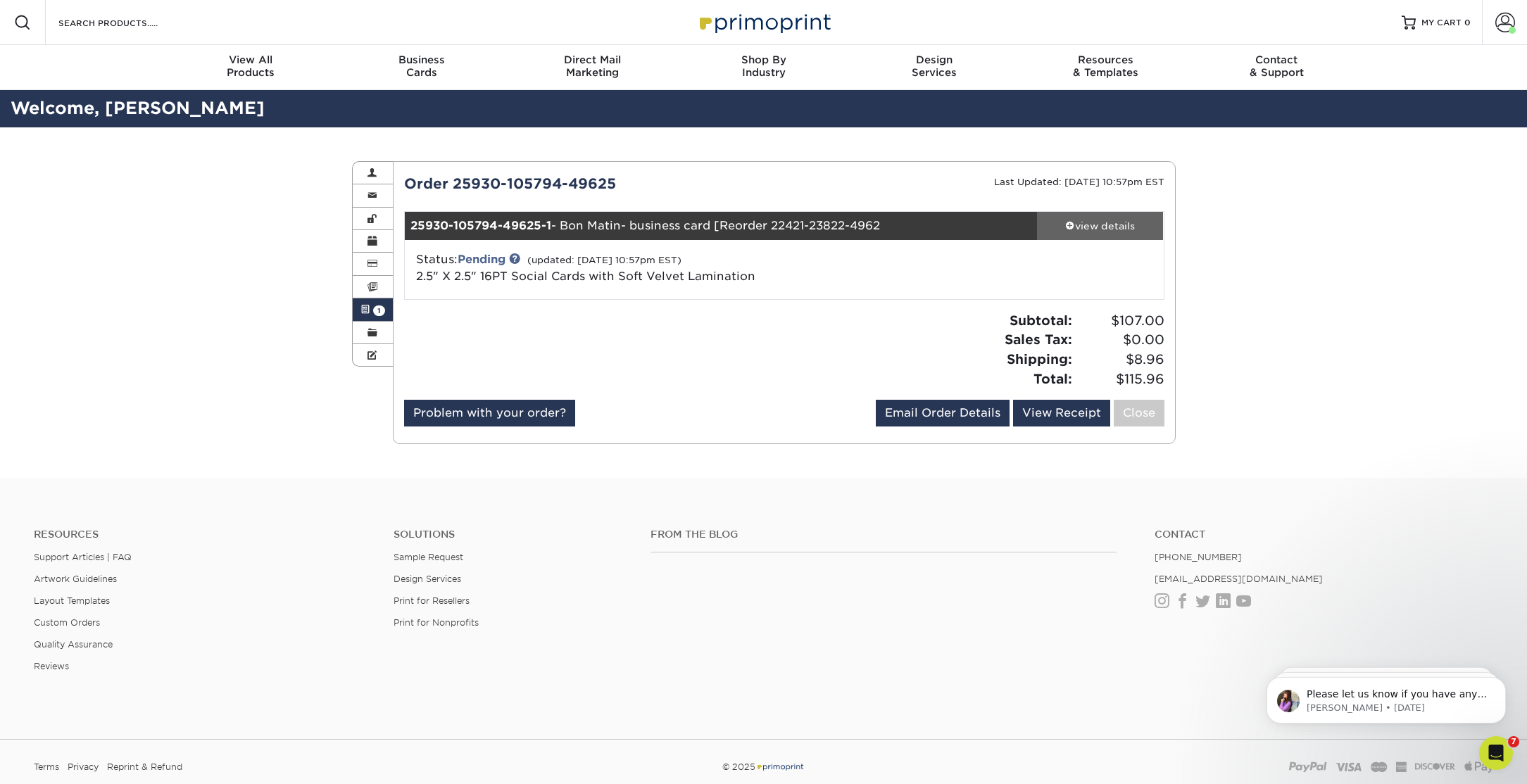
click at [1116, 221] on div "view details" at bounding box center [1101, 226] width 127 height 14
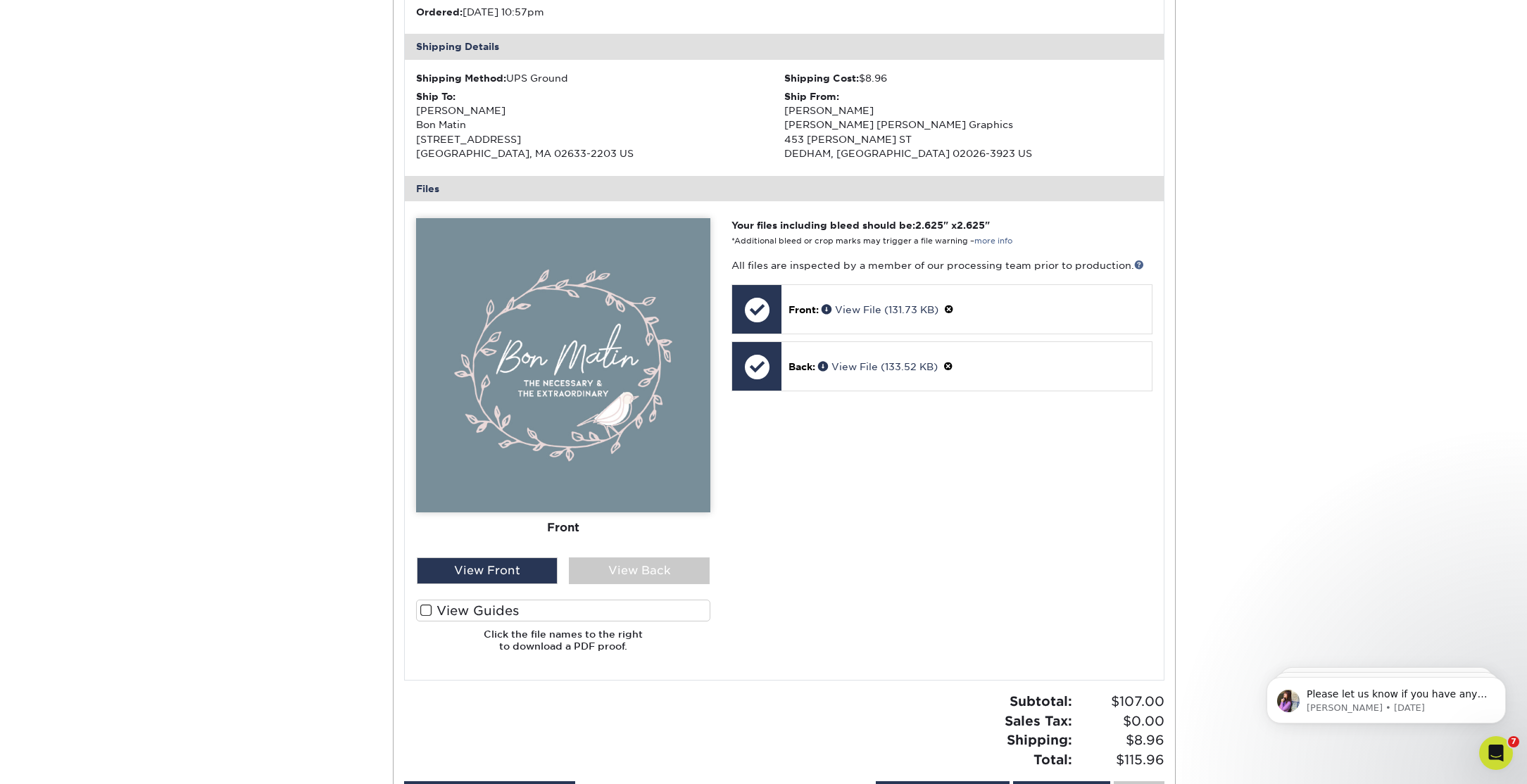
scroll to position [410, 0]
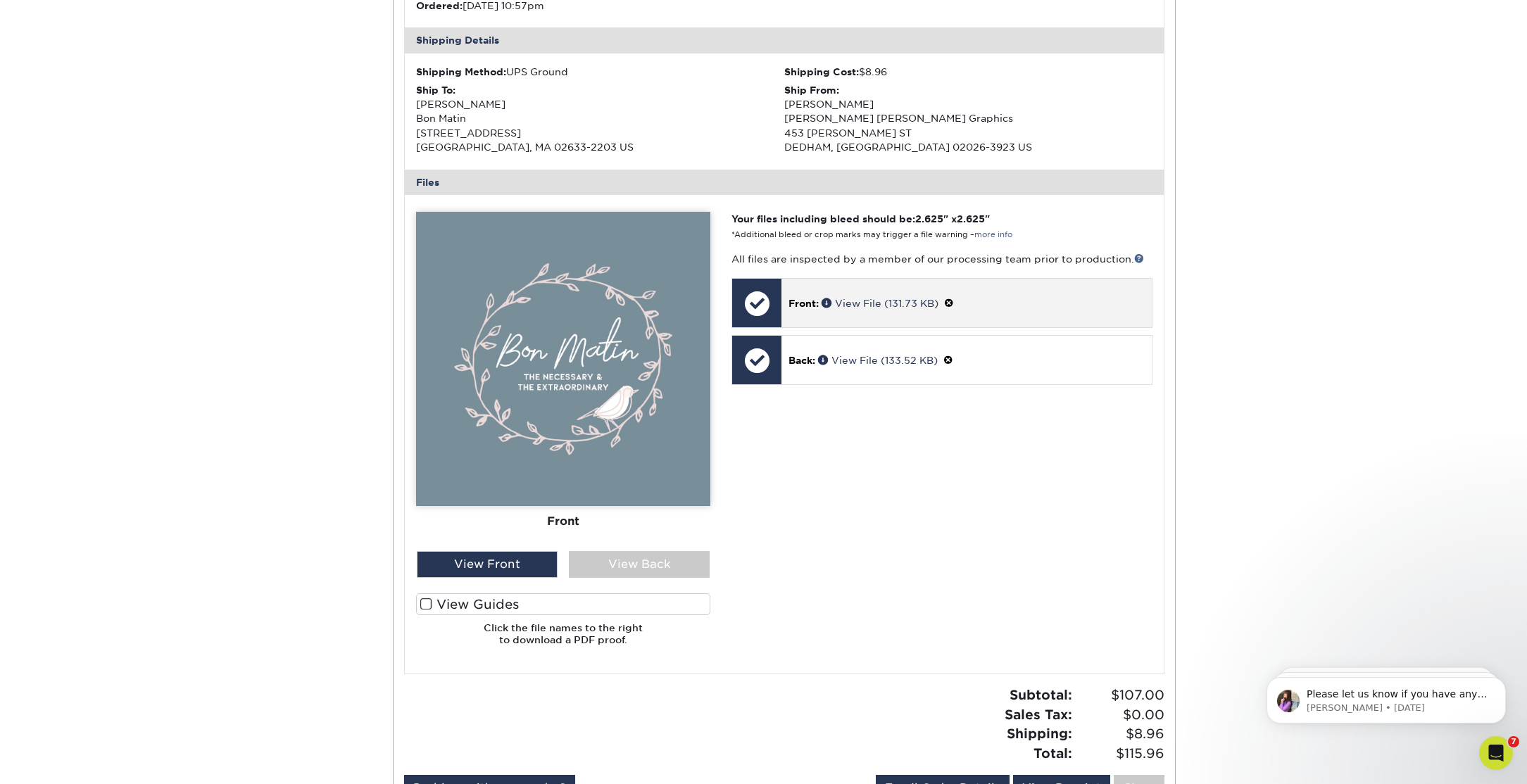
click at [858, 318] on div "Front: View File (131.73 KB)" at bounding box center [966, 303] width 369 height 49
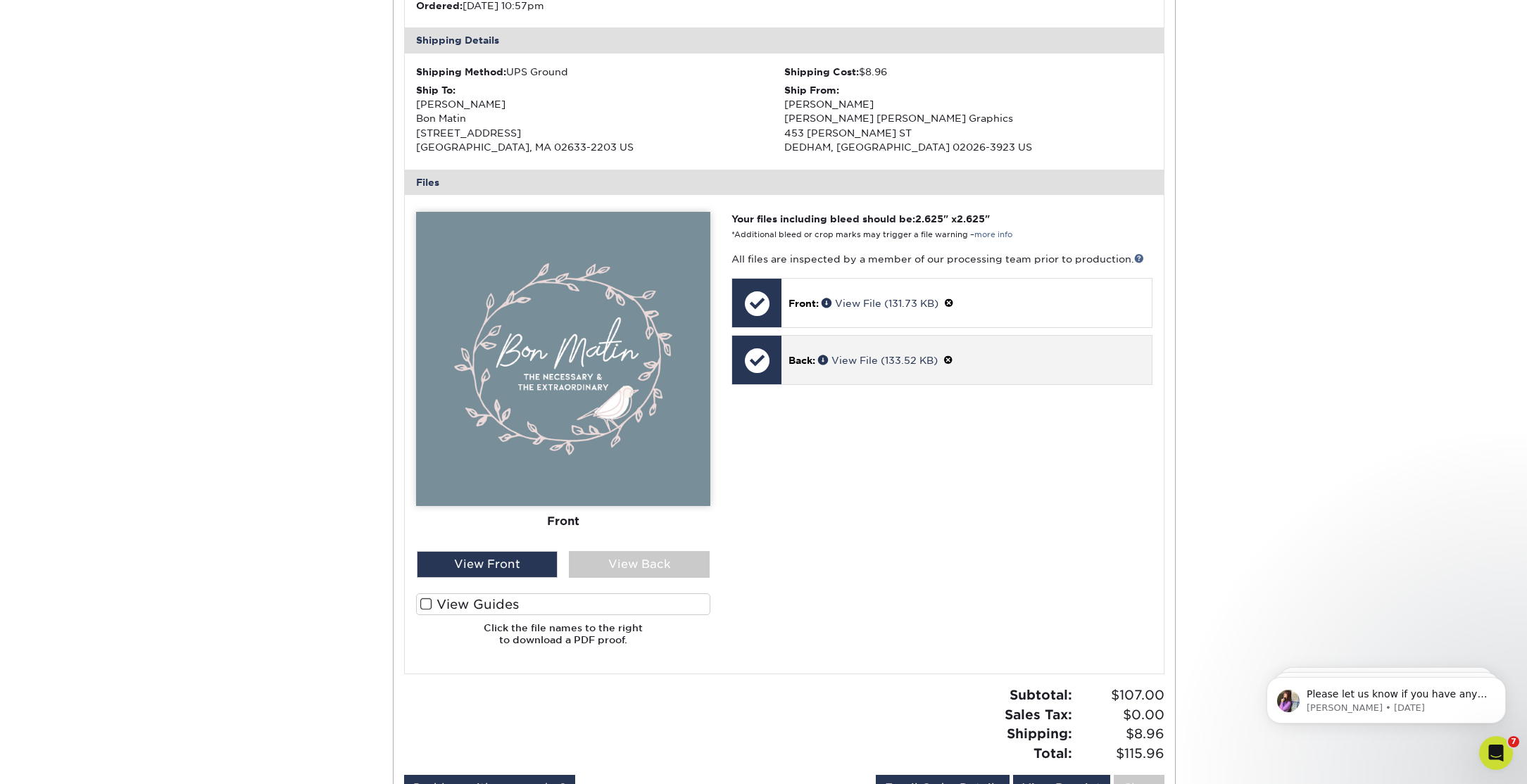
click at [778, 357] on div at bounding box center [758, 360] width 50 height 50
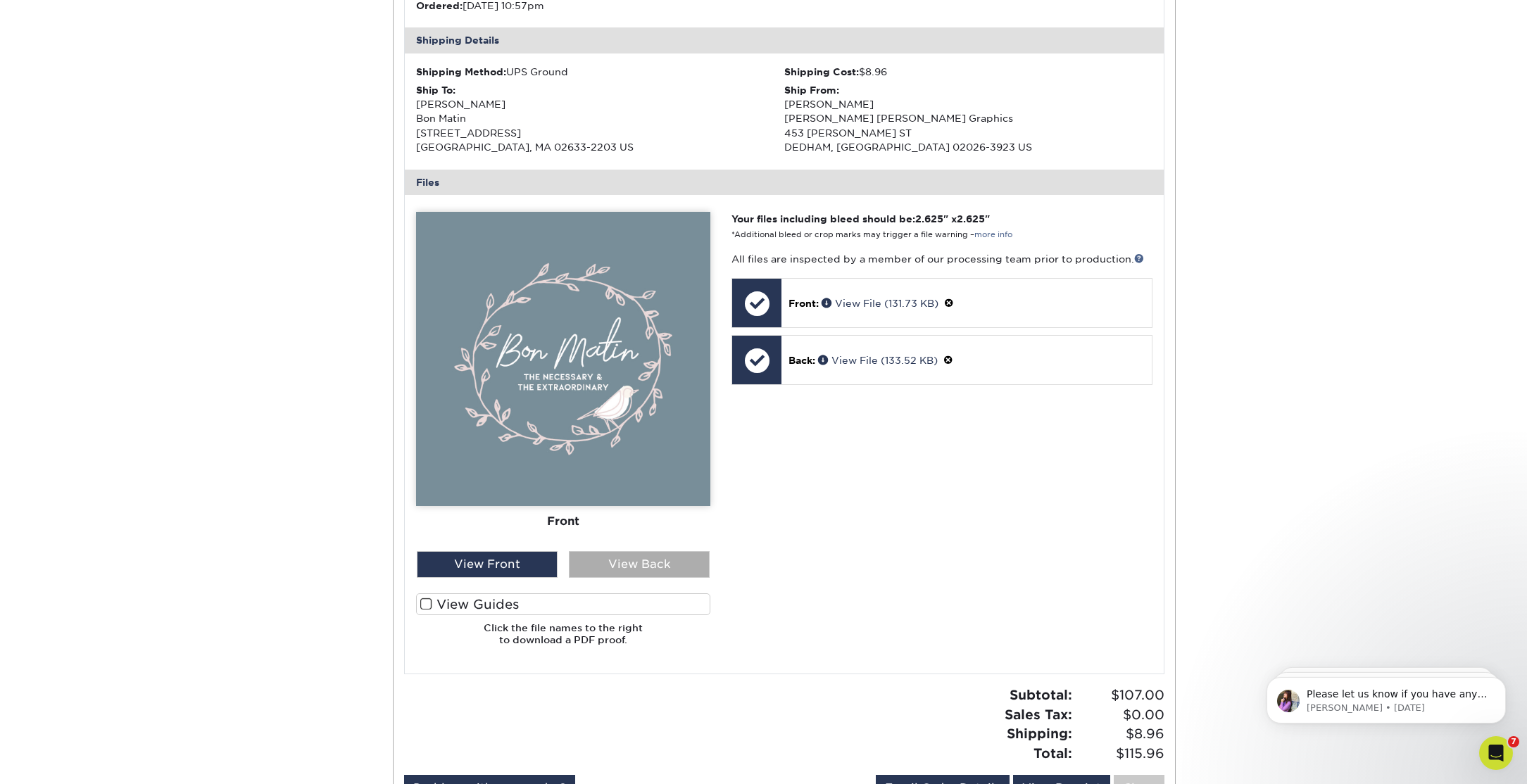
click at [622, 568] on div "View Back" at bounding box center [639, 564] width 141 height 27
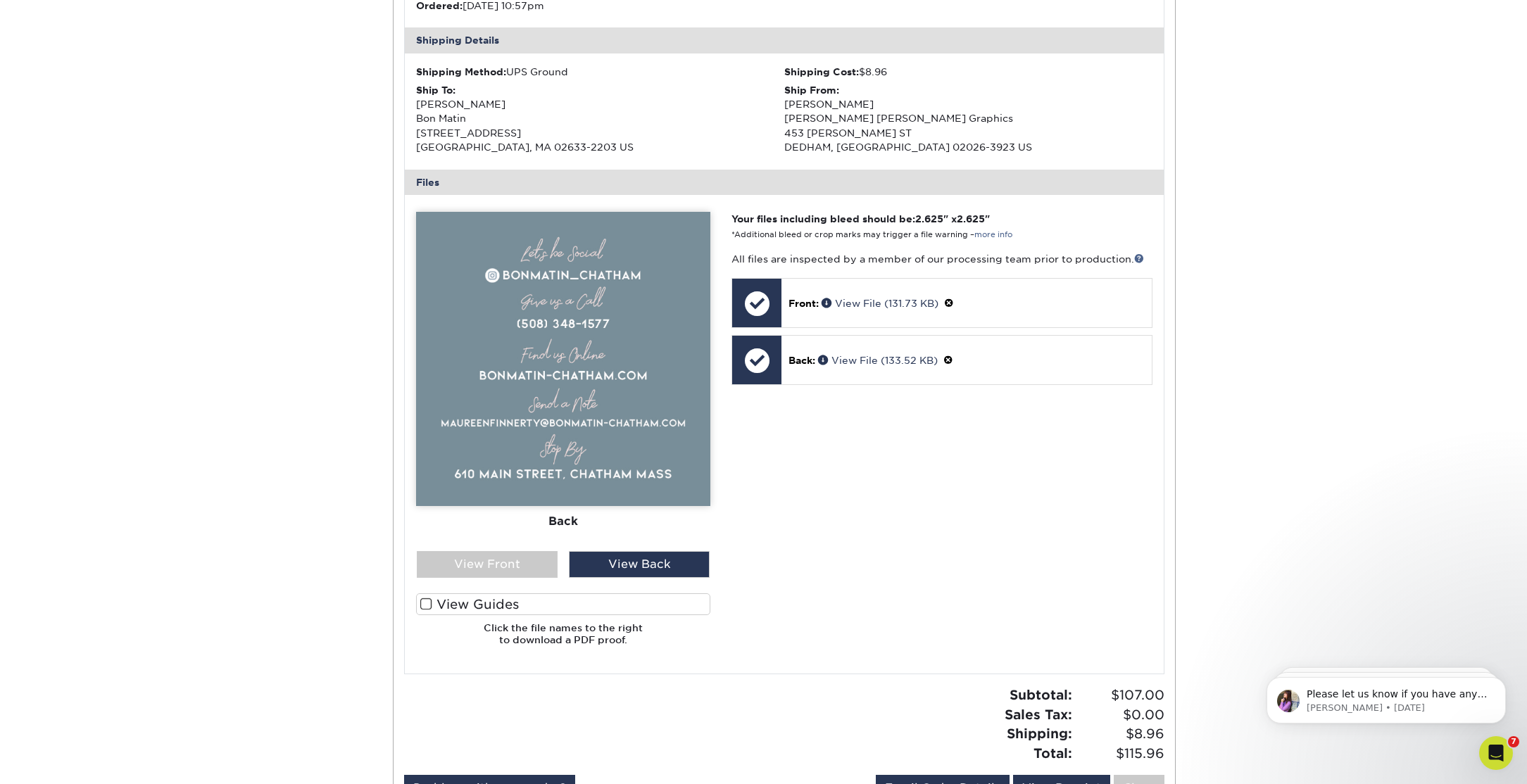
click at [497, 606] on label "View Guides" at bounding box center [563, 604] width 294 height 22
click at [0, 0] on input "View Guides" at bounding box center [0, 0] width 0 height 0
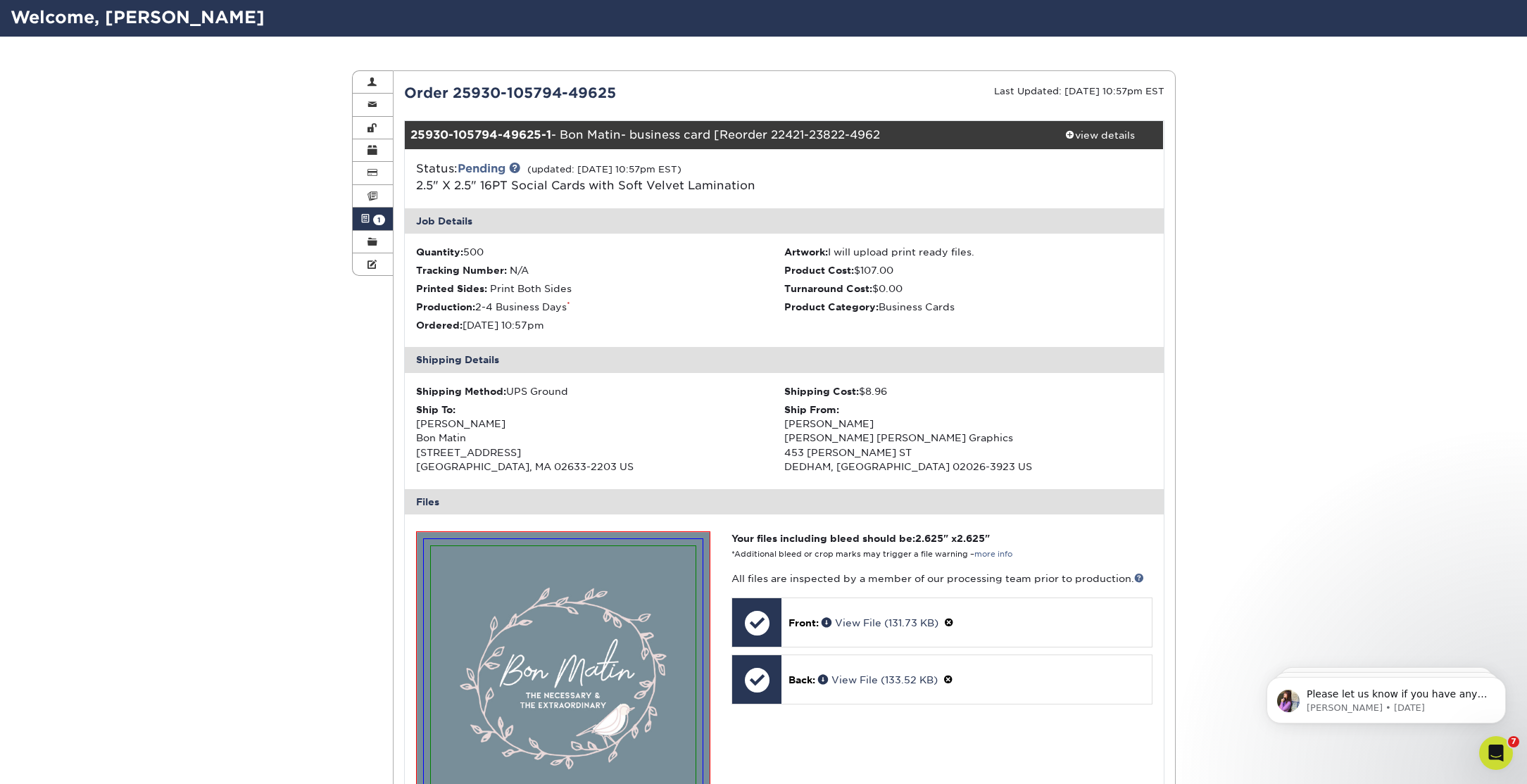
scroll to position [0, 0]
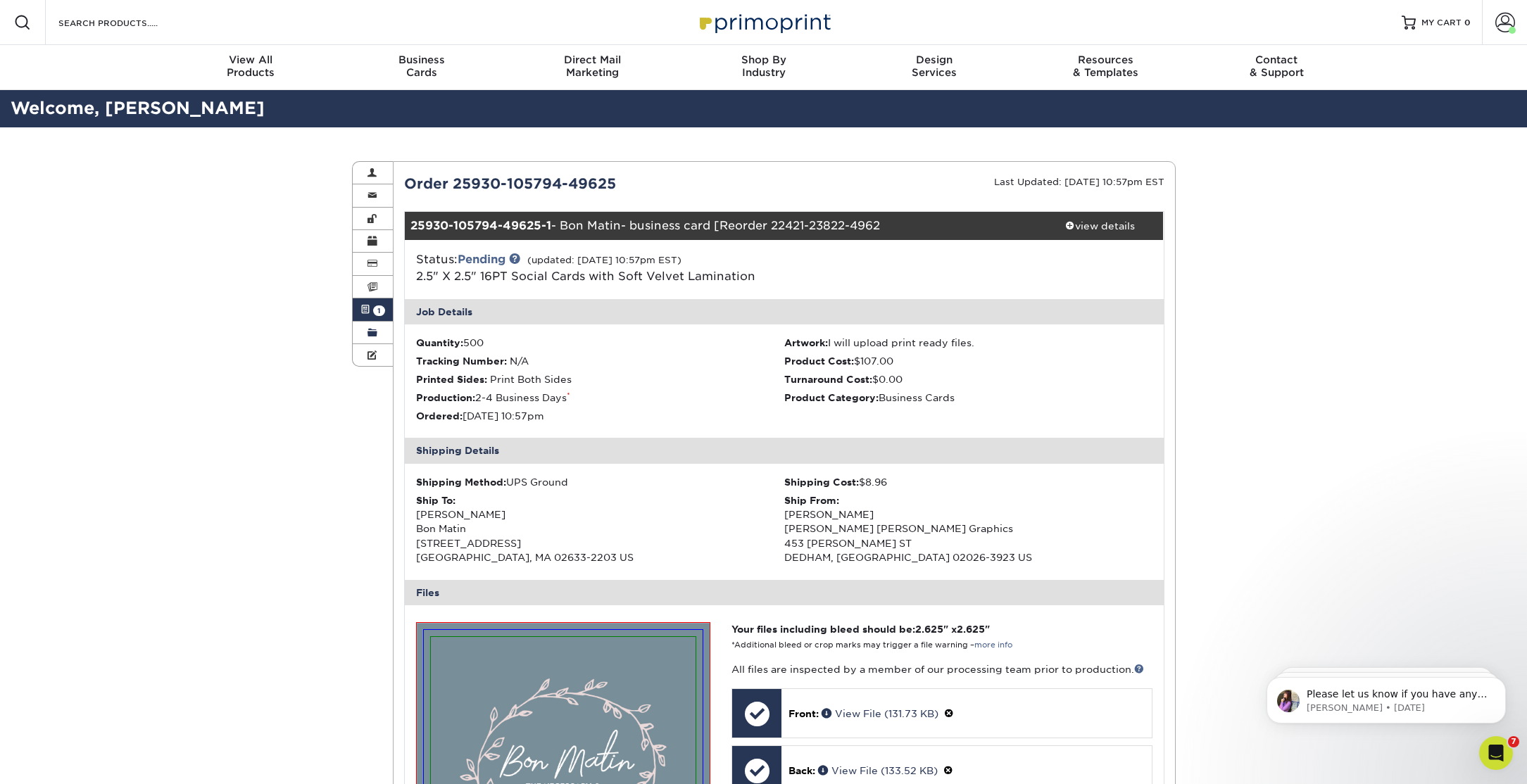
click at [378, 332] on link "Order History" at bounding box center [372, 332] width 41 height 23
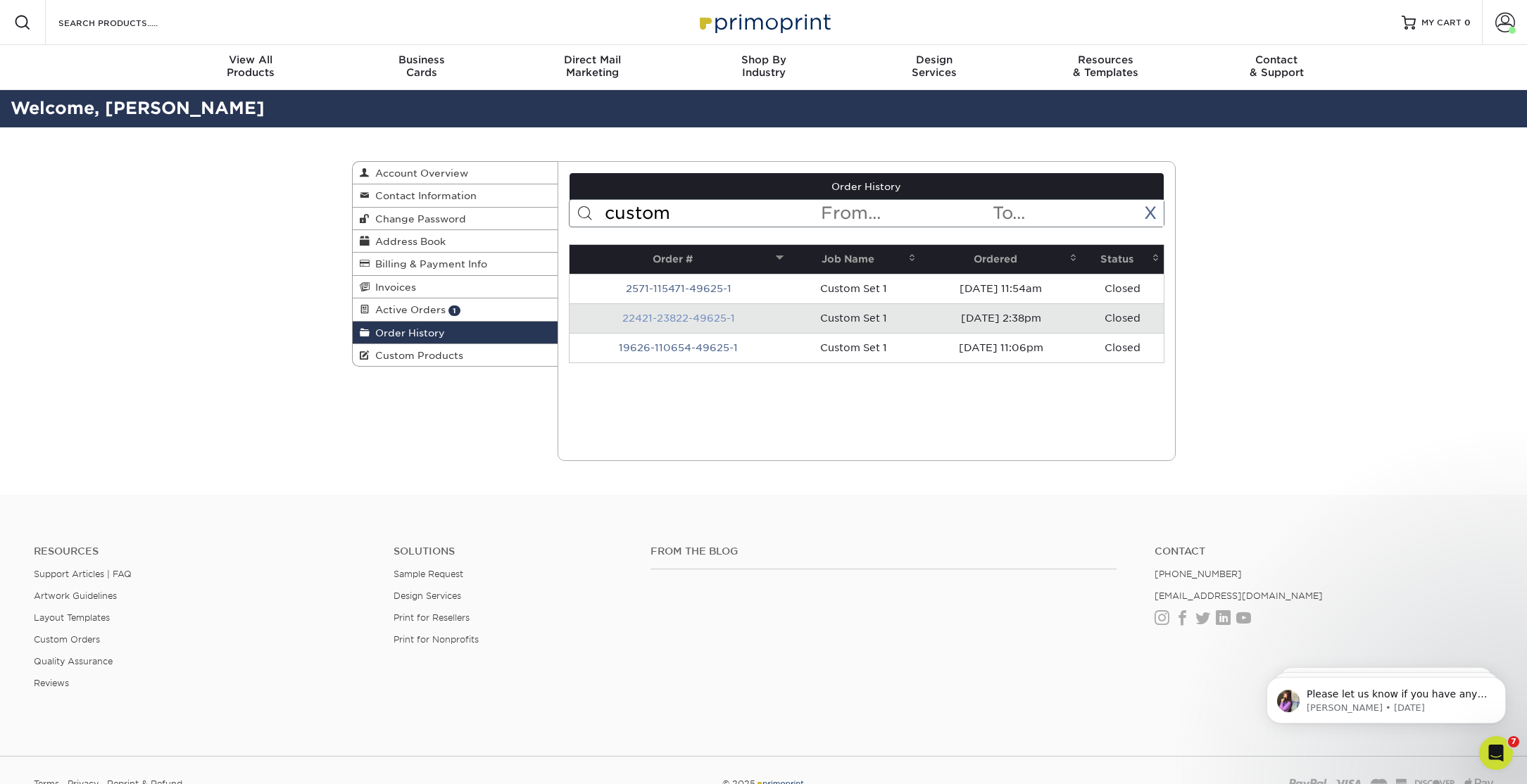
click at [696, 316] on link "22421-23822-49625-1" at bounding box center [678, 318] width 112 height 11
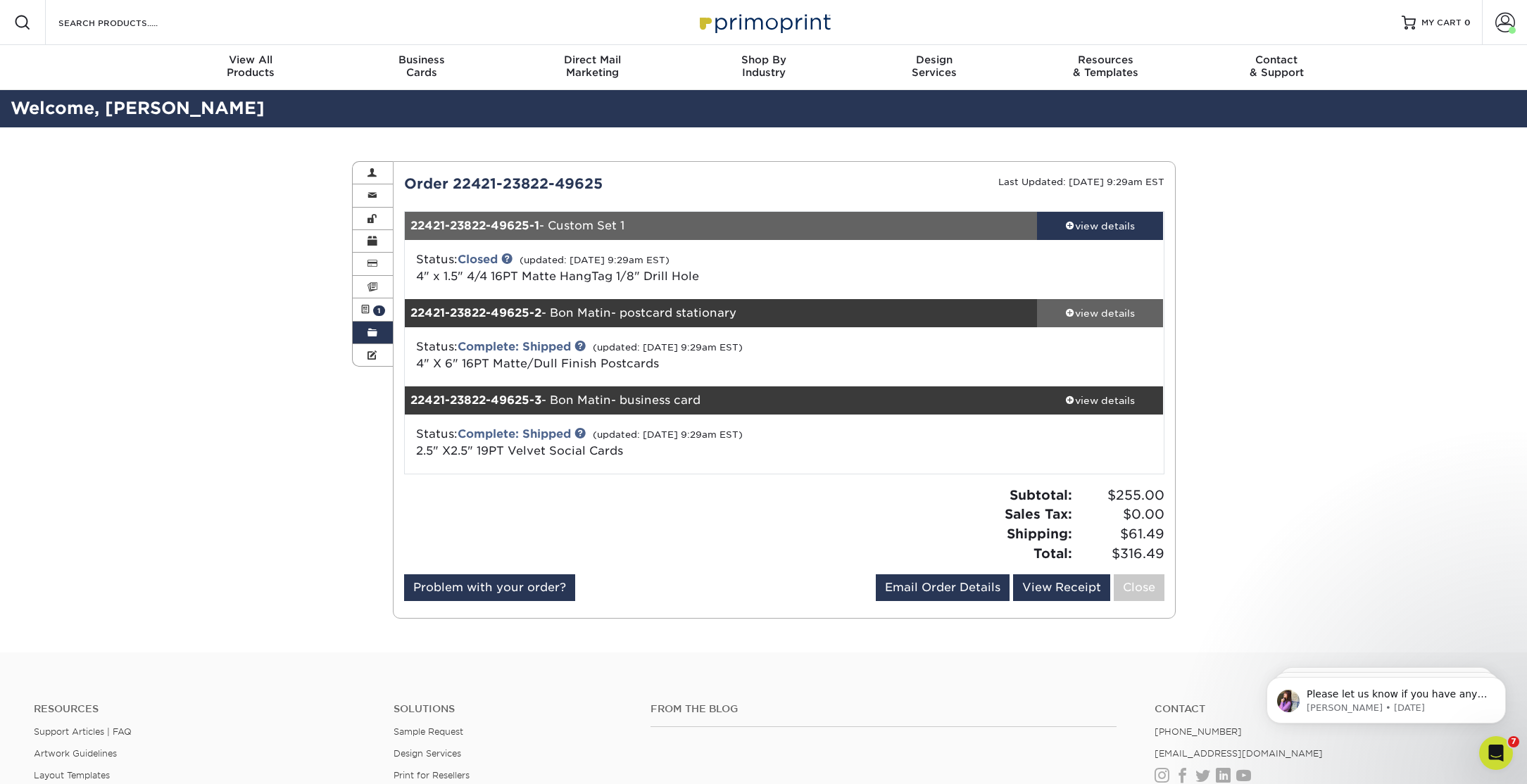
click at [1091, 313] on div "view details" at bounding box center [1101, 314] width 127 height 14
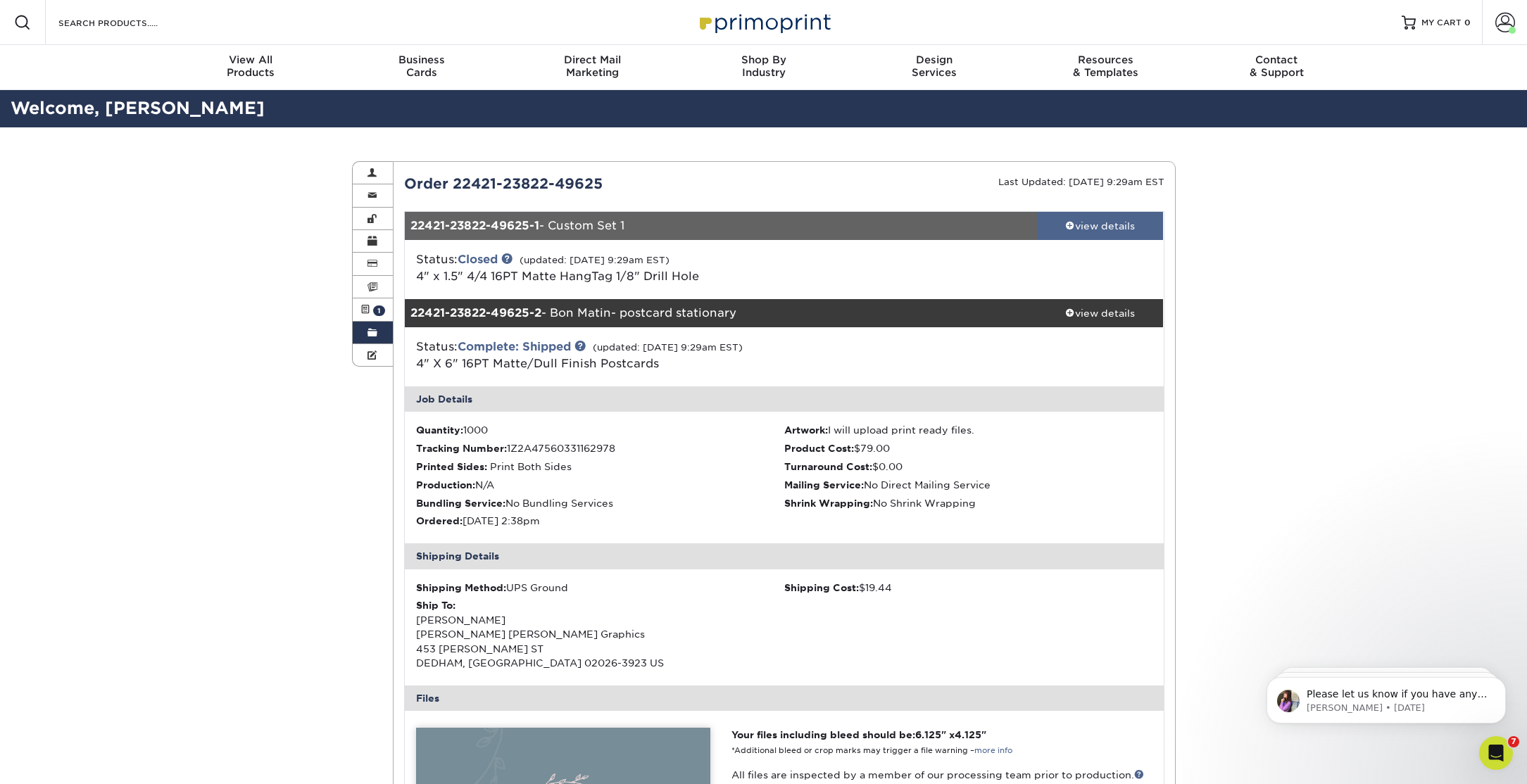
click at [1090, 224] on div "view details" at bounding box center [1101, 226] width 127 height 14
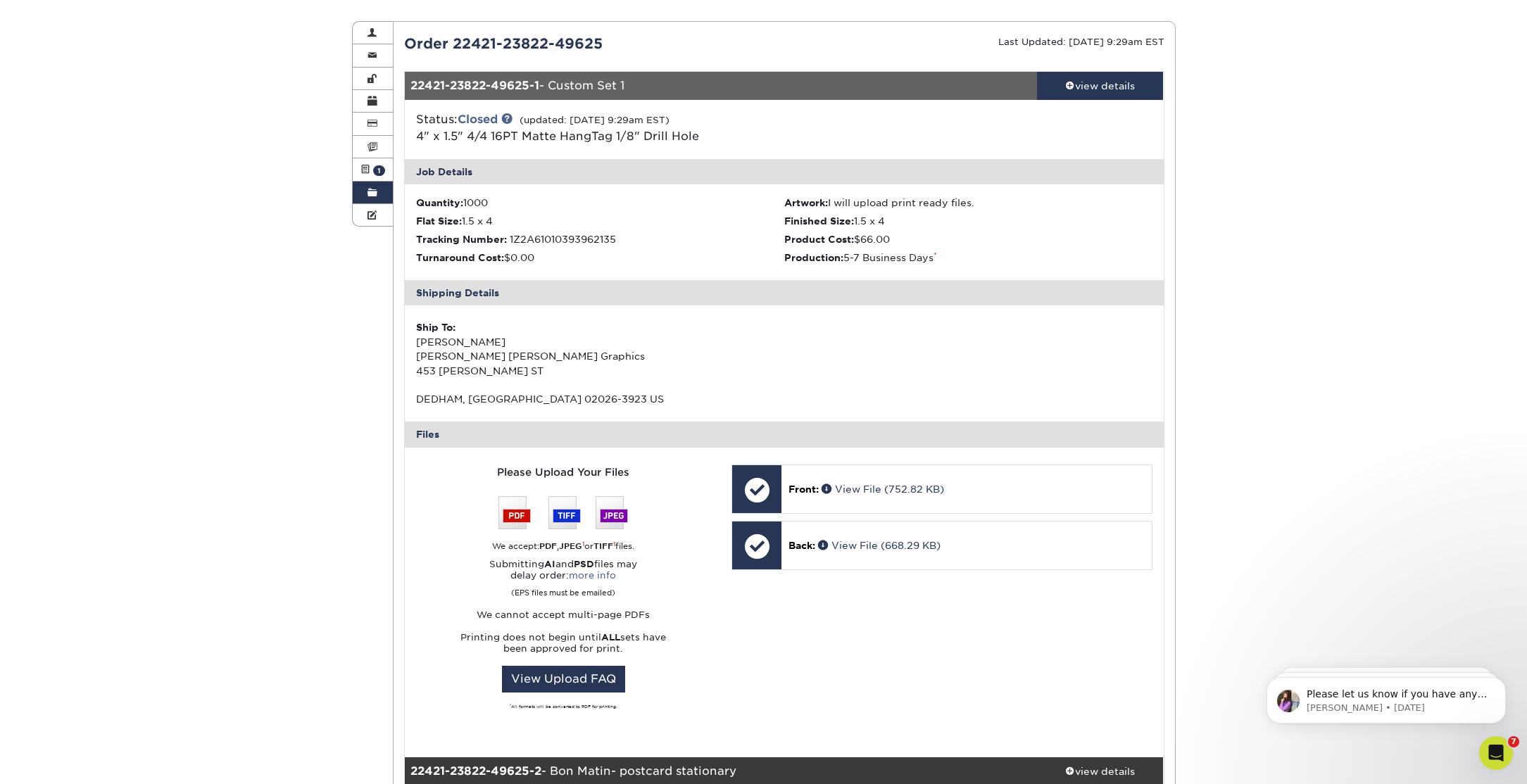
scroll to position [148, 0]
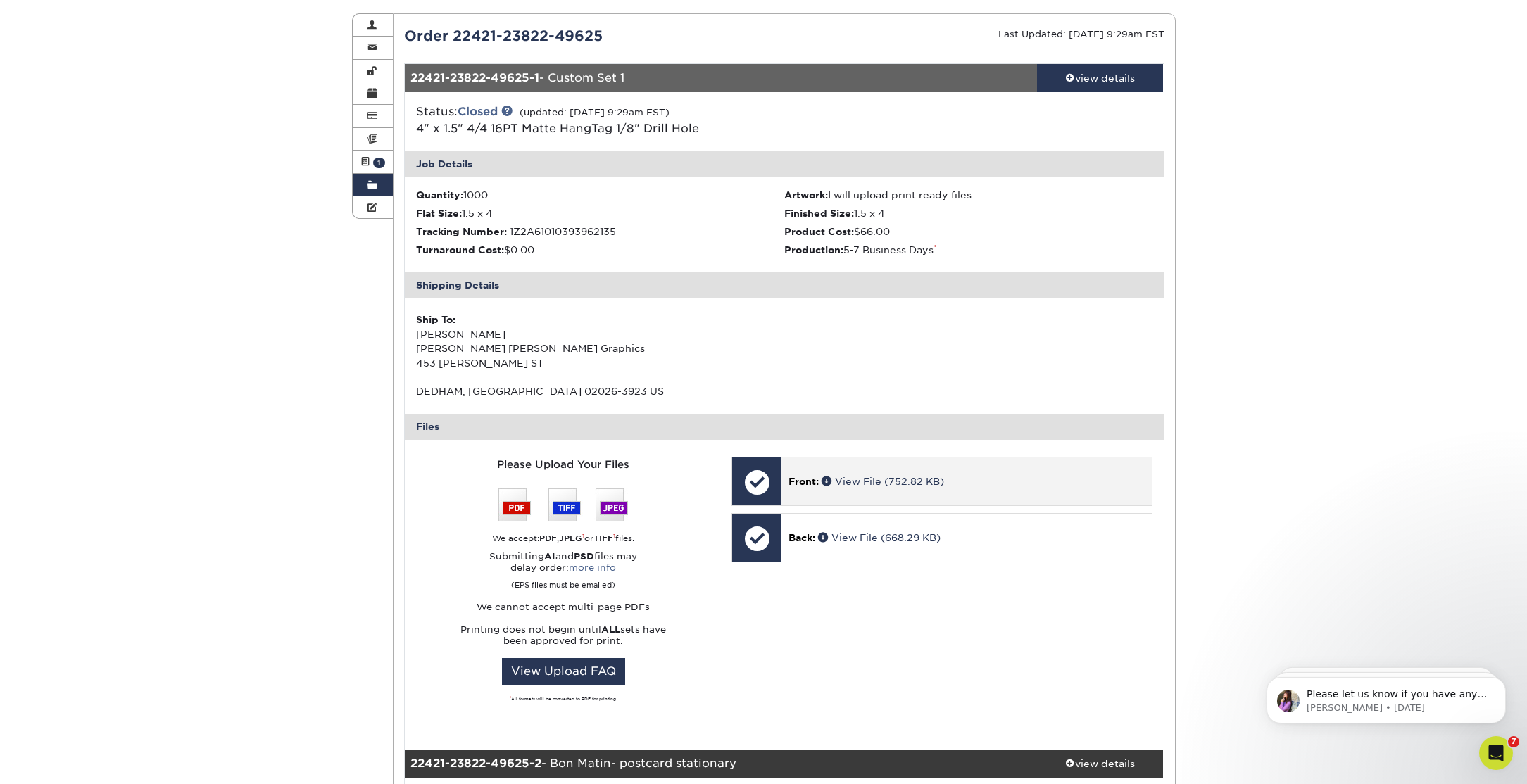
click at [756, 494] on div at bounding box center [758, 482] width 50 height 50
click at [844, 477] on link "View File (752.82 KB)" at bounding box center [883, 480] width 122 height 11
click at [1066, 76] on span at bounding box center [1070, 77] width 10 height 10
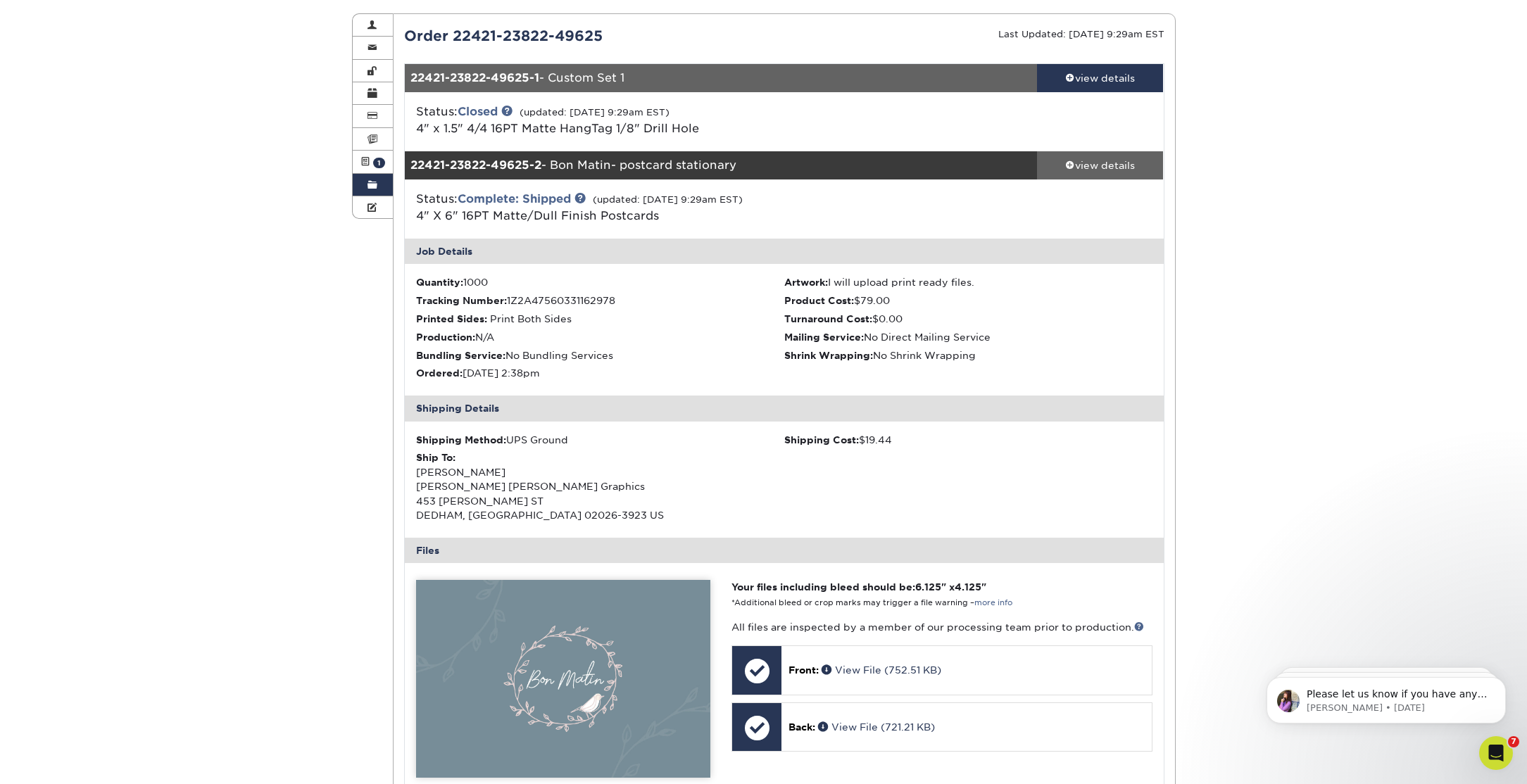
click at [1072, 163] on span at bounding box center [1070, 165] width 10 height 10
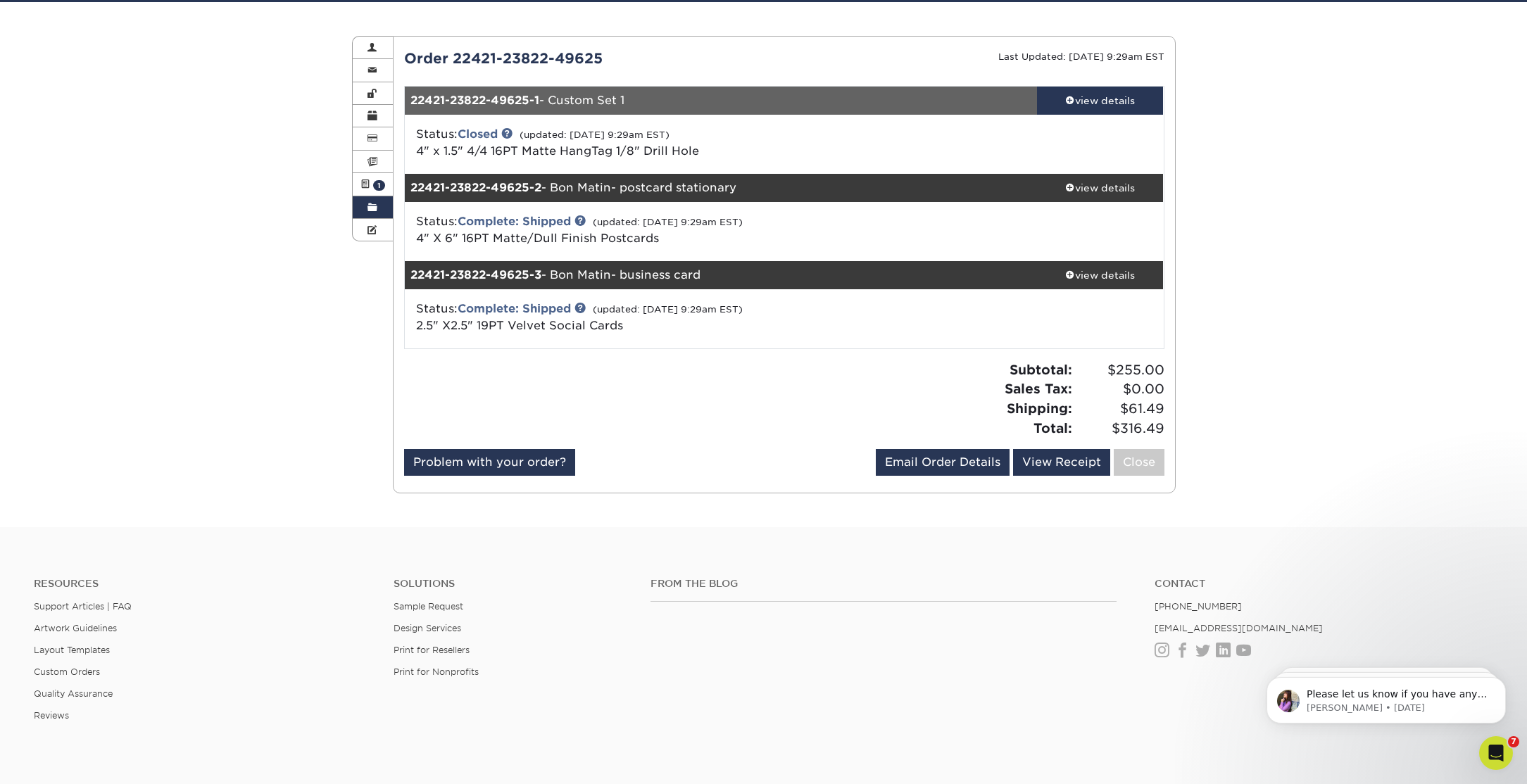
scroll to position [114, 0]
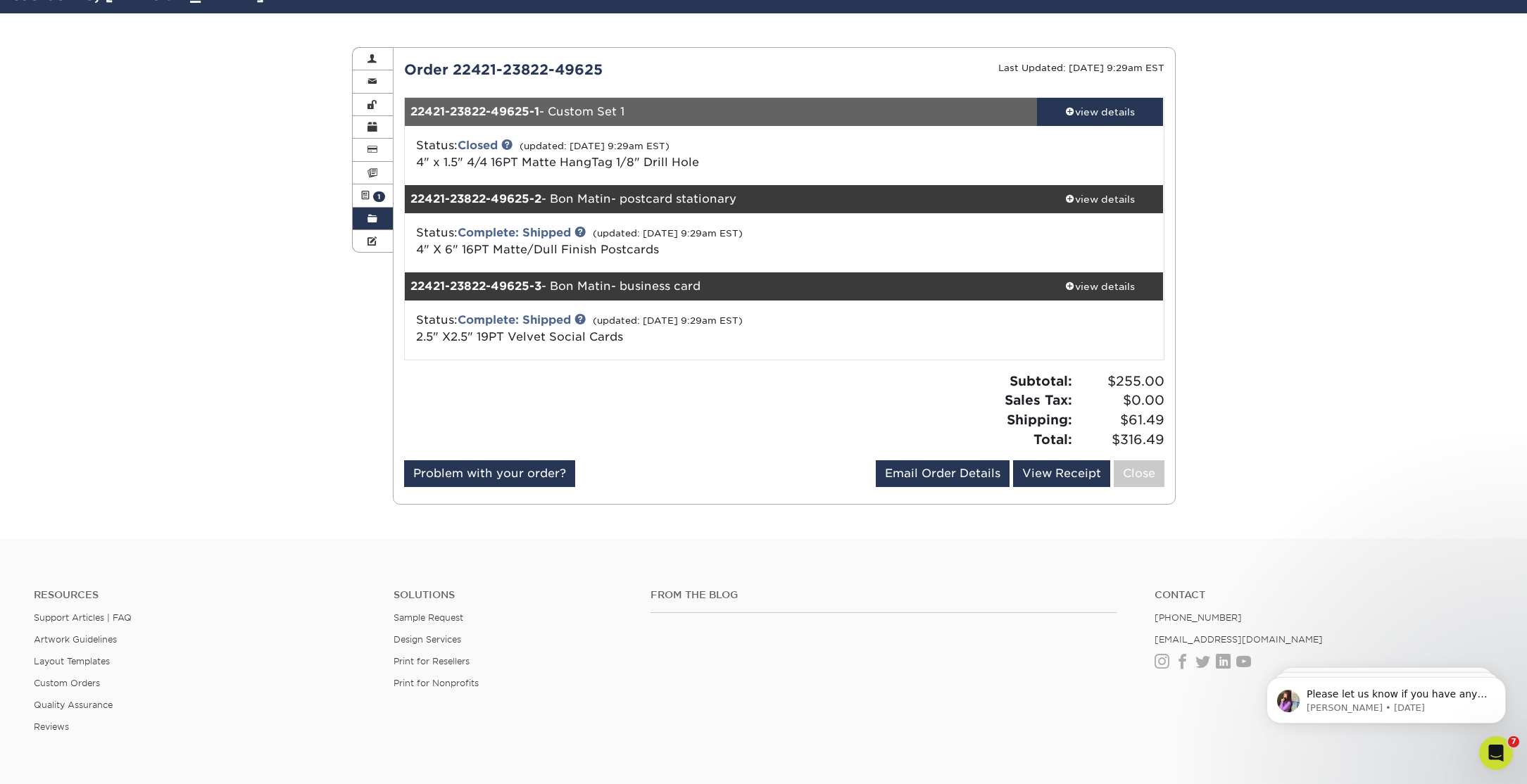
click at [373, 216] on span at bounding box center [372, 218] width 10 height 11
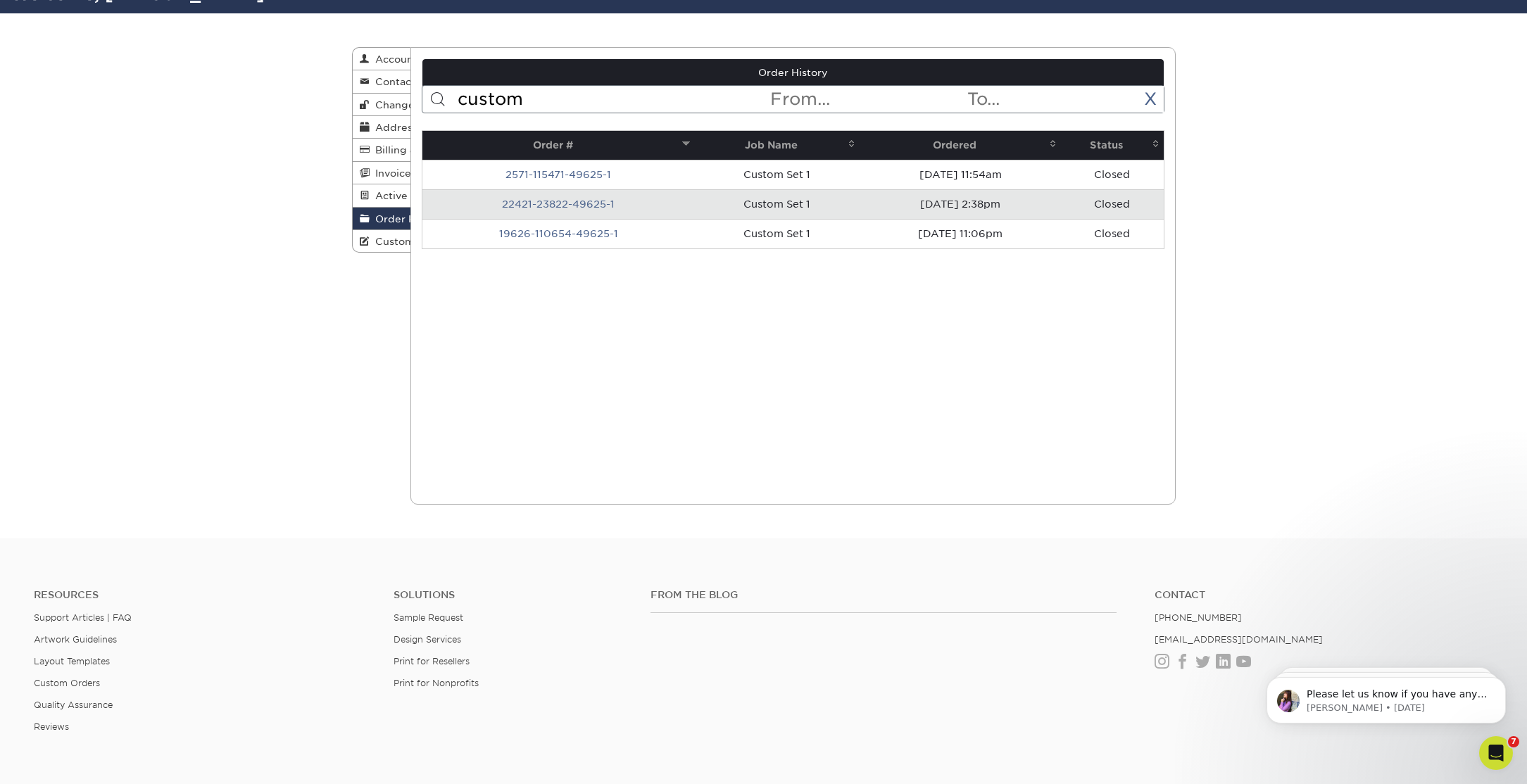
scroll to position [0, 0]
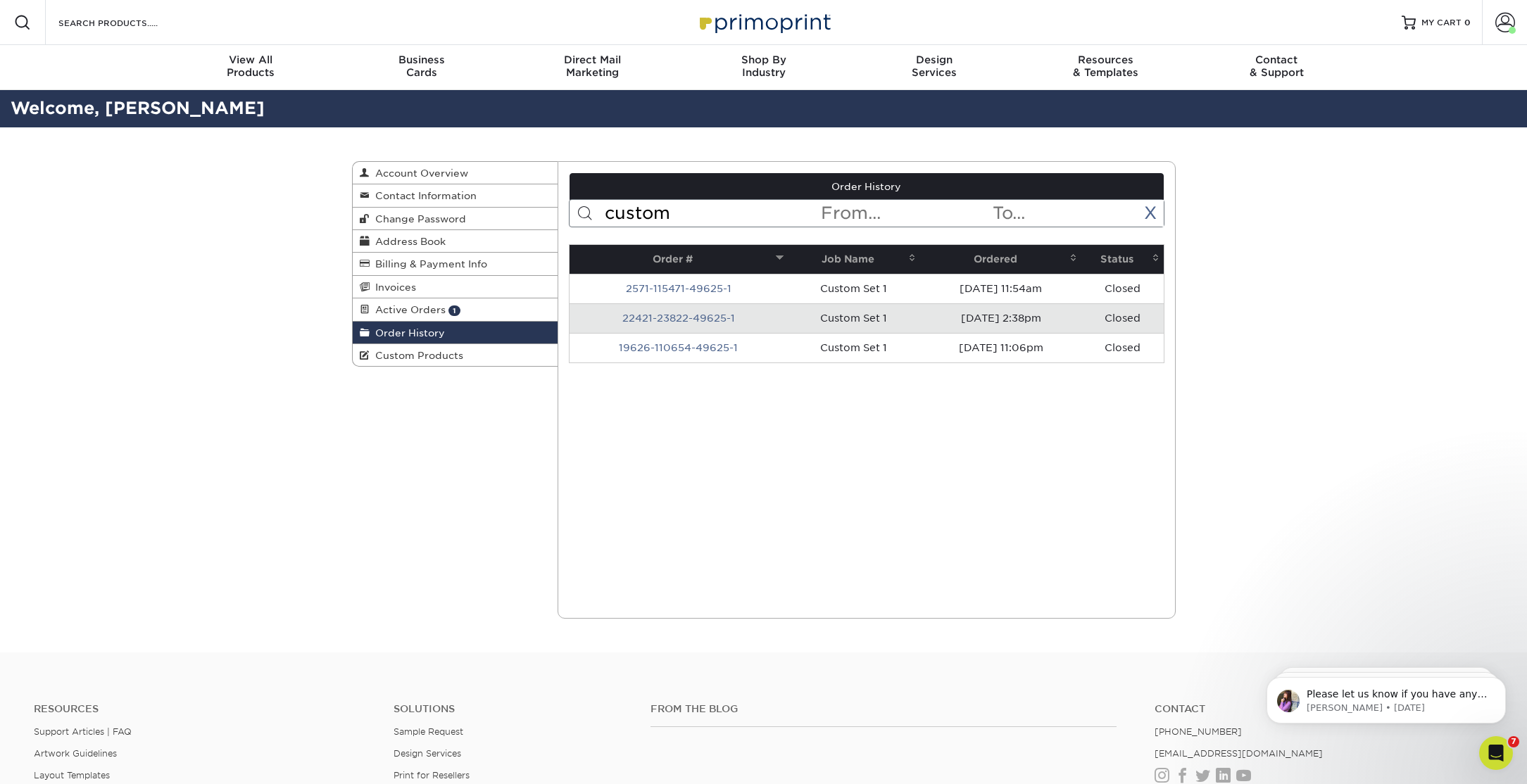
click at [626, 218] on input "custom" at bounding box center [712, 212] width 216 height 27
type input "hang"
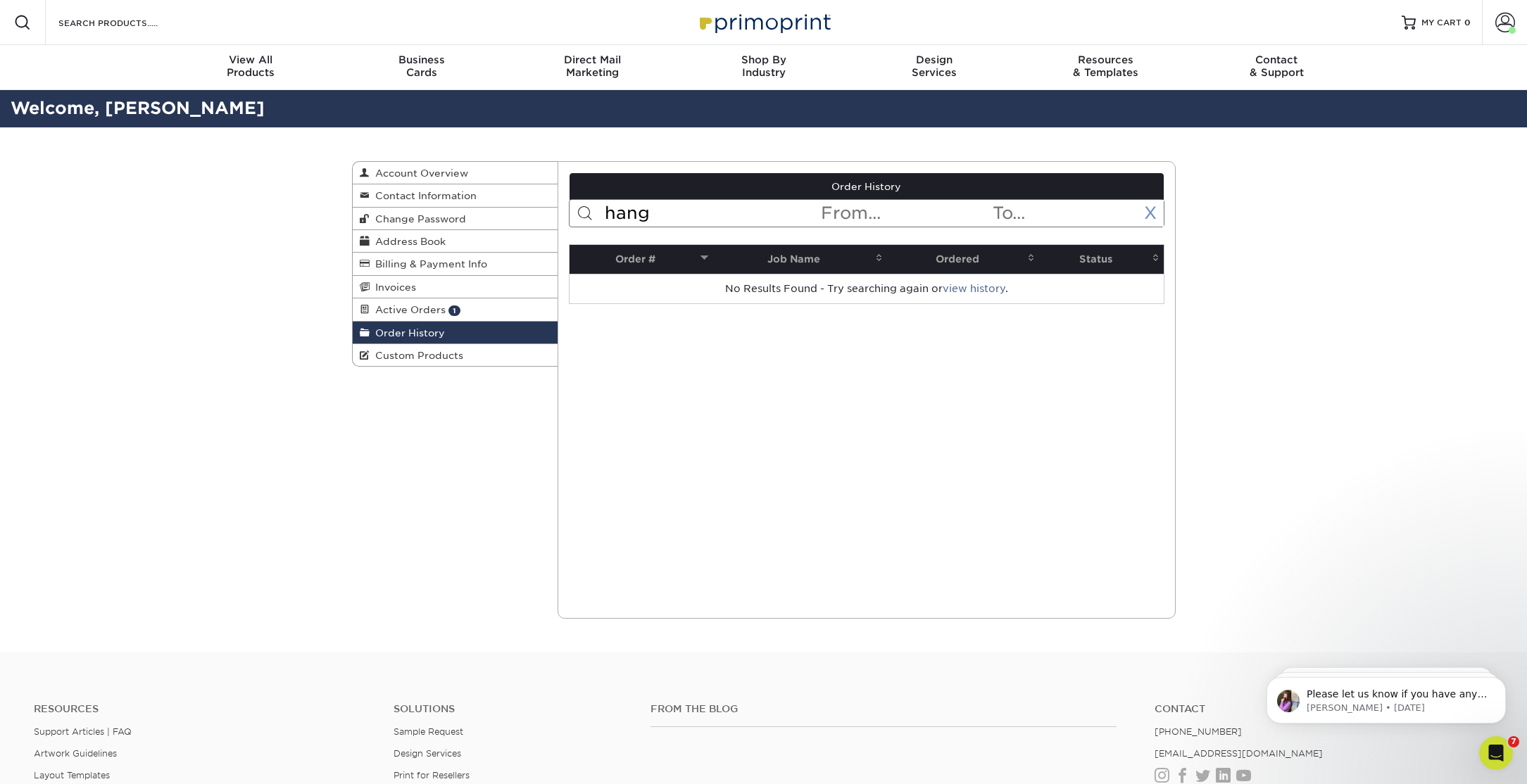
click at [1156, 209] on link "X" at bounding box center [1151, 212] width 13 height 21
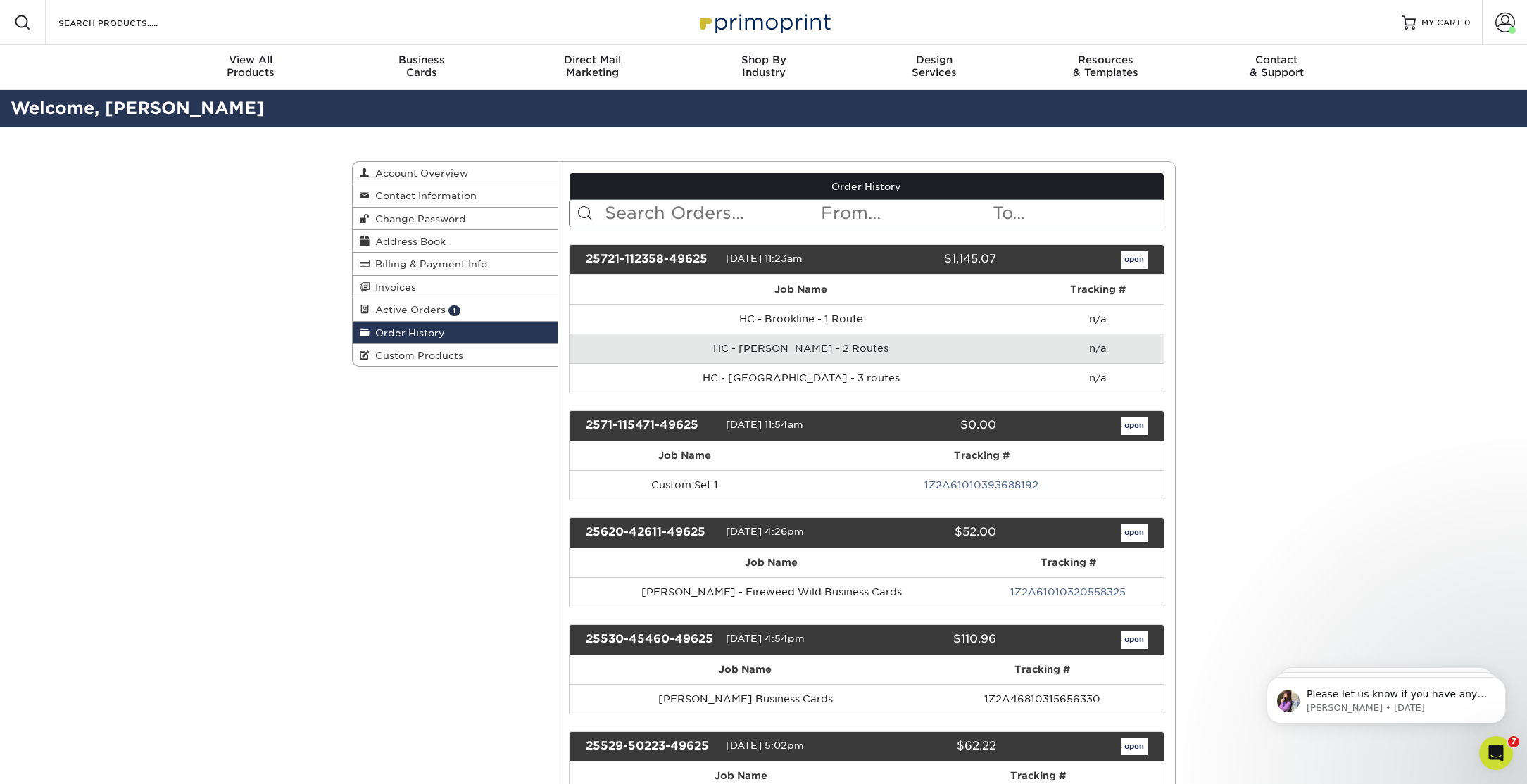
click at [744, 207] on input "text" at bounding box center [712, 212] width 216 height 27
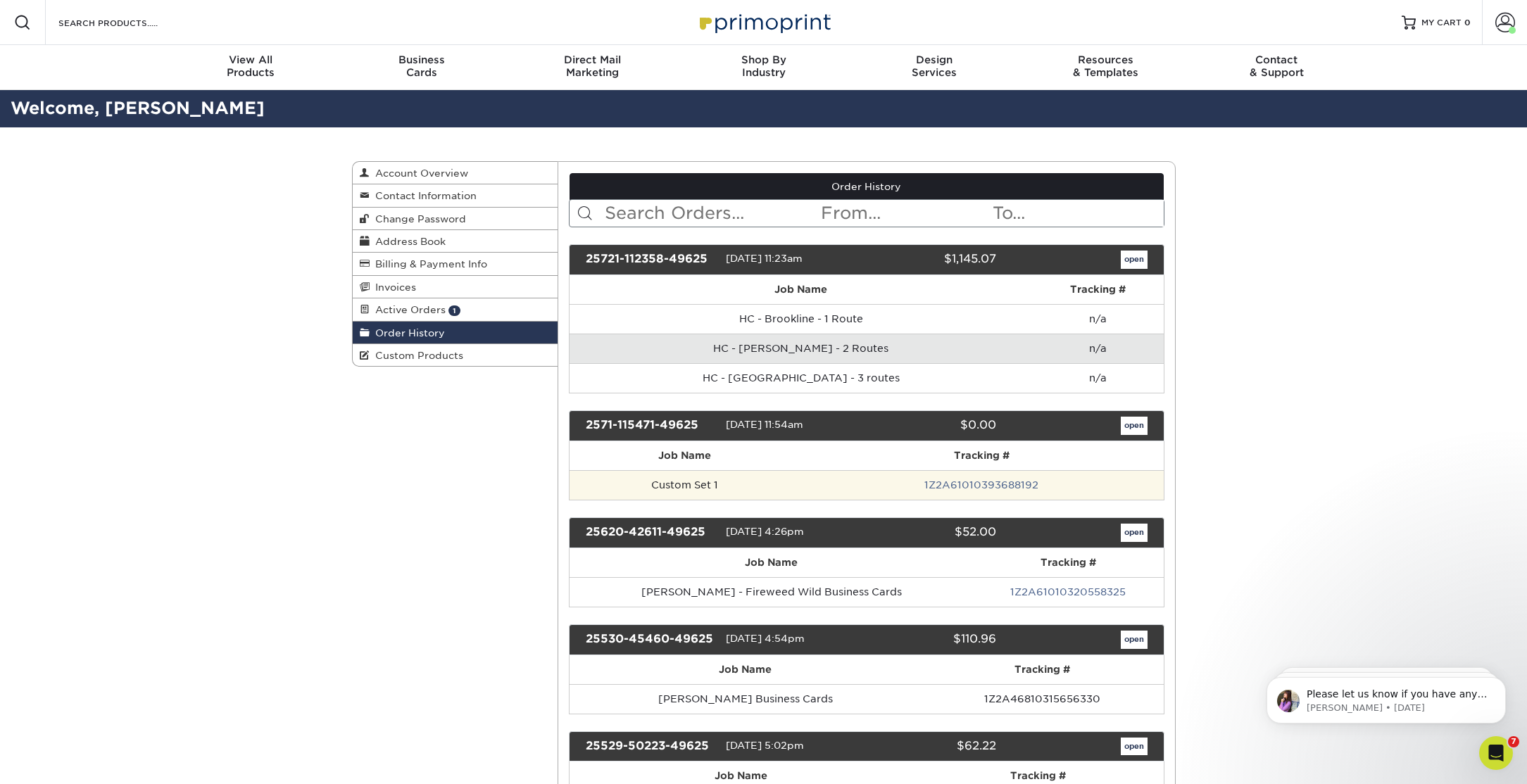
click at [718, 478] on td "Custom Set 1" at bounding box center [685, 485] width 230 height 30
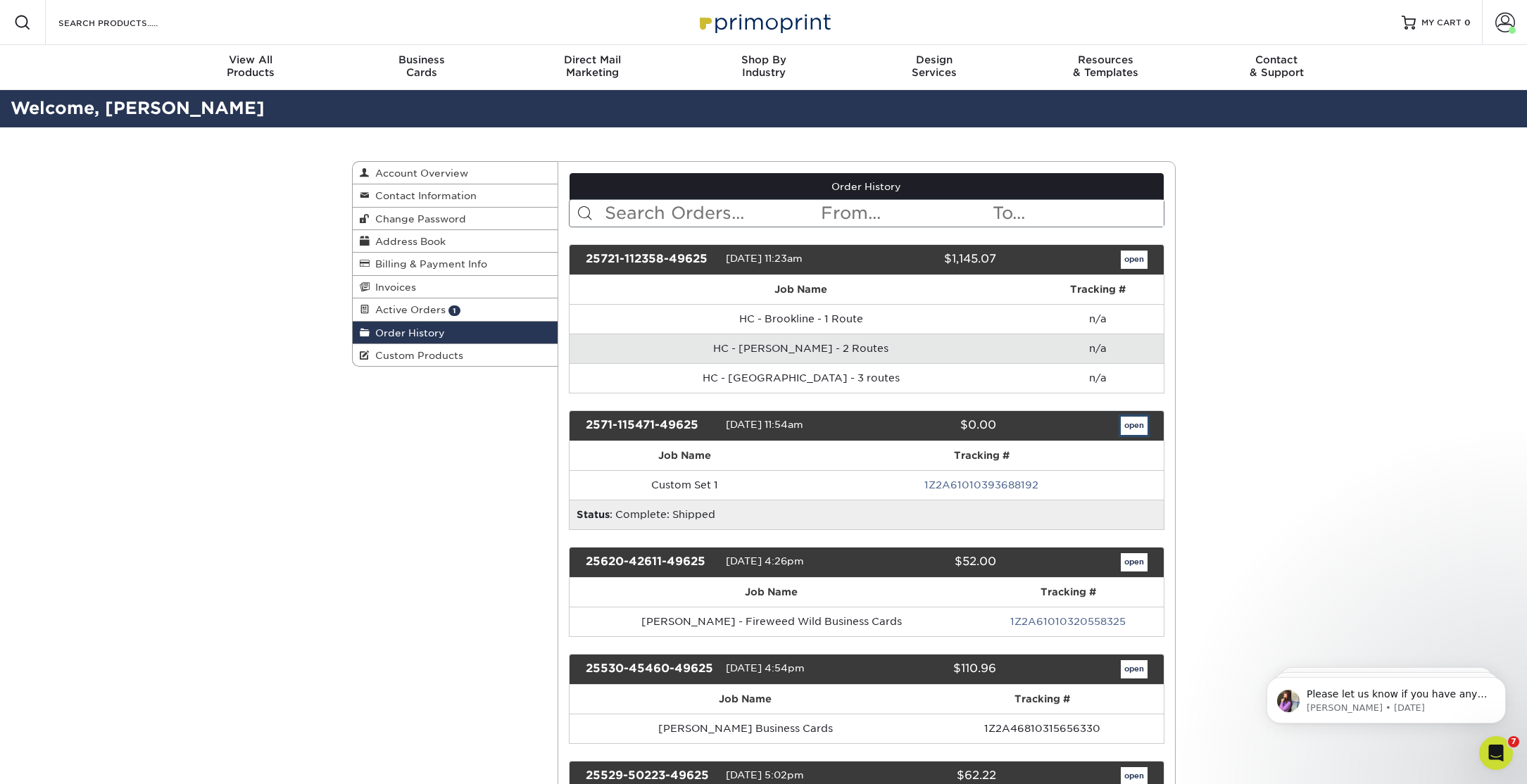
click at [1135, 423] on link "open" at bounding box center [1134, 426] width 27 height 18
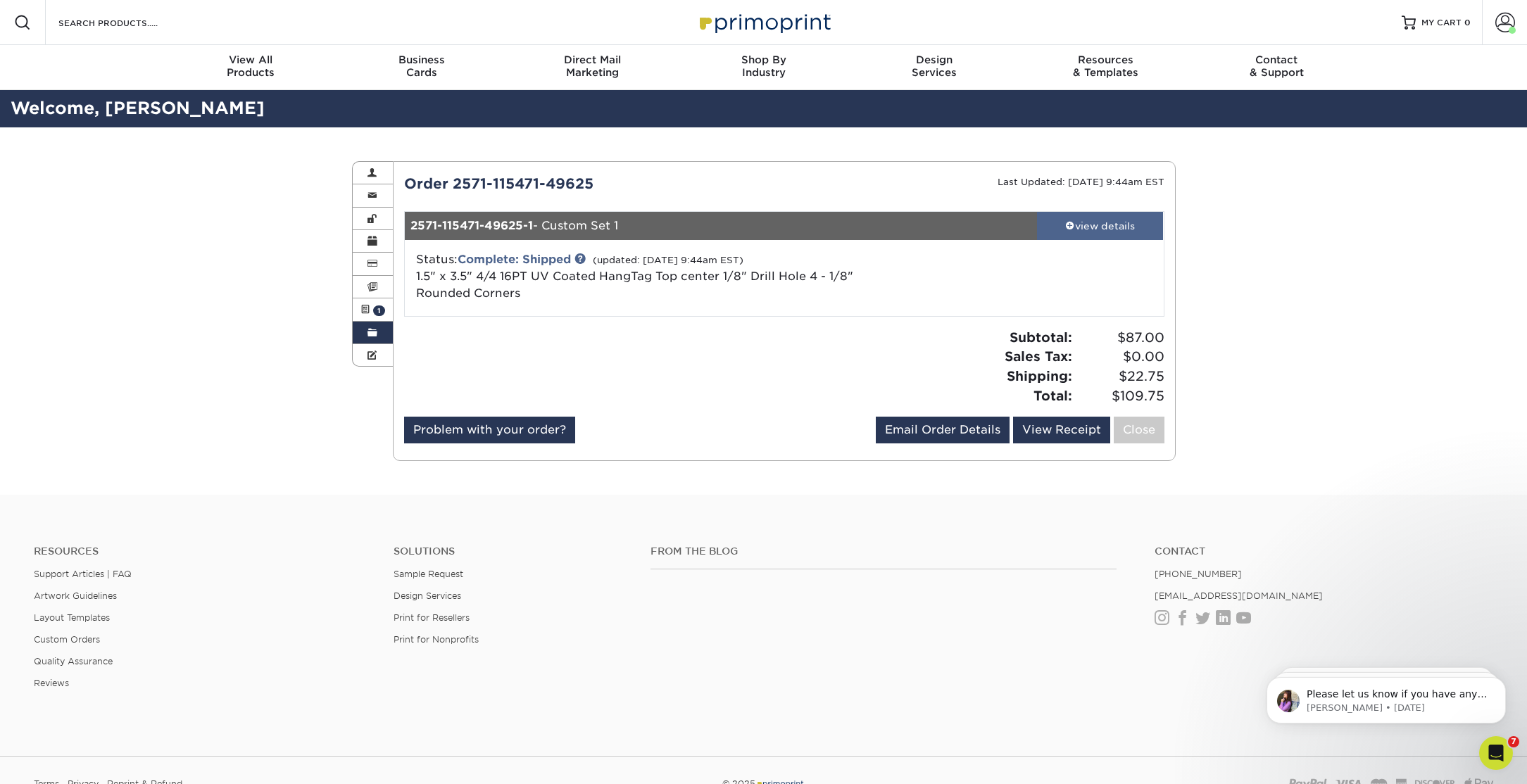
click at [1072, 226] on span at bounding box center [1070, 225] width 10 height 10
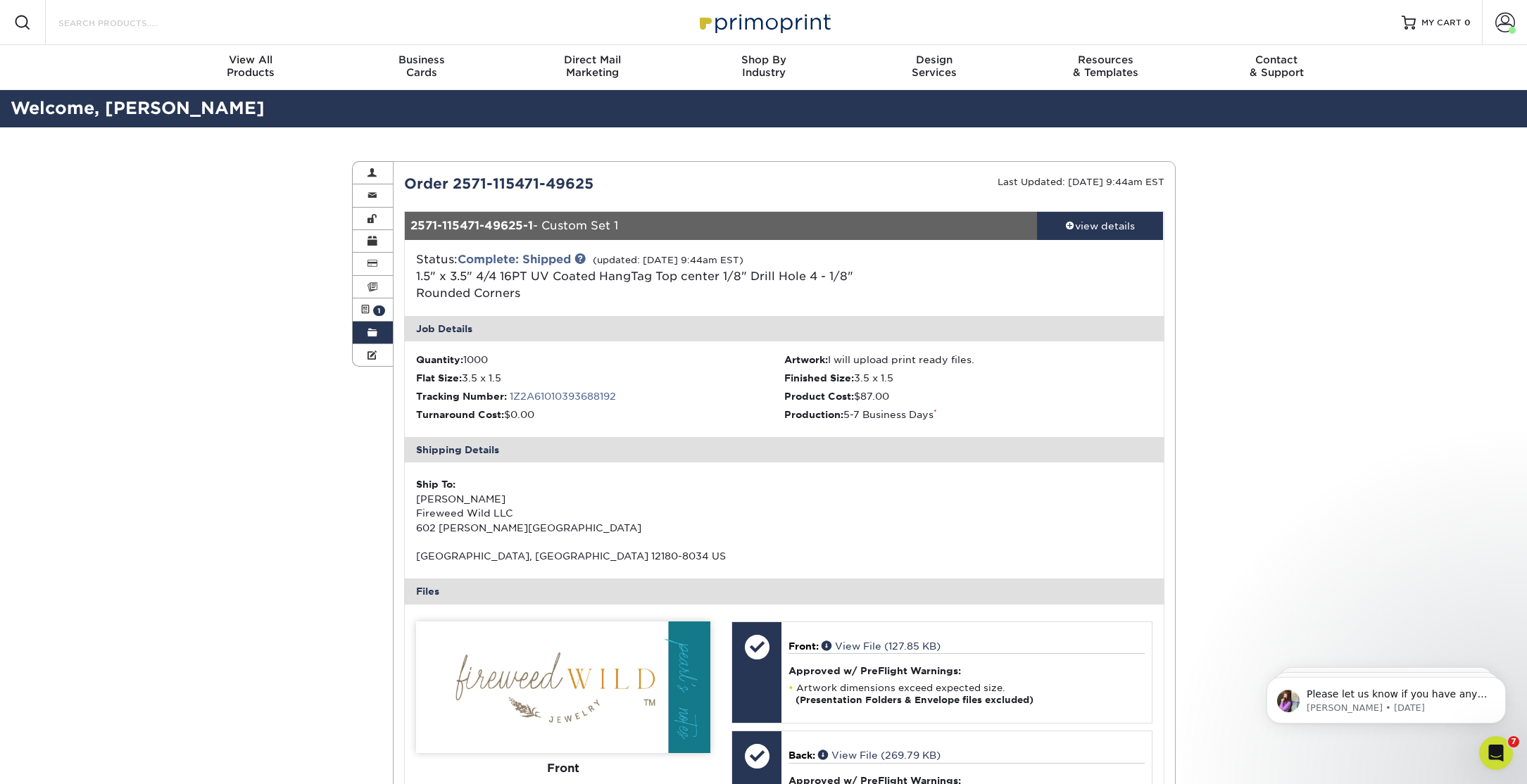
click at [151, 24] on input "Search Products" at bounding box center [125, 22] width 137 height 17
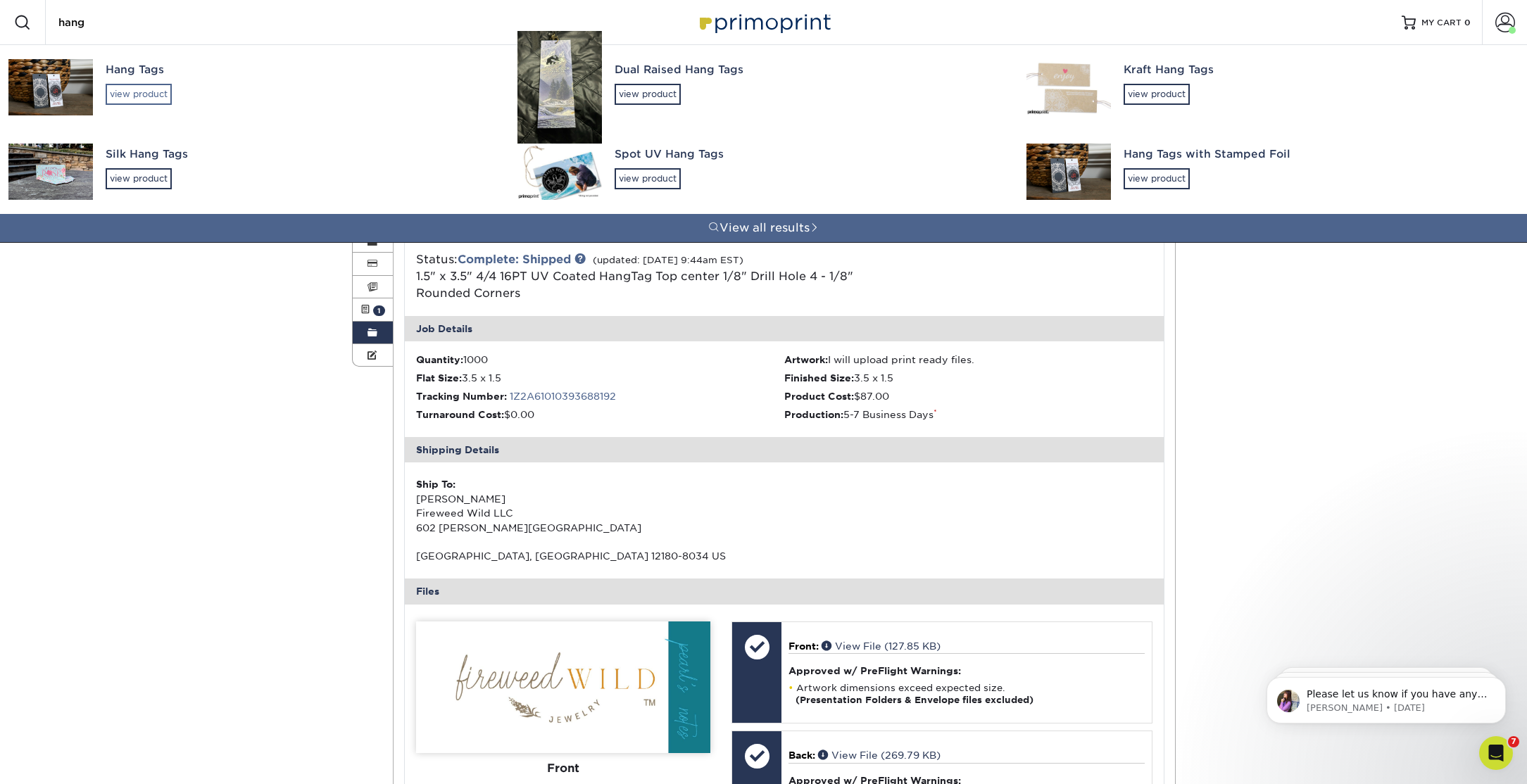
type input "hang"
click at [125, 87] on div "view product" at bounding box center [138, 93] width 67 height 21
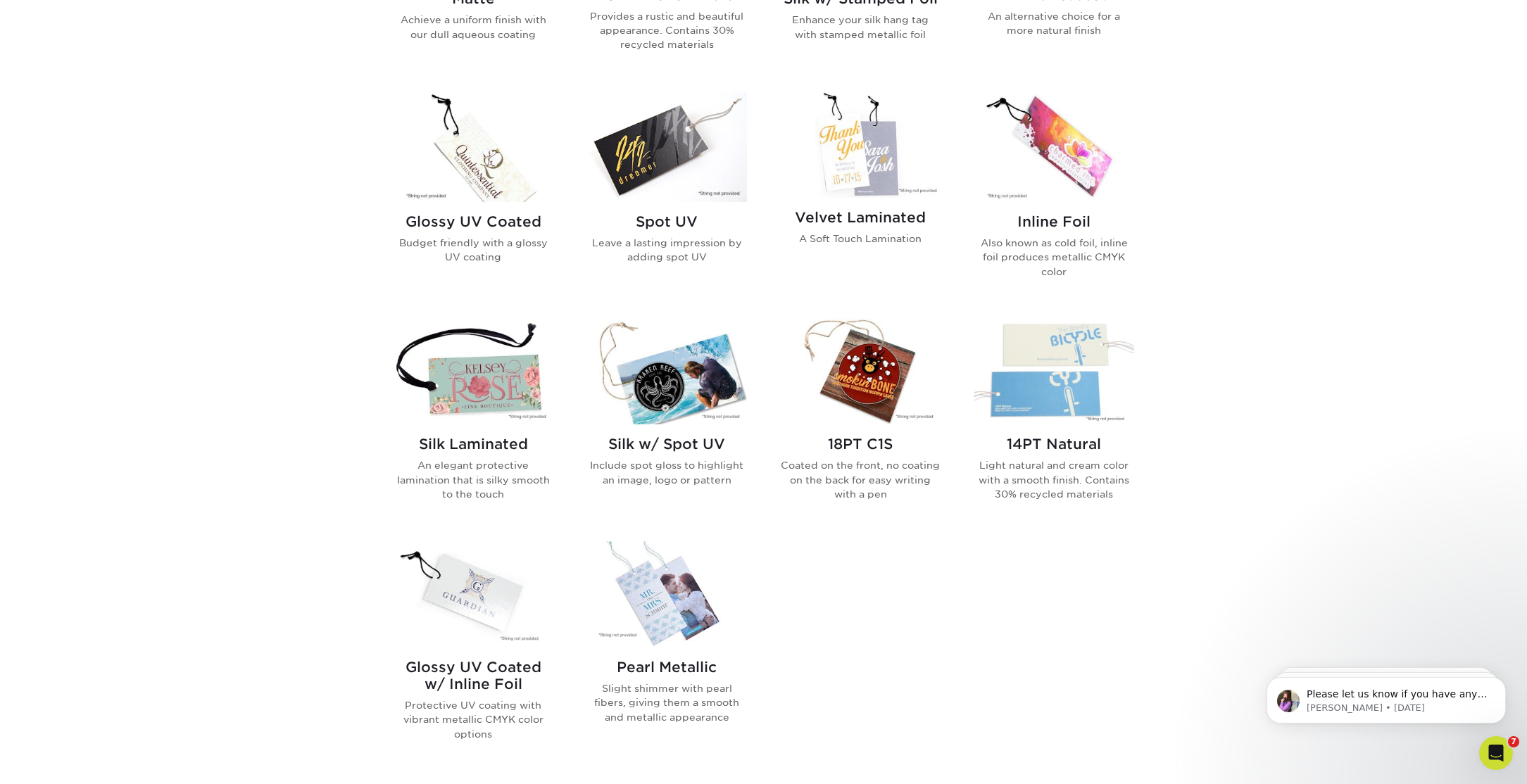
scroll to position [845, 0]
click at [509, 392] on img at bounding box center [473, 369] width 160 height 106
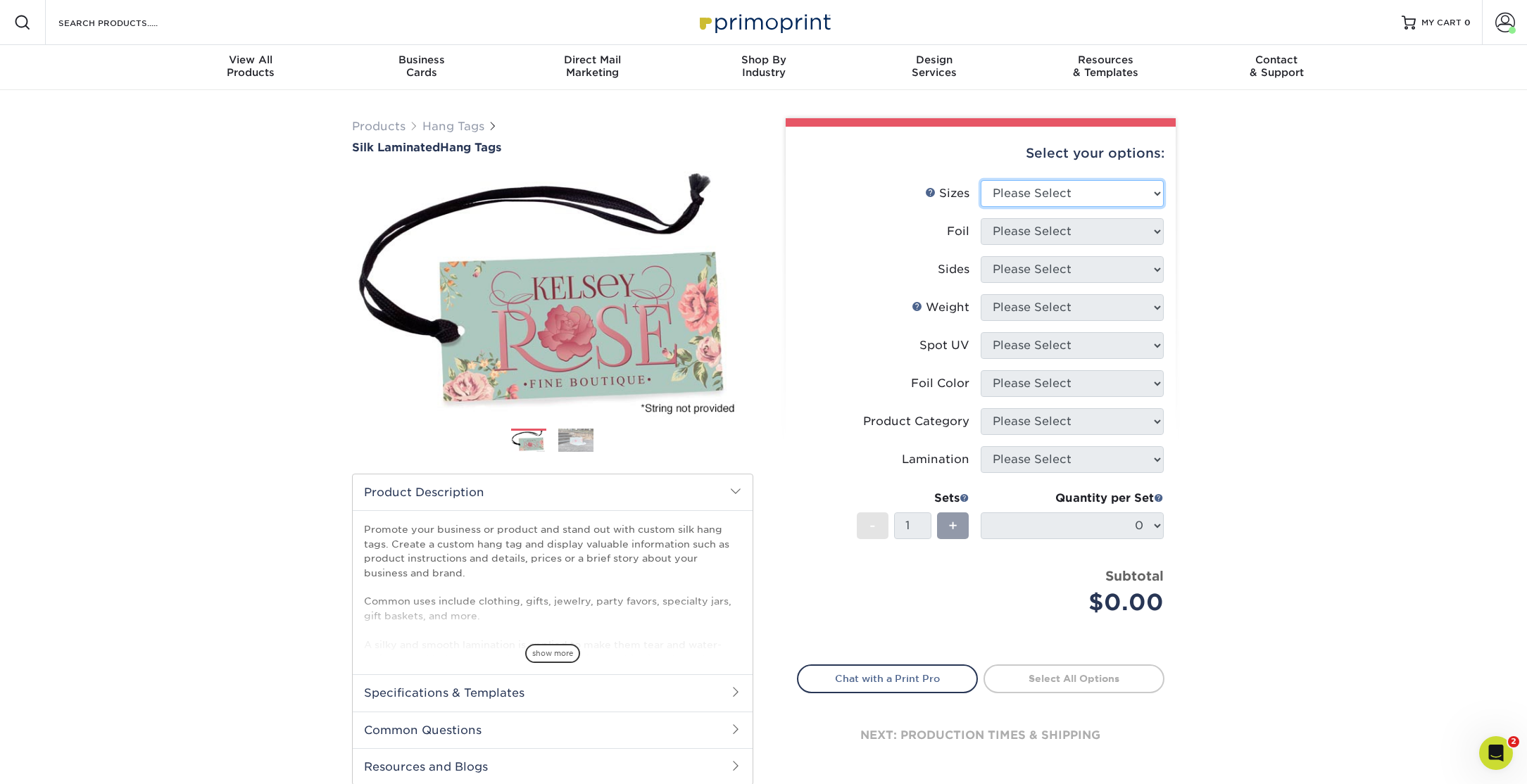
click at [1069, 193] on select "Please Select 1.5" x 3.5" 1.75" x 3.5" 2" x 2" 2" x 3.5" 2" x 4" 2" x 6" 3" x 3…" at bounding box center [1072, 194] width 183 height 27
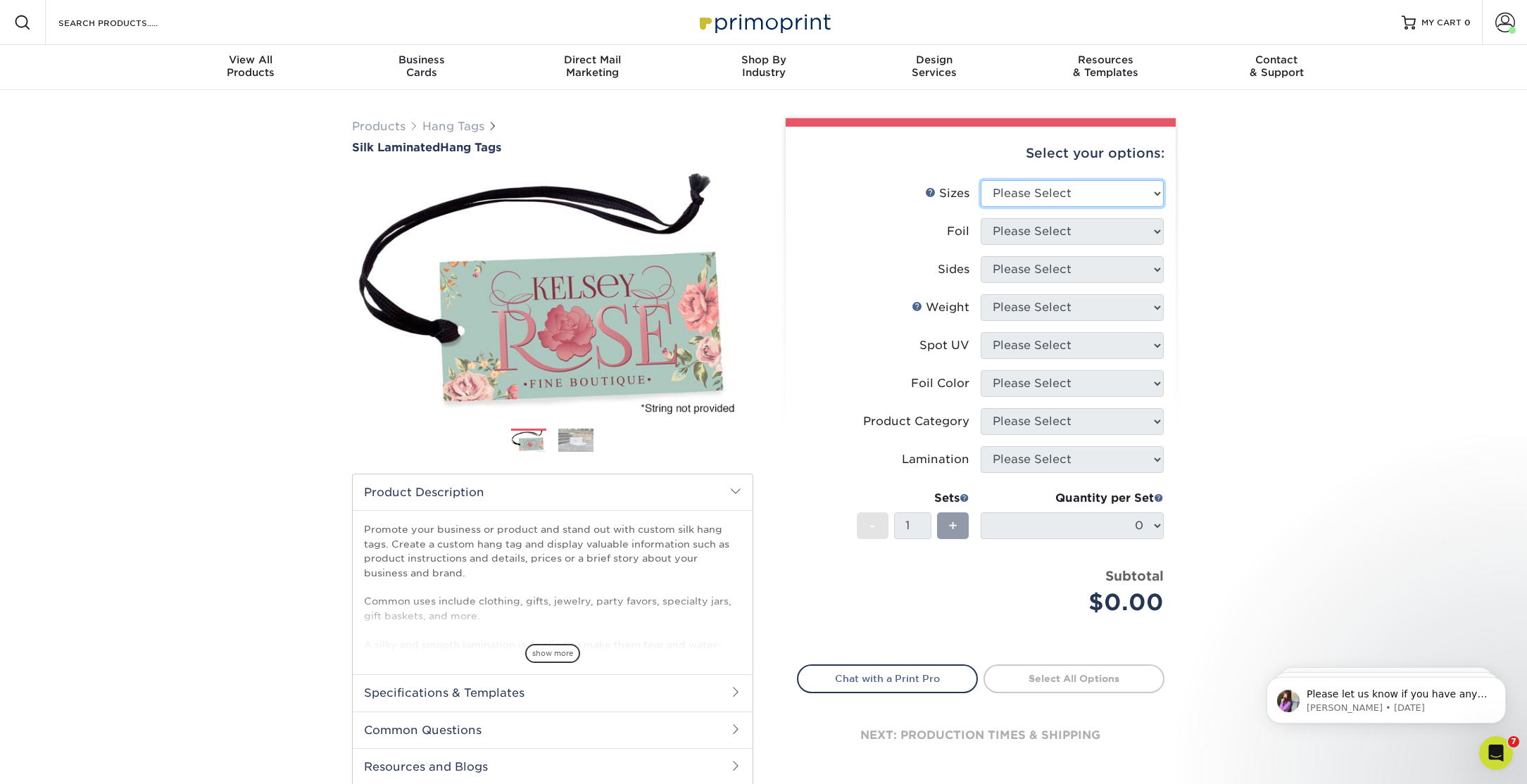
select select "2.00x4.00"
click at [981, 181] on select "Please Select 1.5" x 3.5" 1.75" x 3.5" 2" x 2" 2" x 3.5" 2" x 4" 2" x 6" 3" x 3…" at bounding box center [1072, 194] width 183 height 27
click at [1043, 226] on select "Please Select No Yes" at bounding box center [1072, 231] width 183 height 27
select select "0"
click at [981, 218] on select "Please Select No Yes" at bounding box center [1072, 231] width 183 height 27
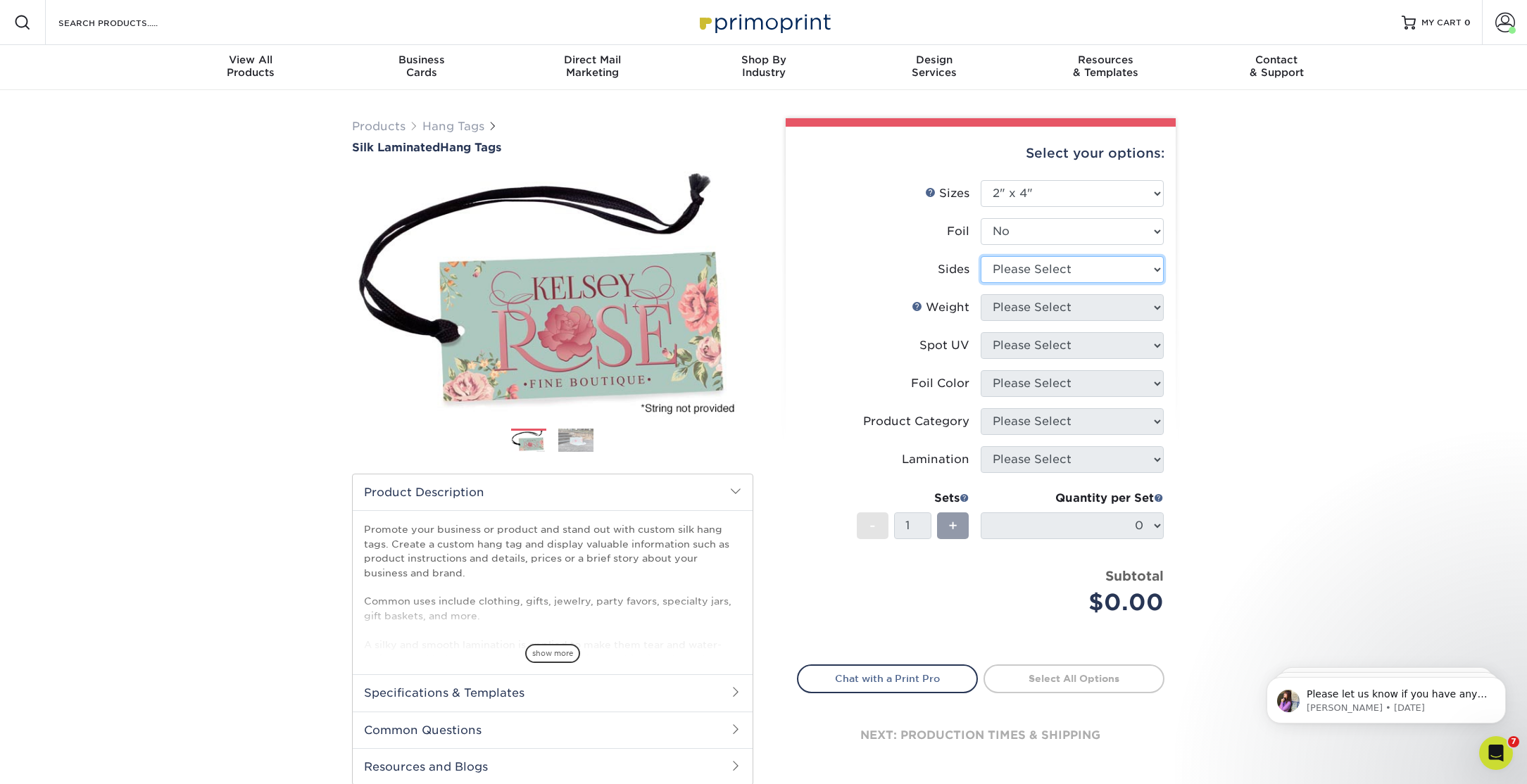
click at [1036, 273] on select "Please Select Print Both Sides Print Front Only" at bounding box center [1072, 269] width 183 height 27
select select "13abbda7-1d64-4f25-8bb2-c179b224825d"
click at [981, 256] on select "Please Select Print Both Sides Print Front Only" at bounding box center [1072, 269] width 183 height 27
click at [1033, 302] on select "Please Select 16PT" at bounding box center [1072, 307] width 183 height 27
select select "16PT"
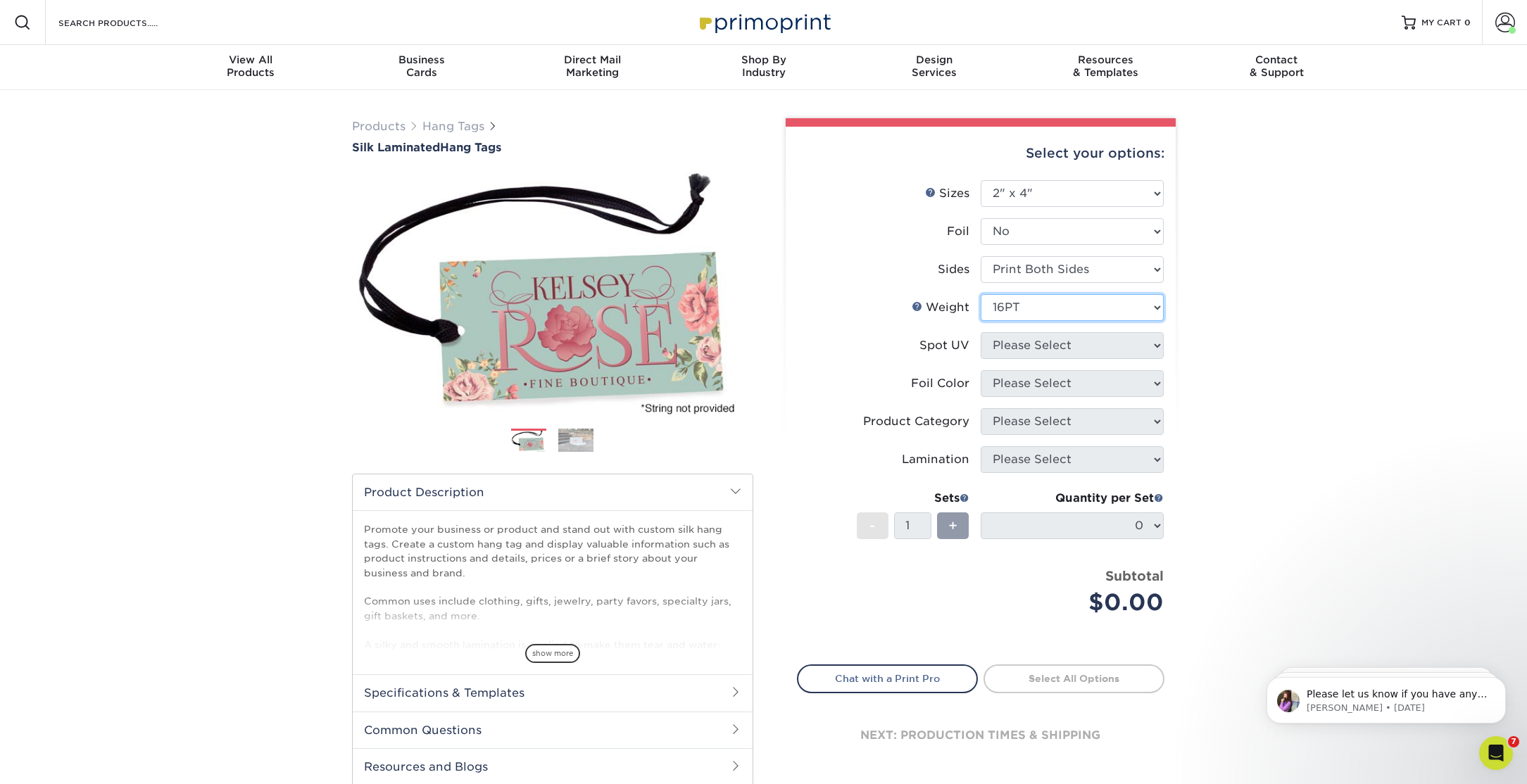
click at [981, 294] on select "Please Select 16PT" at bounding box center [1072, 307] width 183 height 27
click at [1033, 337] on select "Please Select No Spot UV Front and Back (Both Sides) Front Only Back Only" at bounding box center [1072, 345] width 183 height 27
select select "3"
click at [981, 332] on select "Please Select No Spot UV Front and Back (Both Sides) Front Only Back Only" at bounding box center [1072, 345] width 183 height 27
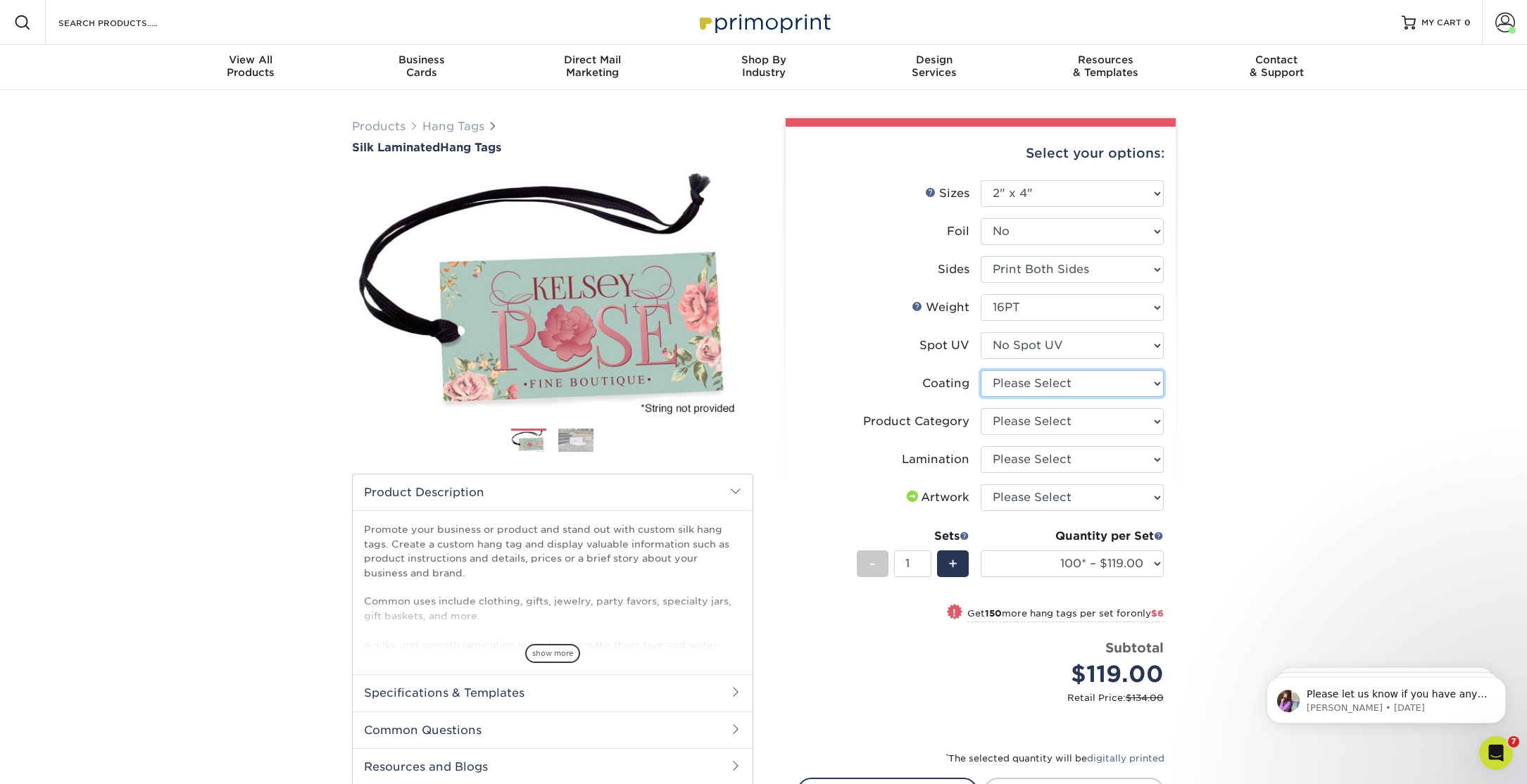
click at [1026, 377] on select at bounding box center [1072, 383] width 183 height 27
select select "3e7618de-abca-4bda-9f97-8b9129e913d8"
click at [981, 370] on select at bounding box center [1072, 383] width 183 height 27
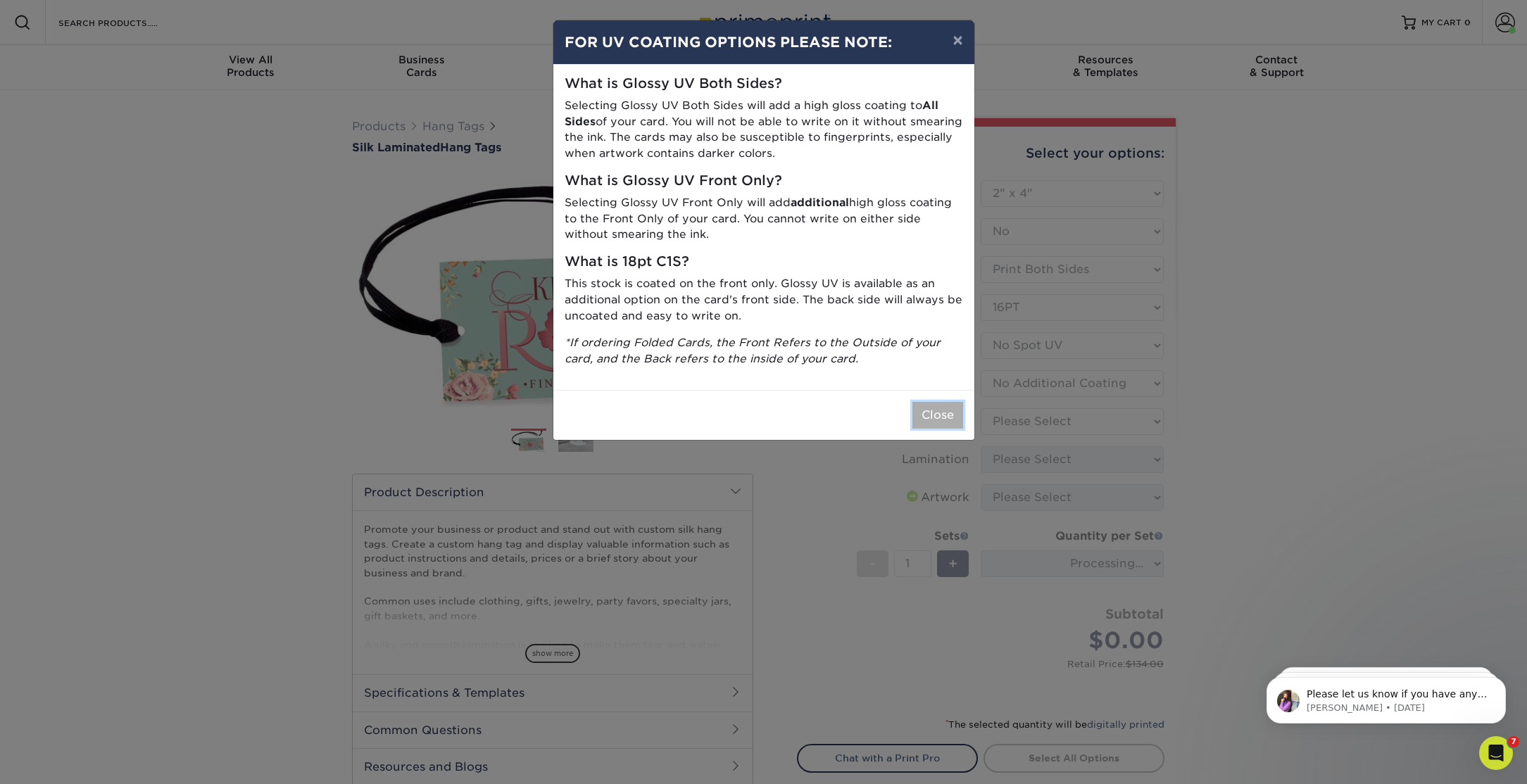
click at [950, 417] on button "Close" at bounding box center [937, 415] width 51 height 27
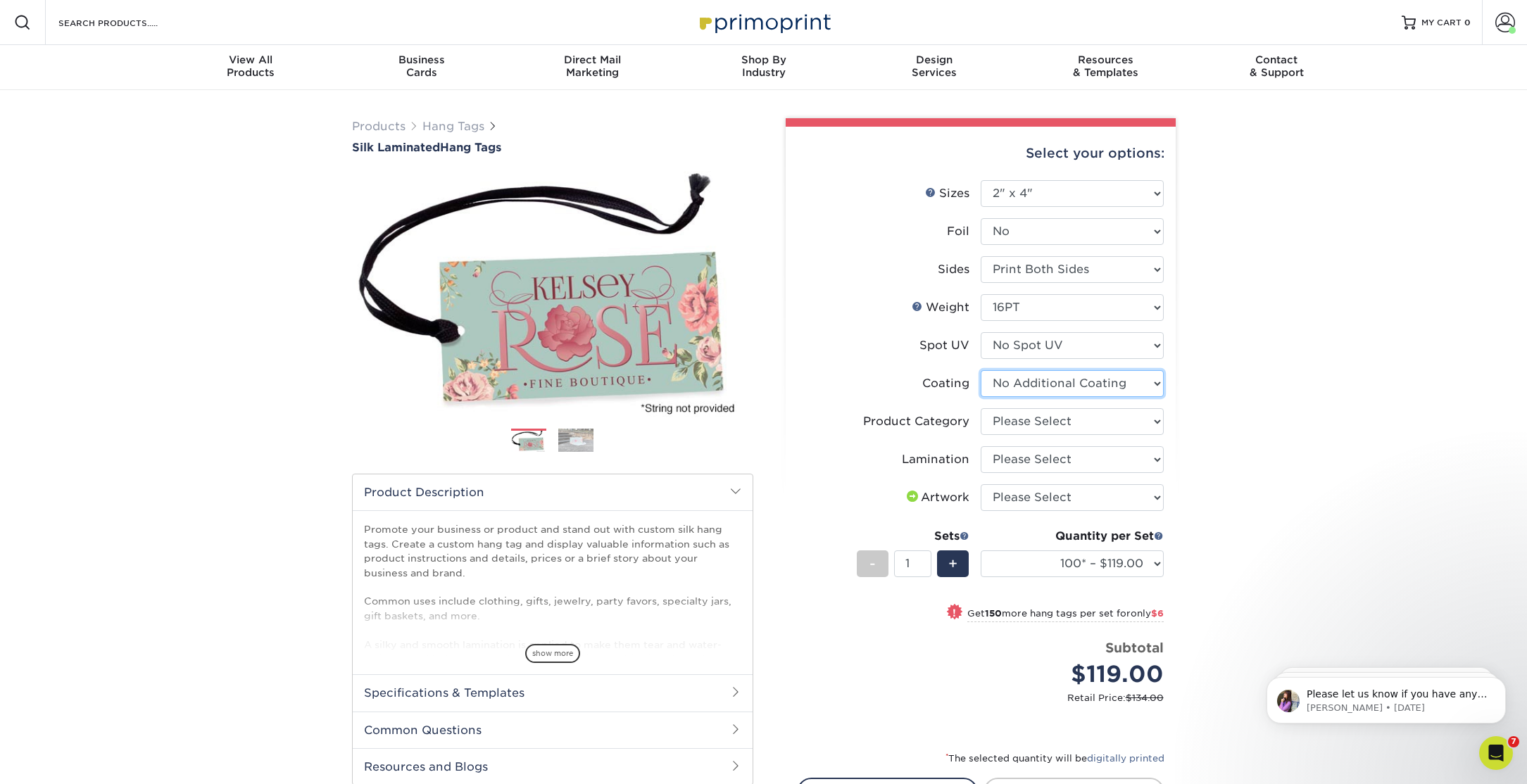
click at [1043, 381] on select at bounding box center [1072, 383] width 183 height 27
click at [981, 370] on select at bounding box center [1072, 383] width 183 height 27
click at [1035, 420] on select "Please Select Hang Tags" at bounding box center [1072, 421] width 183 height 27
select select "428aa75b-4ae7-4398-9e0a-74f4b33909ed"
click at [981, 408] on select "Please Select Hang Tags" at bounding box center [1072, 421] width 183 height 27
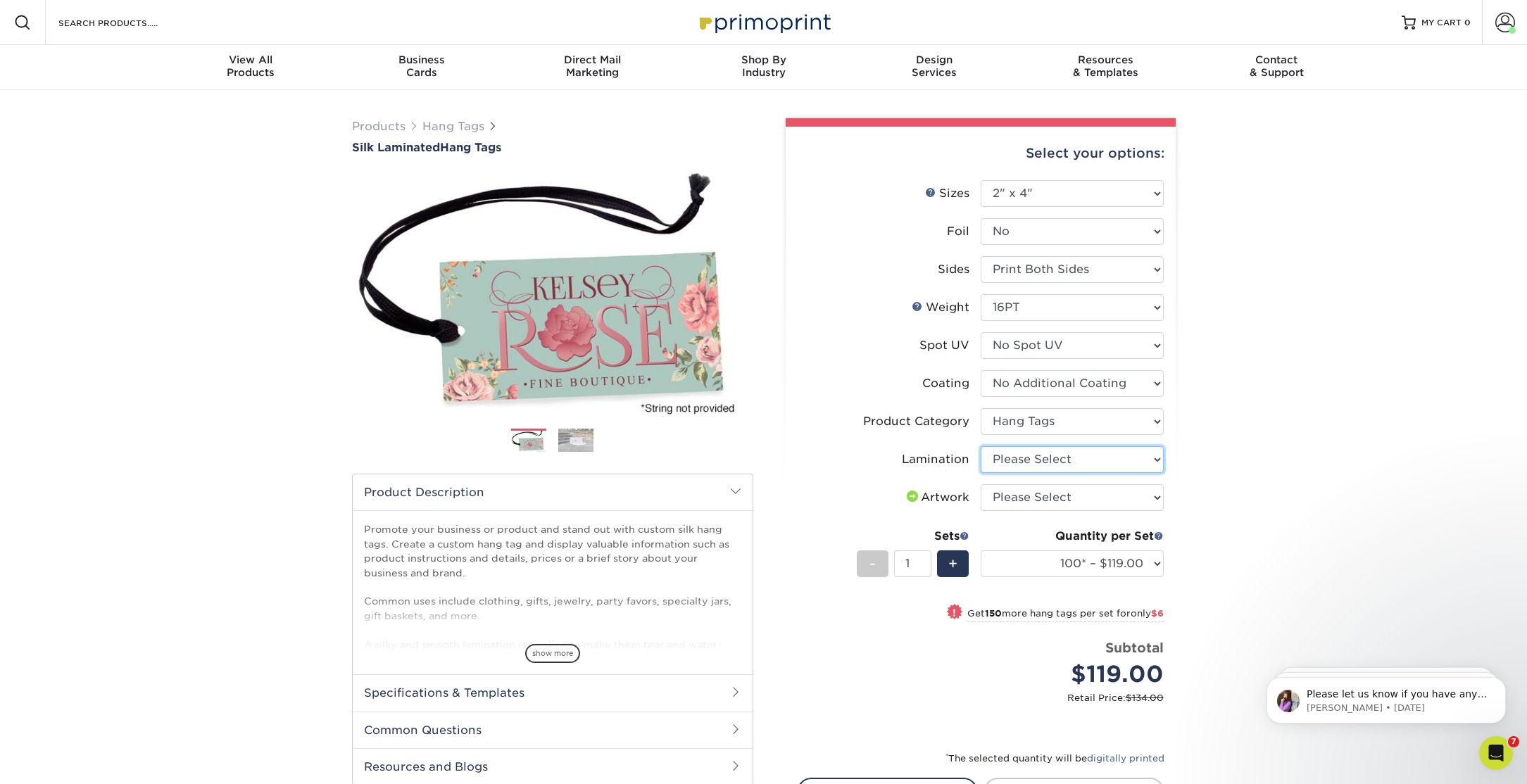
click at [1026, 460] on select "Please Select Silk" at bounding box center [1072, 459] width 183 height 27
select select "ccacb42f-45f7-42d3-bbd3-7c8421cf37f0"
click at [981, 447] on select "Please Select Silk" at bounding box center [1072, 459] width 183 height 27
click at [1022, 497] on select "Please Select I will upload files I need a design - $75" at bounding box center [1072, 497] width 183 height 27
select select "upload"
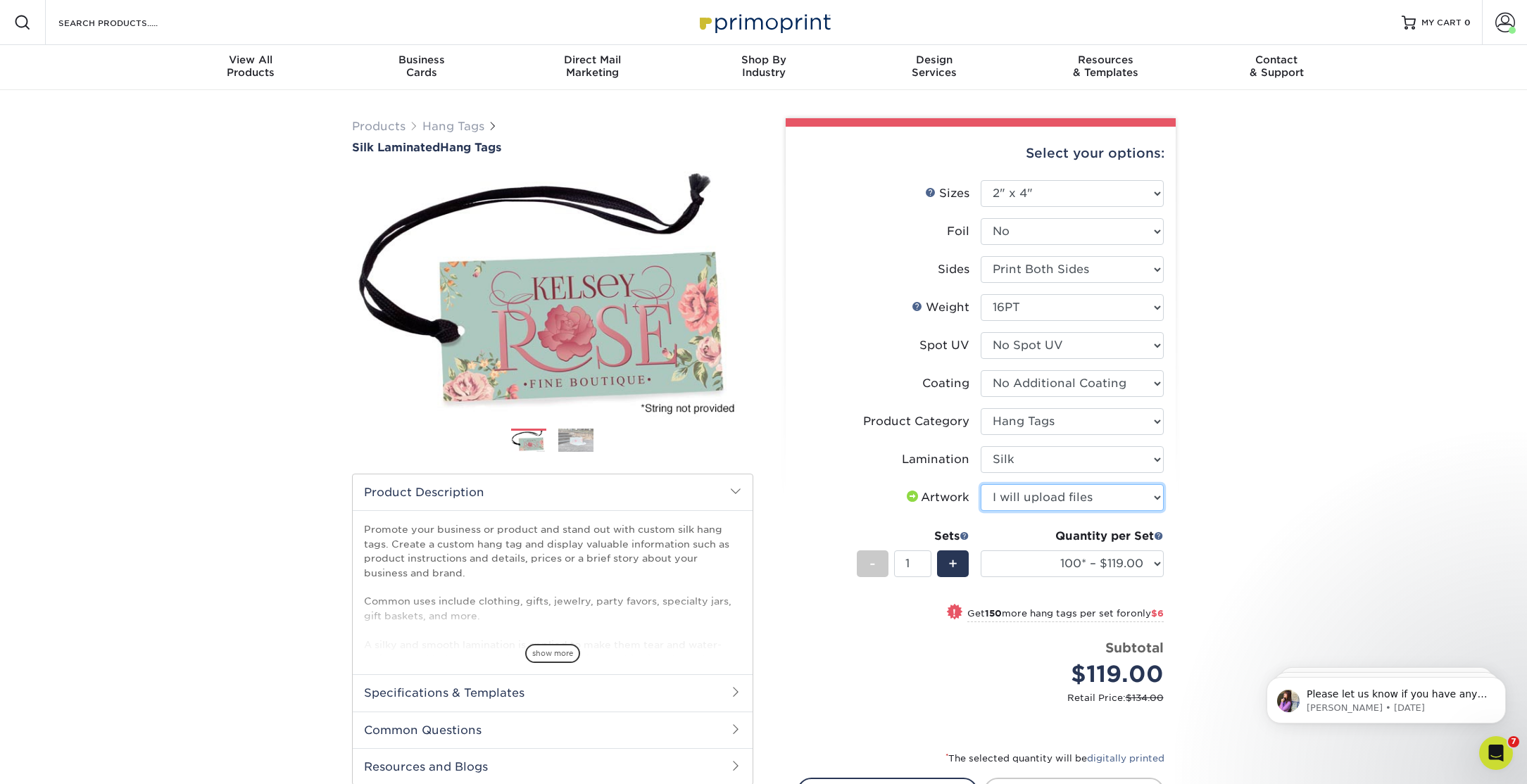
click at [981, 484] on select "Please Select I will upload files I need a design - $75" at bounding box center [1072, 497] width 183 height 27
click at [1017, 565] on select "100* – $119.00 250* – $125.00 500 – $135.00 1000 – $162.00 2500 – $331.00 5000 …" at bounding box center [1072, 564] width 183 height 27
select select "1000 – $162.00"
click at [981, 551] on select "100* – $119.00 250* – $125.00 500 – $135.00 1000 – $162.00 2500 – $331.00 5000 …" at bounding box center [1072, 564] width 183 height 27
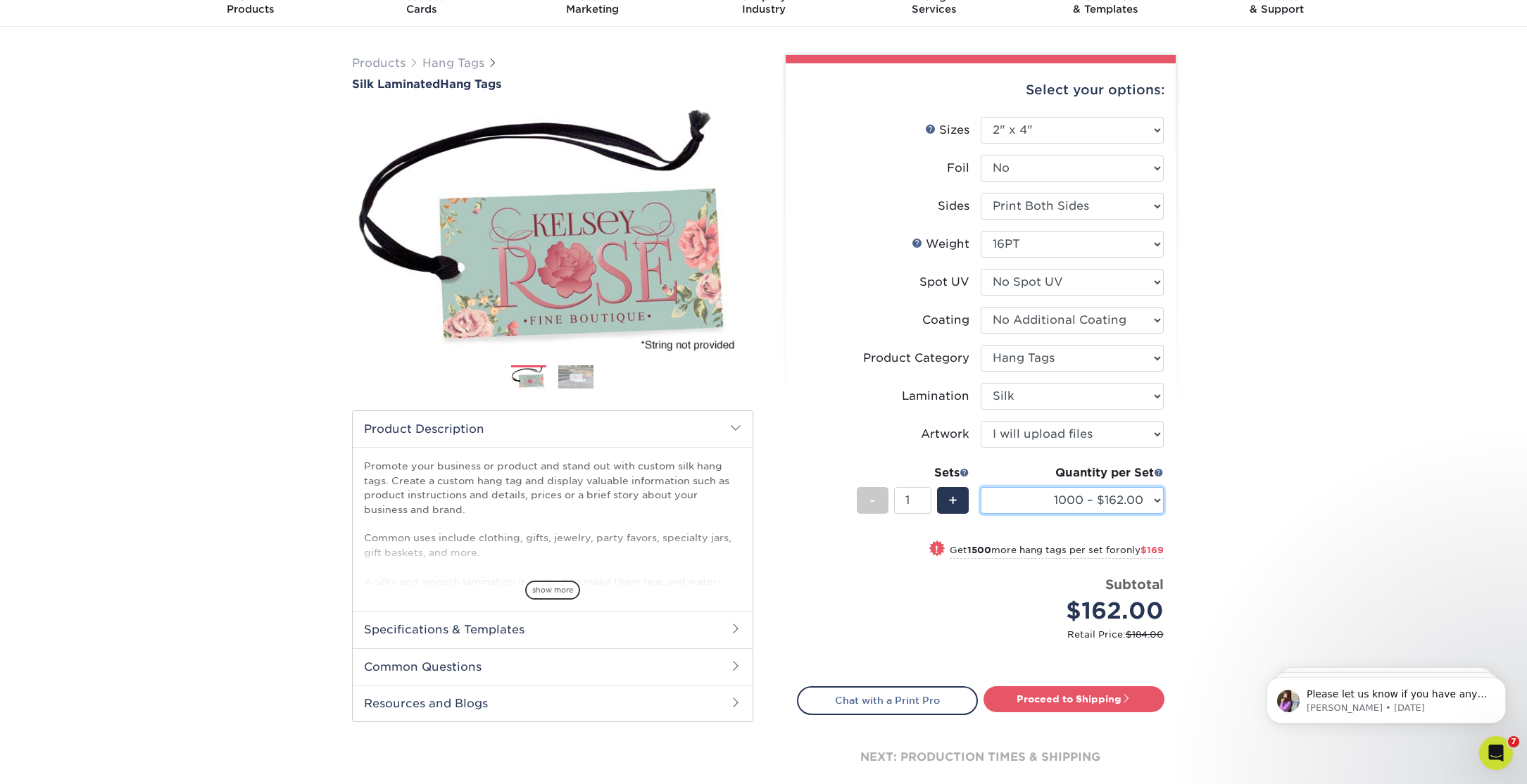
scroll to position [68, 0]
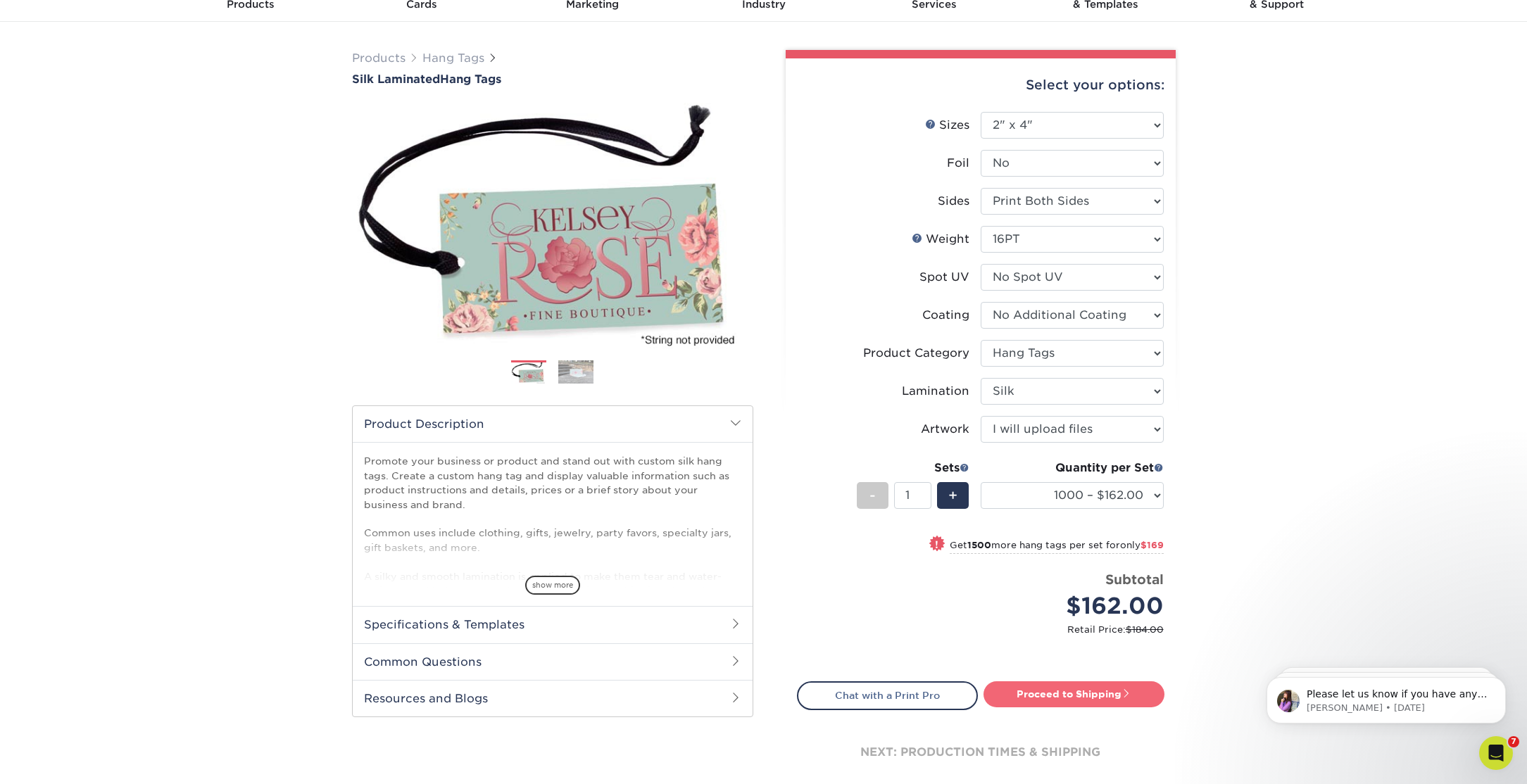
click at [1023, 691] on link "Proceed to Shipping" at bounding box center [1074, 695] width 181 height 26
type input "Set 1"
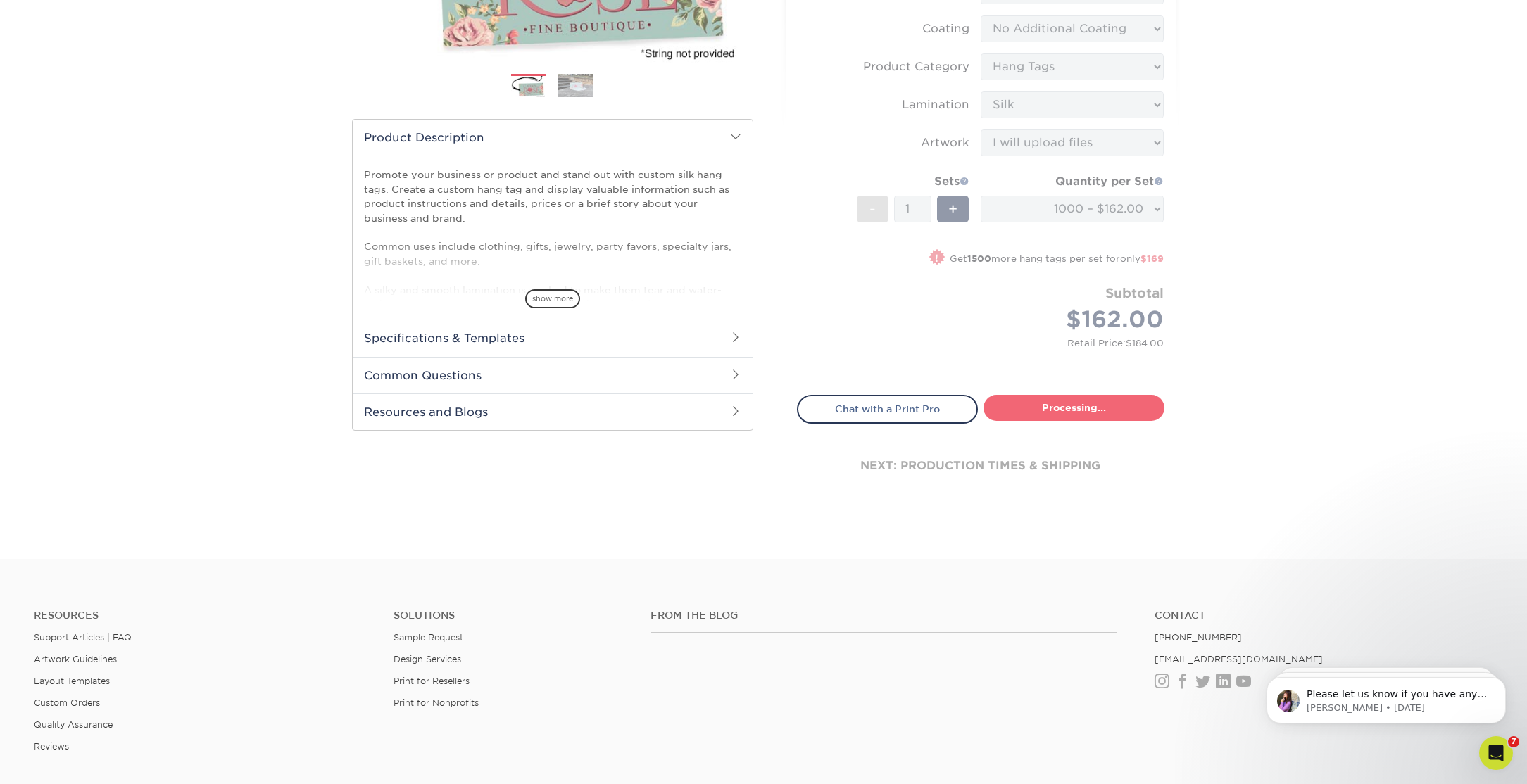
select select "8c11b49f-82d8-4daf-a2f7-e90a47acd048"
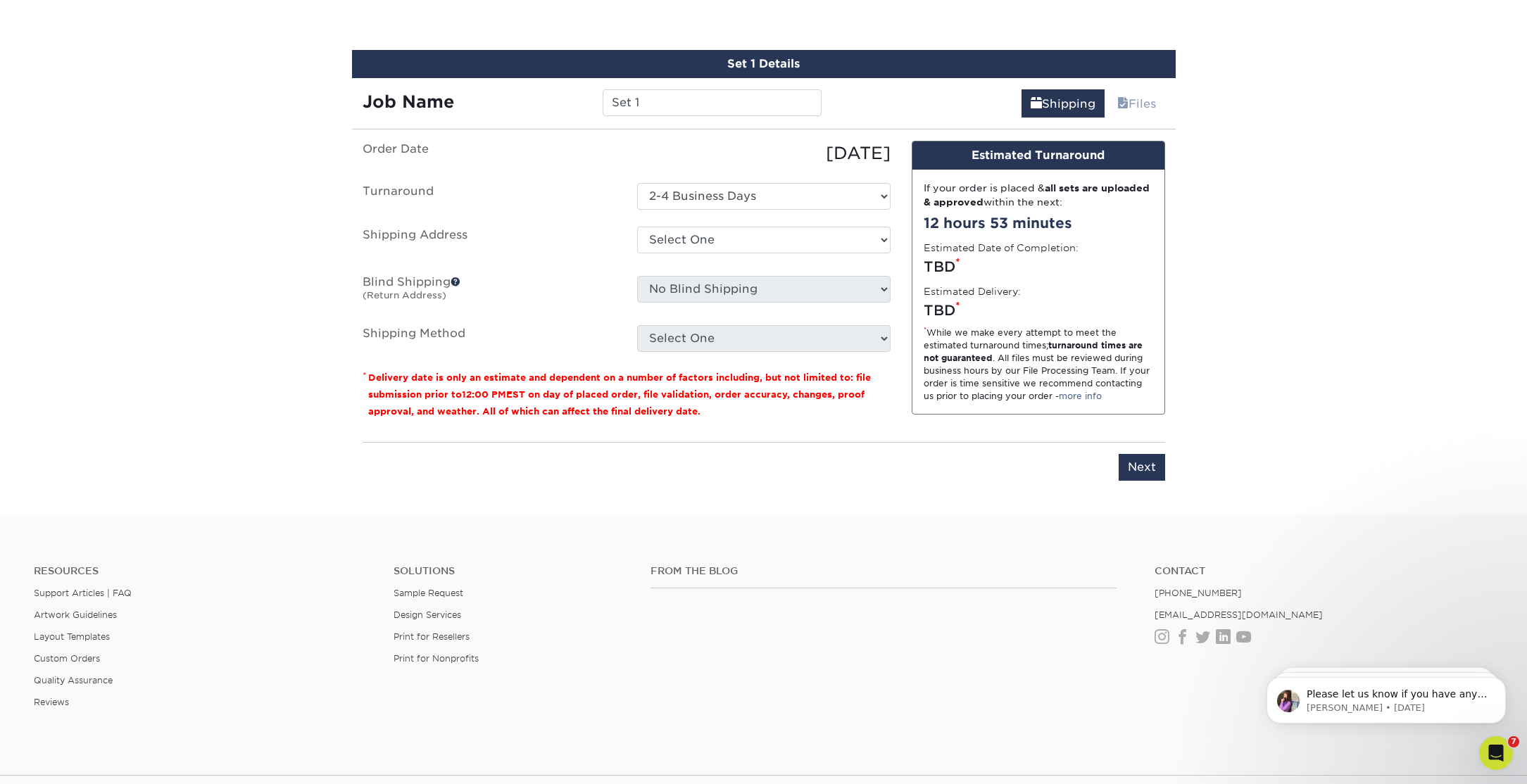
scroll to position [750, 0]
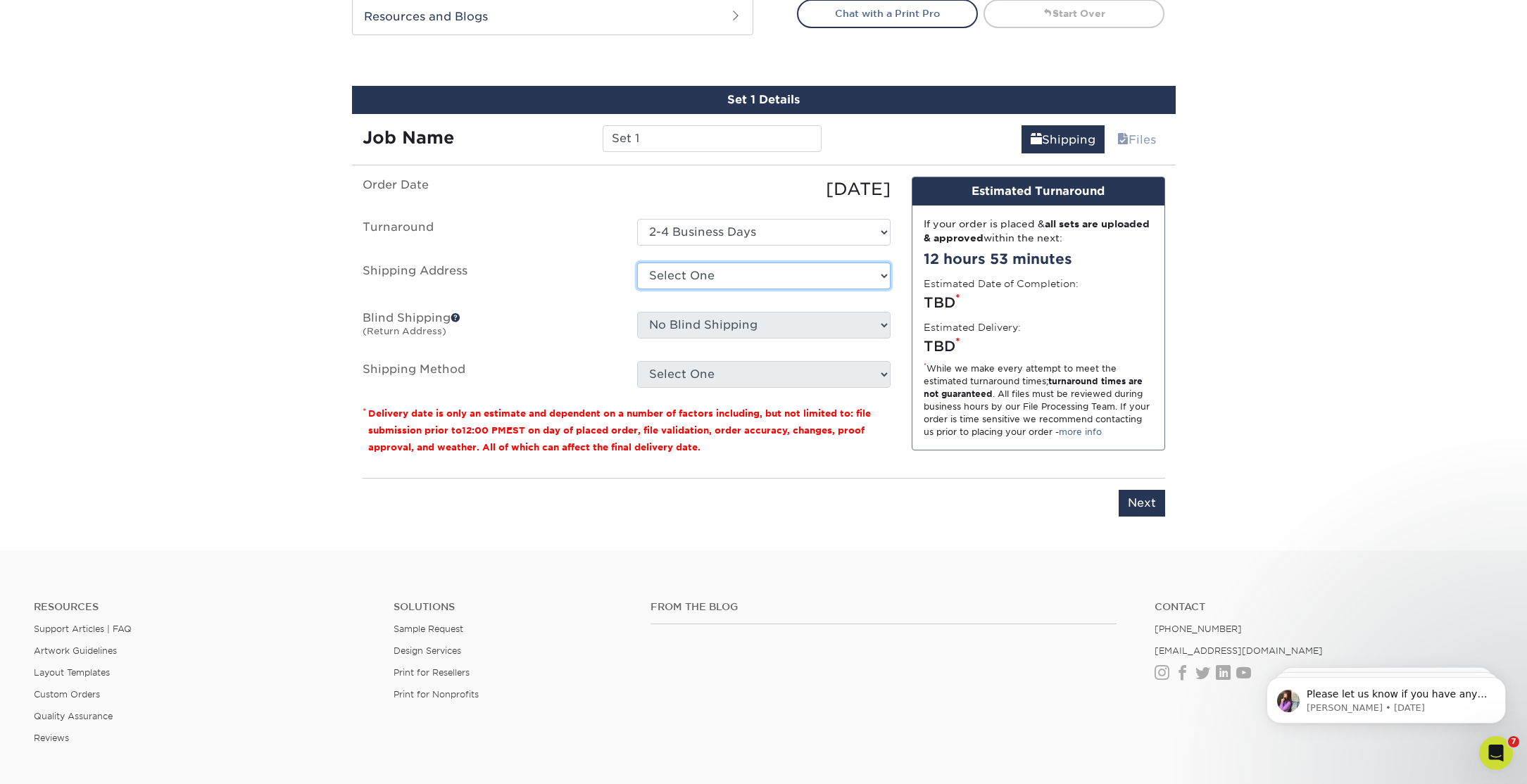
click at [788, 277] on select "Select One Bon Matin Boston School of Etiquette BostonPro Car Service DCH Main …" at bounding box center [764, 276] width 253 height 27
select select "270281"
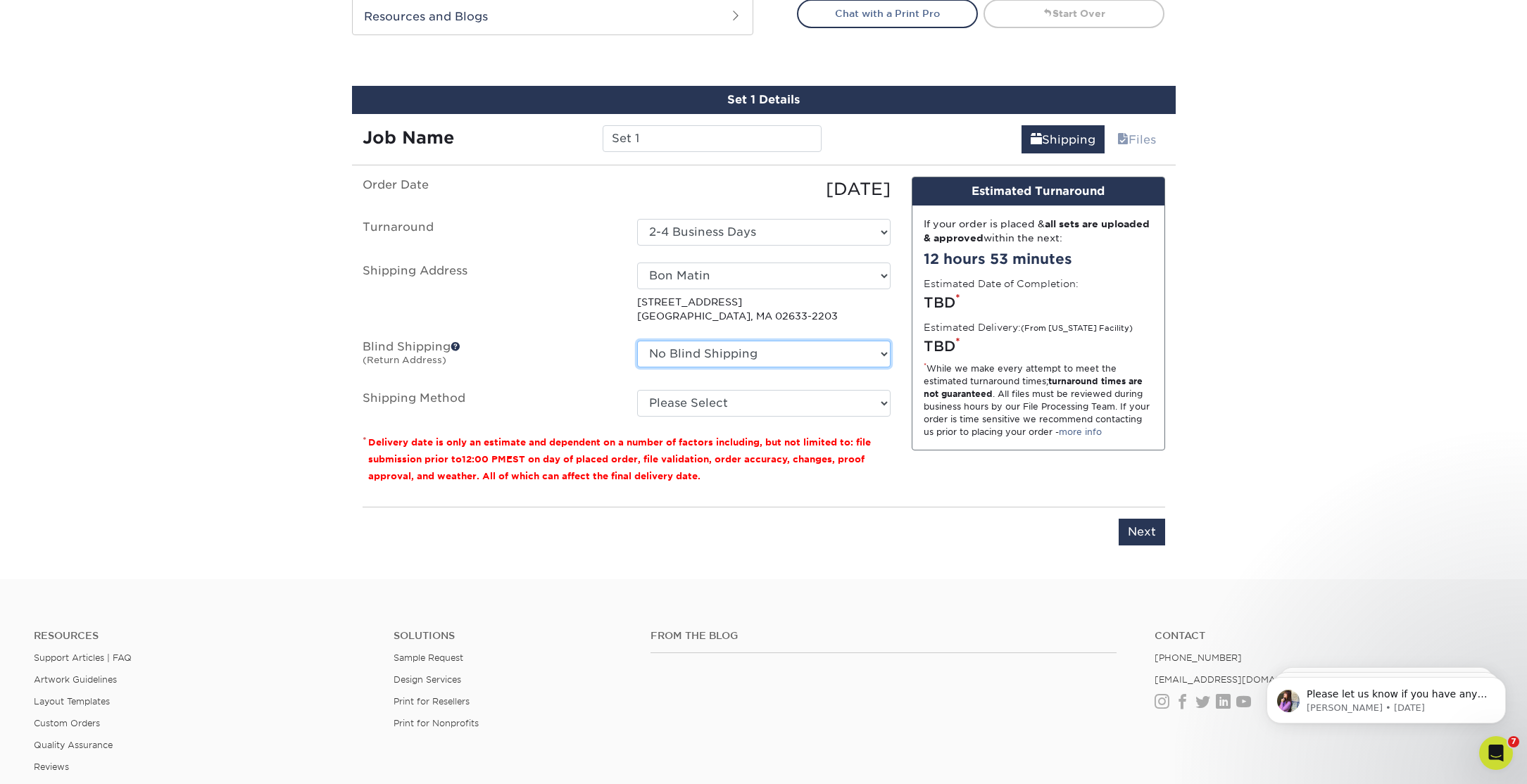
click at [764, 354] on select "No Blind Shipping Bon Matin Boston School of Etiquette BostonPro Car Service DC…" at bounding box center [764, 353] width 253 height 27
select select "270281"
click at [637, 340] on select "No Blind Shipping Bon Matin Boston School of Etiquette BostonPro Car Service DC…" at bounding box center [764, 353] width 253 height 27
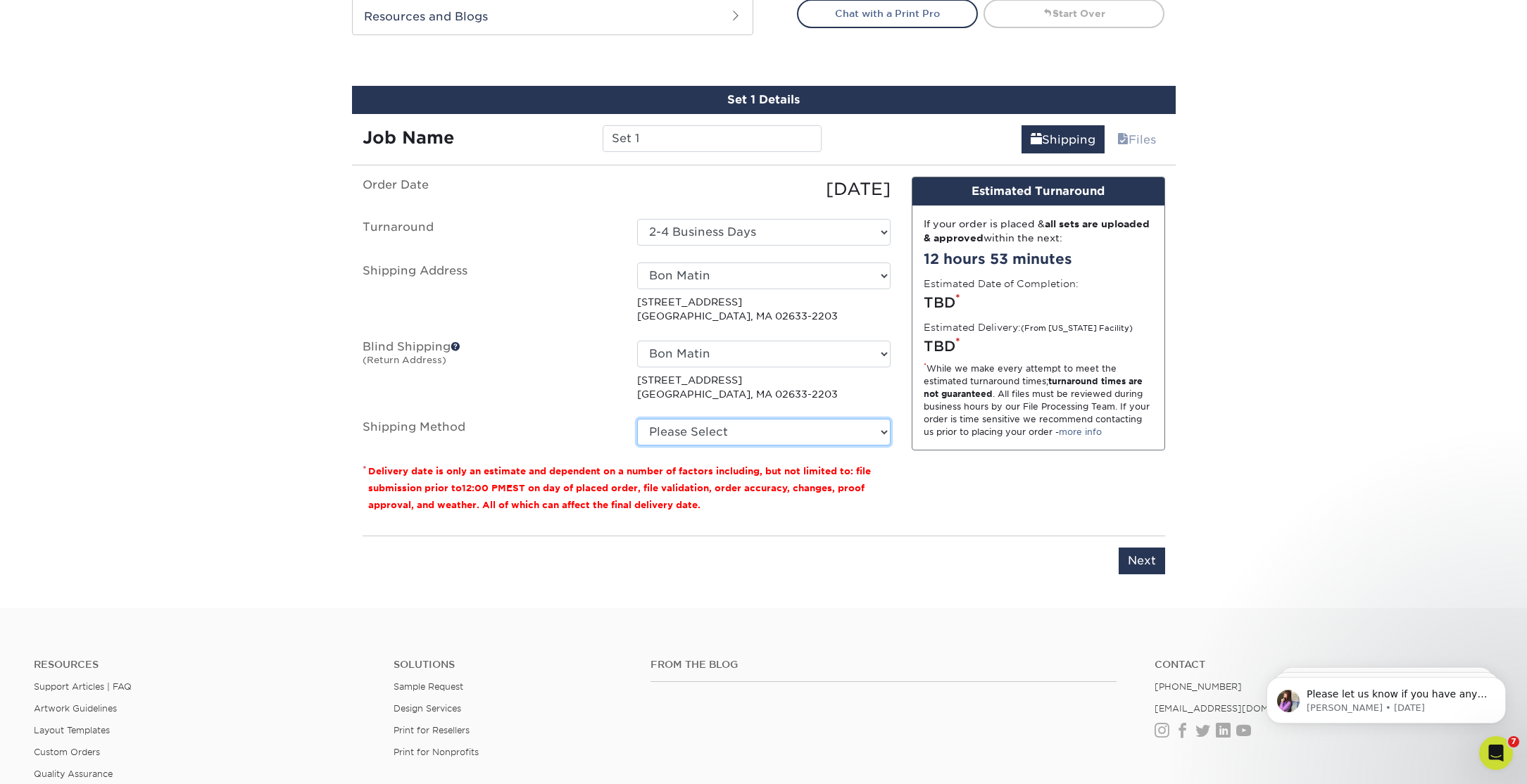
click at [733, 420] on select "Please Select 3 Day Shipping Service (+$18.69) Ground Shipping (+$19.03) 2 Day …" at bounding box center [764, 432] width 253 height 27
click at [637, 419] on select "Please Select 3 Day Shipping Service (+$18.69) Ground Shipping (+$19.03) 2 Day …" at bounding box center [764, 432] width 253 height 27
click at [719, 437] on select "Please Select 3 Day Shipping Service (+$18.69) Ground Shipping (+$19.03) 2 Day …" at bounding box center [764, 432] width 253 height 27
select select "02"
click at [637, 419] on select "Please Select 3 Day Shipping Service (+$18.69) Ground Shipping (+$19.03) 2 Day …" at bounding box center [764, 432] width 253 height 27
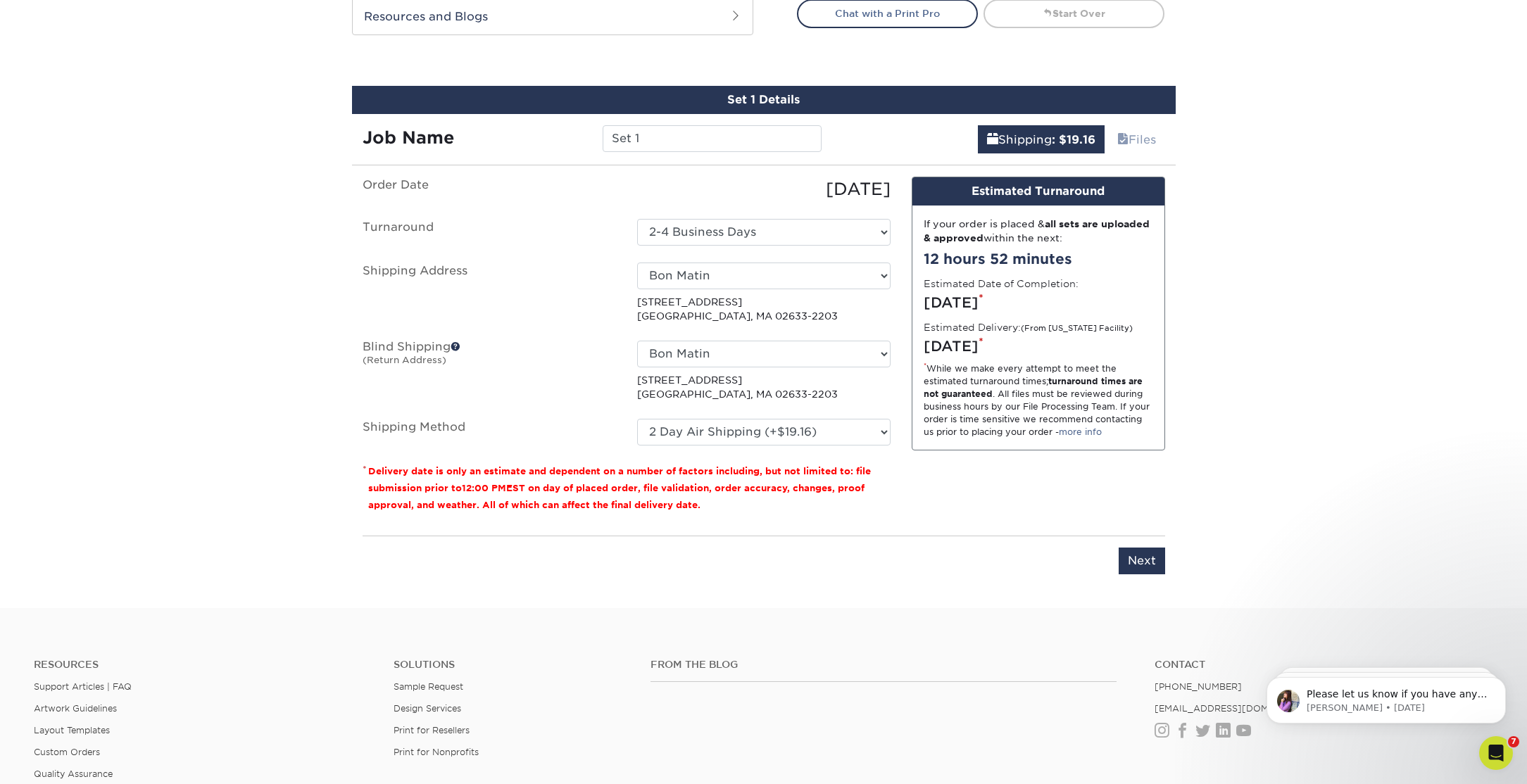
click at [946, 454] on div "Design Estimated Turnaround If your order is placed & all sets are uploaded & a…" at bounding box center [1039, 350] width 275 height 347
click at [1152, 549] on input "Next" at bounding box center [1142, 561] width 47 height 27
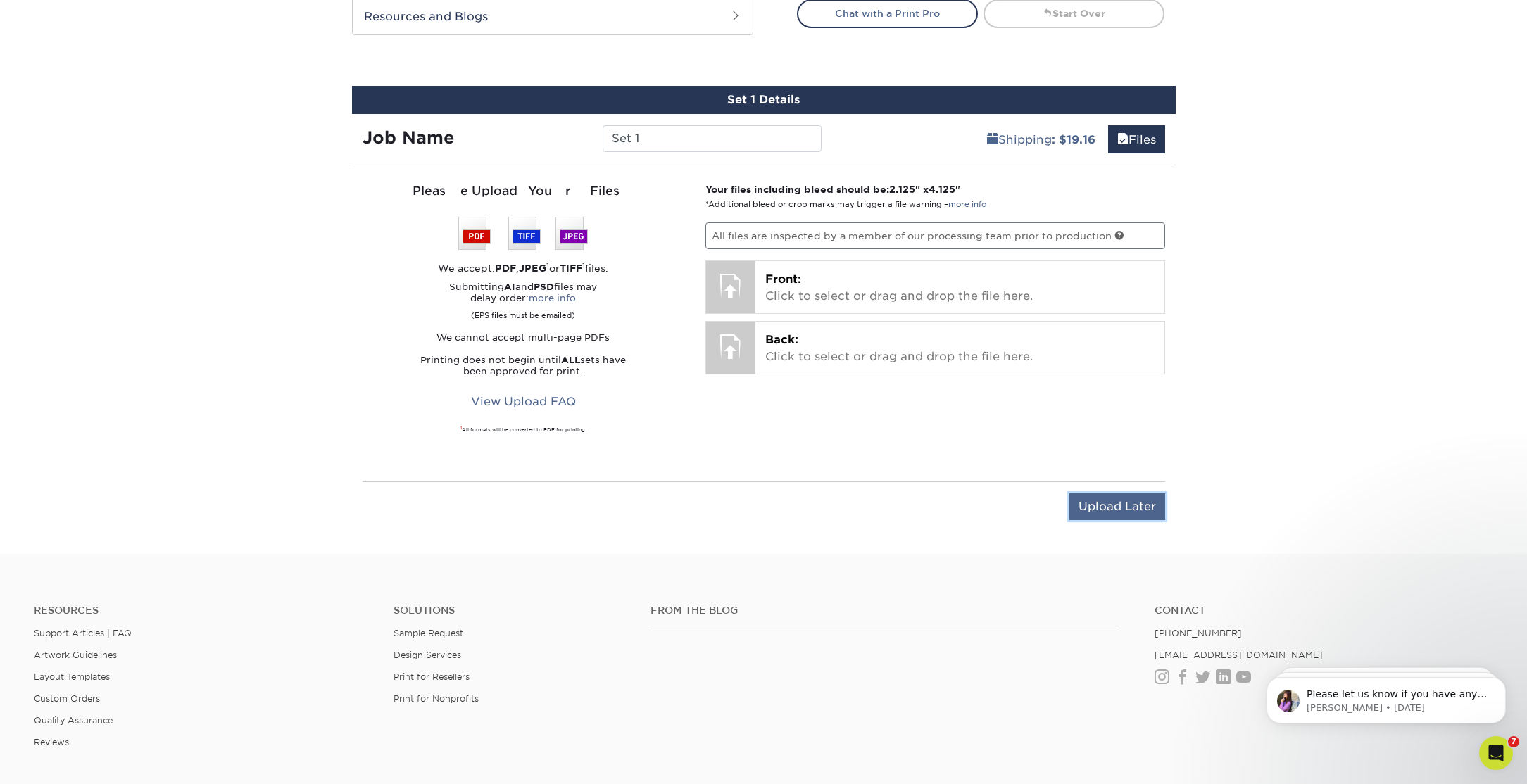
click at [1135, 502] on input "Upload Later" at bounding box center [1117, 506] width 95 height 27
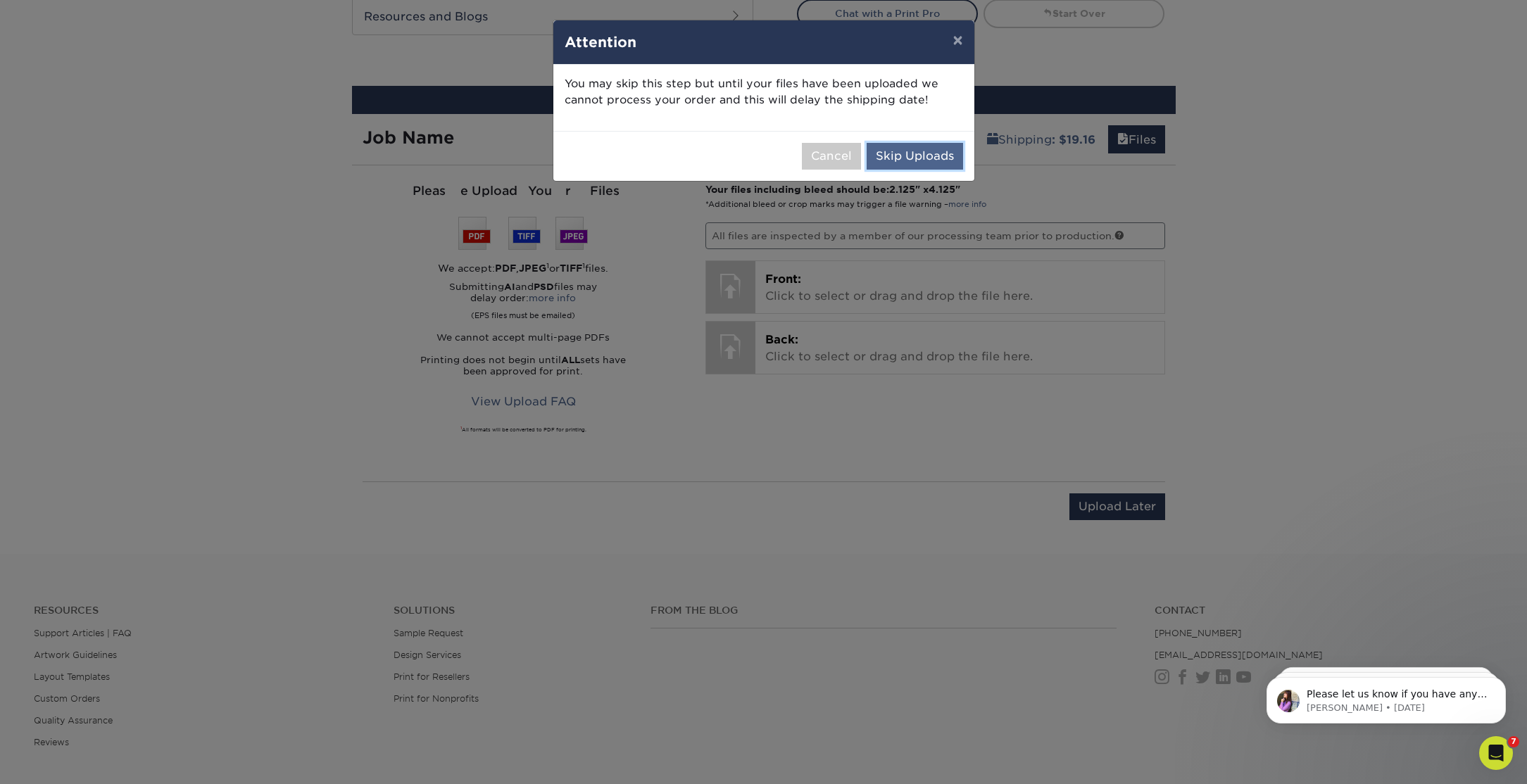
click at [919, 158] on button "Skip Uploads" at bounding box center [914, 156] width 96 height 27
